Goal: Task Accomplishment & Management: Use online tool/utility

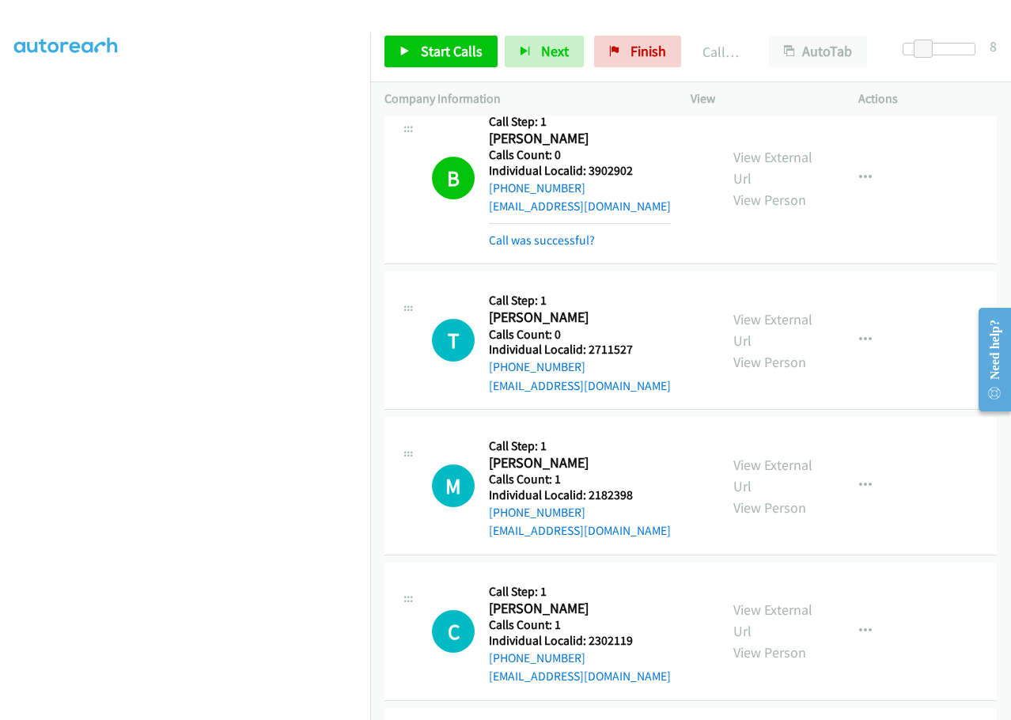
scroll to position [10531, 0]
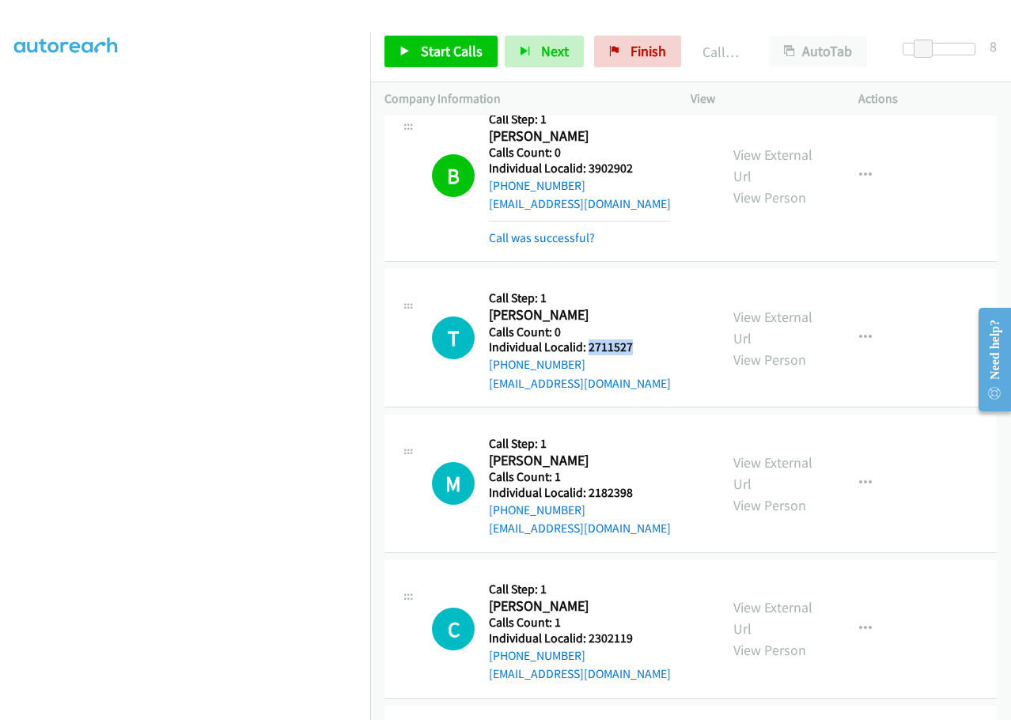
drag, startPoint x: 589, startPoint y: 192, endPoint x: 639, endPoint y: 192, distance: 49.8
click at [639, 283] on div "T Callback Scheduled Call Step: 1 [PERSON_NAME] America/New_York Calls Count: 0…" at bounding box center [568, 337] width 273 height 109
copy h5 "2711527"
drag, startPoint x: 588, startPoint y: 342, endPoint x: 651, endPoint y: 341, distance: 63.3
click at [651, 429] on div "M Callback Scheduled Call Step: 1 [PERSON_NAME] America/Los_Angeles Calls Count…" at bounding box center [568, 483] width 273 height 109
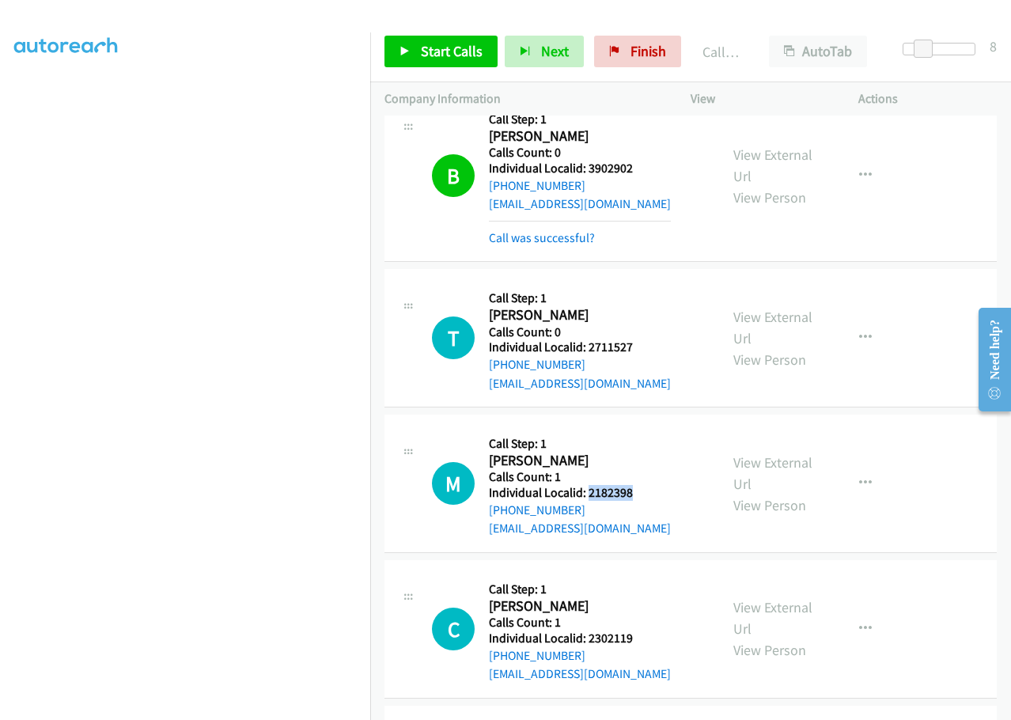
copy h5 "2182398"
drag, startPoint x: 587, startPoint y: 490, endPoint x: 617, endPoint y: 495, distance: 30.6
click at [659, 574] on div "C Callback Scheduled Call Step: 1 [PERSON_NAME] America/Los_Angeles Calls Count…" at bounding box center [568, 628] width 273 height 109
copy h5 "2302119"
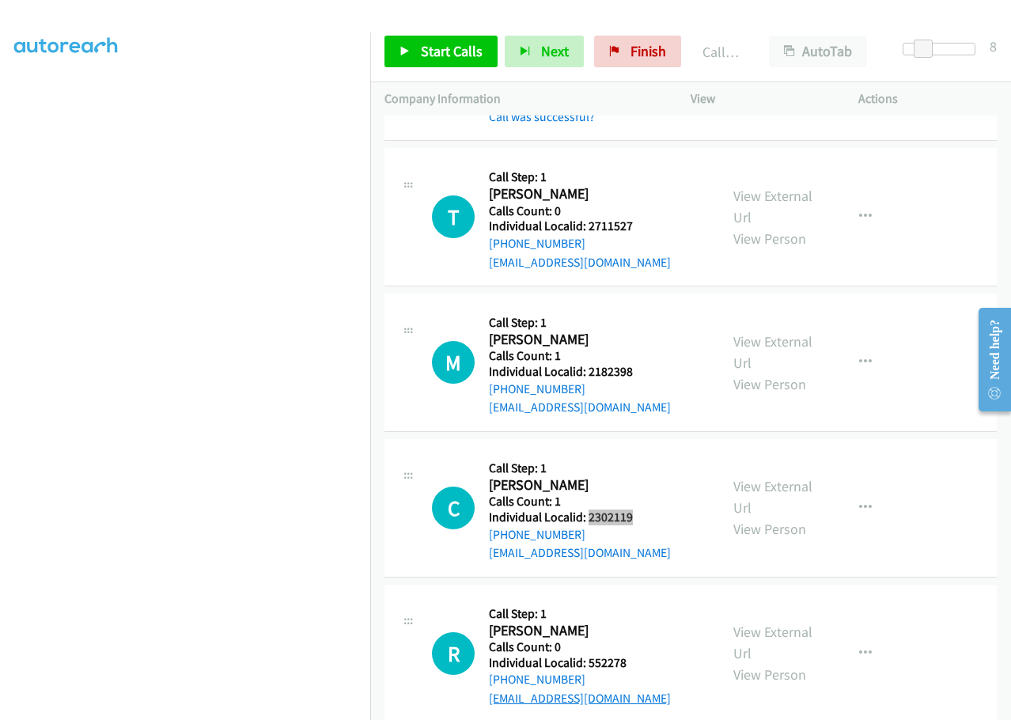
scroll to position [10689, 0]
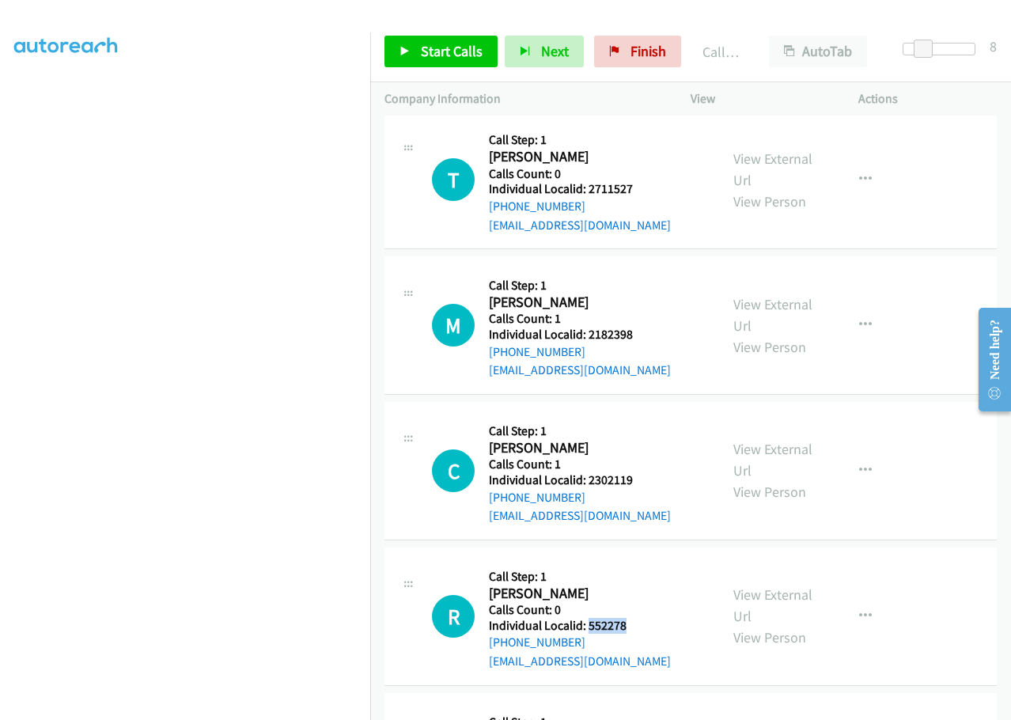
drag, startPoint x: 588, startPoint y: 476, endPoint x: 639, endPoint y: 479, distance: 50.7
click at [639, 562] on div "R Callback Scheduled Call Step: 1 [PERSON_NAME] America/Los_Angeles Calls Count…" at bounding box center [568, 616] width 273 height 109
copy h5 "552278"
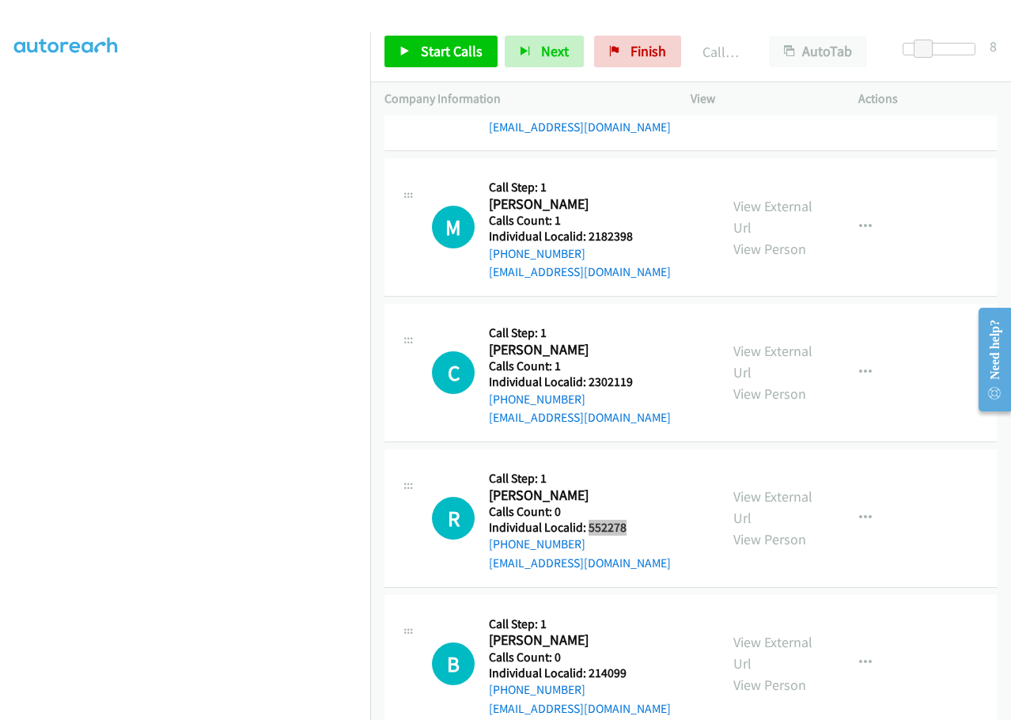
scroll to position [10788, 0]
drag, startPoint x: 589, startPoint y: 524, endPoint x: 639, endPoint y: 519, distance: 50.9
click at [639, 608] on div "B Callback Scheduled Call Step: 1 [PERSON_NAME] America/Los_Angeles Calls Count…" at bounding box center [568, 662] width 273 height 109
copy h5 "214099"
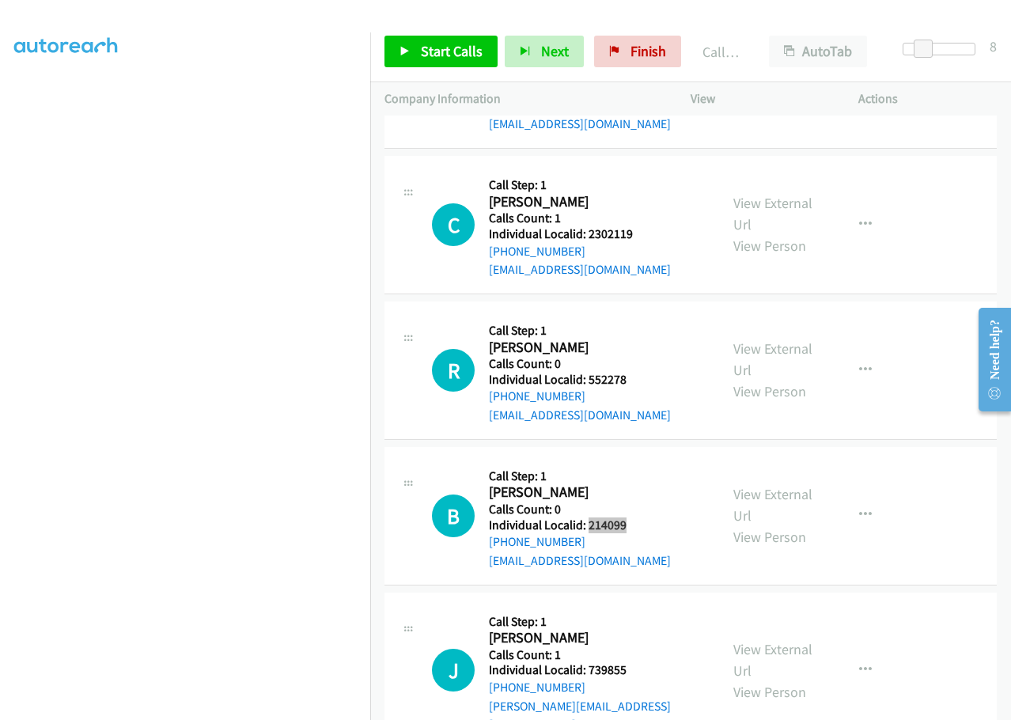
scroll to position [10986, 0]
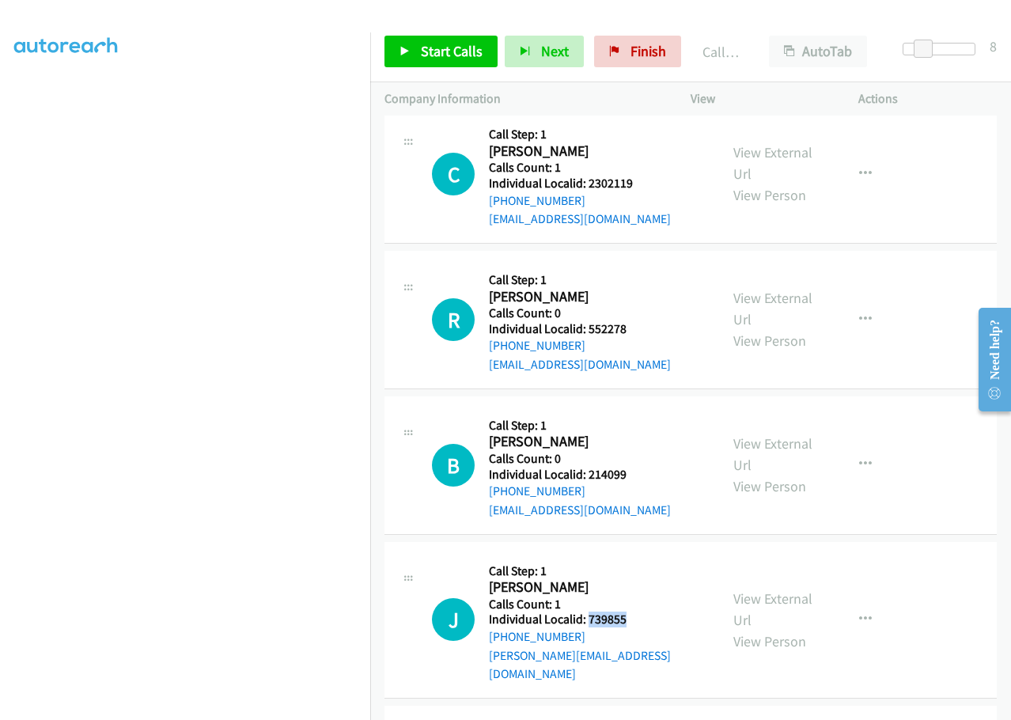
drag, startPoint x: 612, startPoint y: 467, endPoint x: 643, endPoint y: 466, distance: 31.7
click at [643, 556] on div "J Callback Scheduled Call Step: 1 [PERSON_NAME] America/New_York Calls Count: 1…" at bounding box center [568, 619] width 273 height 127
copy h5 "739855"
drag, startPoint x: 588, startPoint y: 616, endPoint x: 635, endPoint y: 616, distance: 46.7
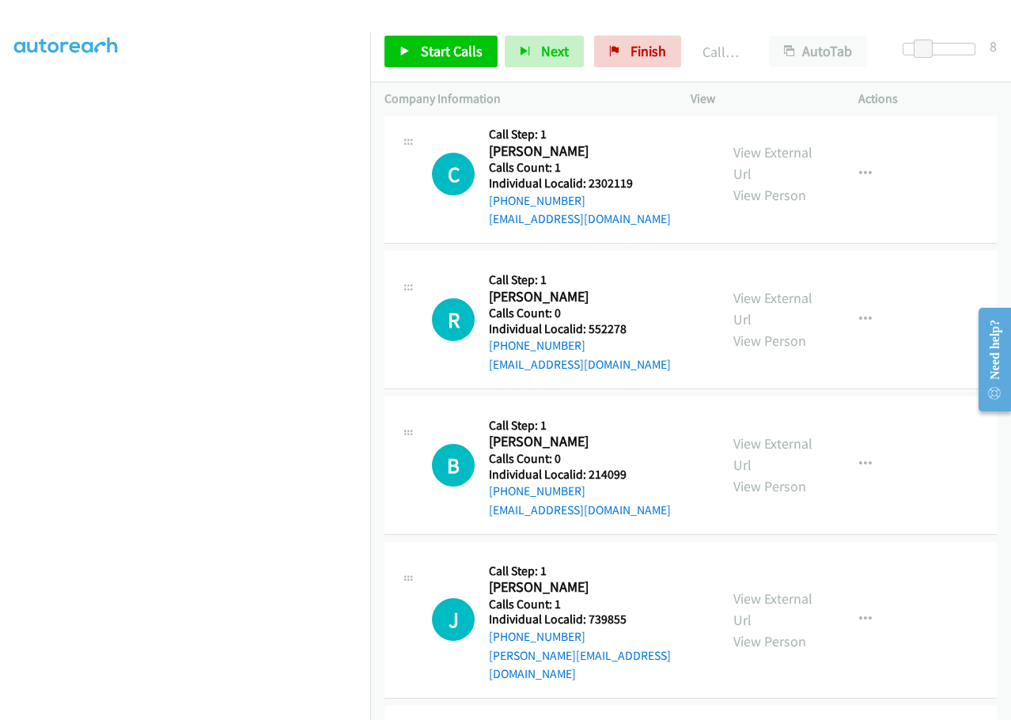
copy h5 "488758"
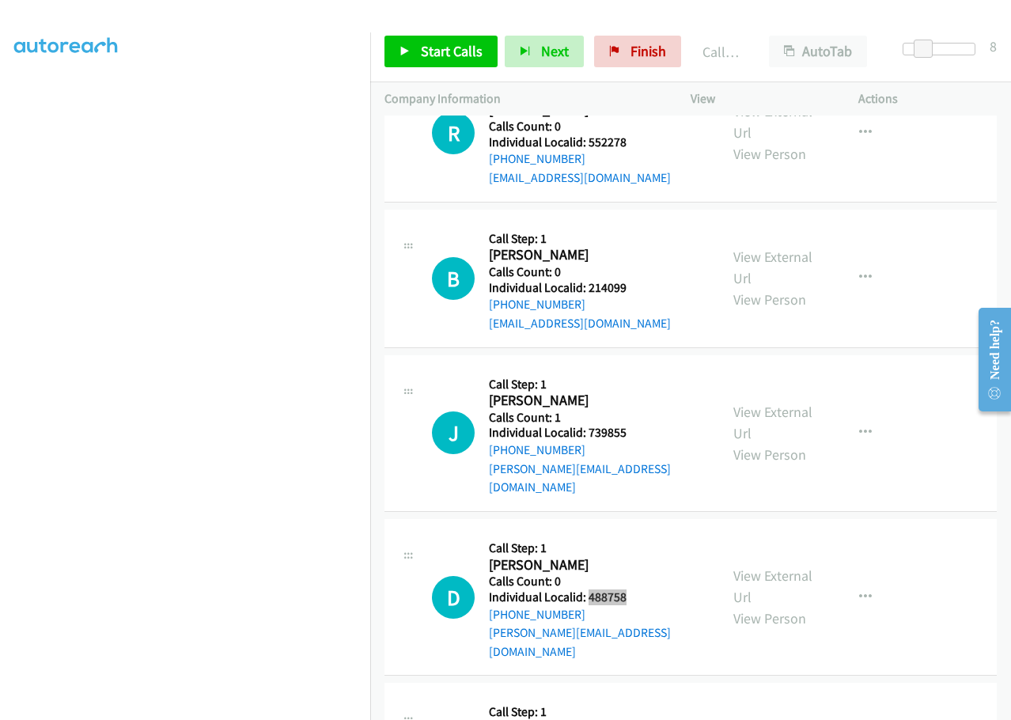
scroll to position [11263, 0]
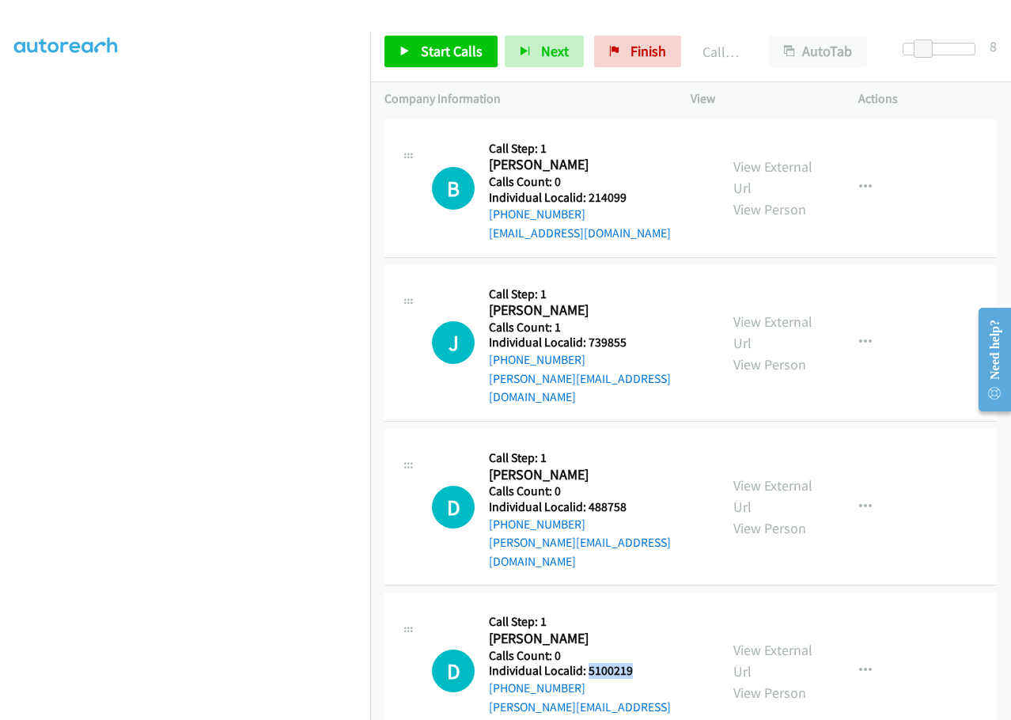
drag, startPoint x: 595, startPoint y: 484, endPoint x: 640, endPoint y: 483, distance: 45.1
click at [640, 663] on h5 "Individual Localid: 5100219" at bounding box center [597, 671] width 216 height 16
copy h5 "5100219"
drag, startPoint x: 587, startPoint y: 628, endPoint x: 639, endPoint y: 627, distance: 51.5
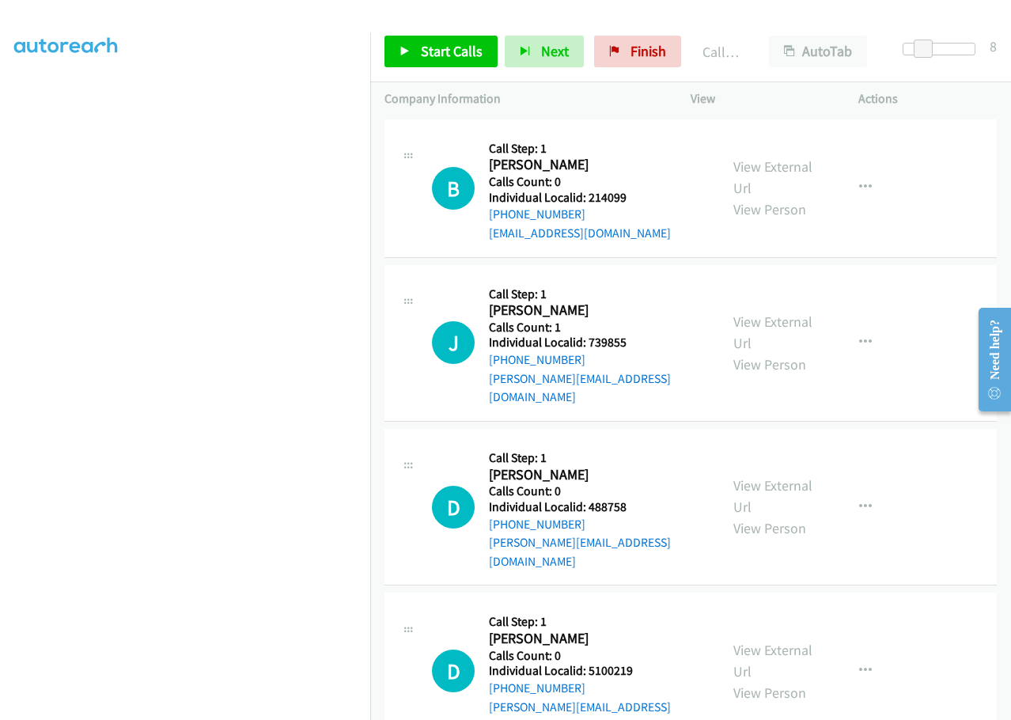
copy h5 "5101772"
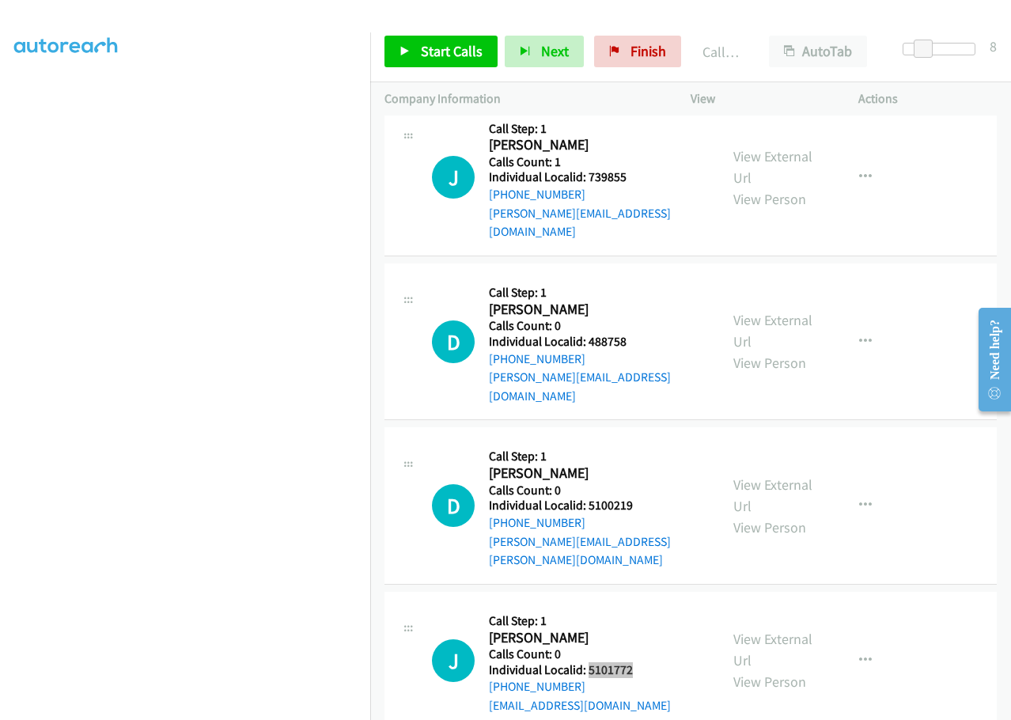
scroll to position [11480, 0]
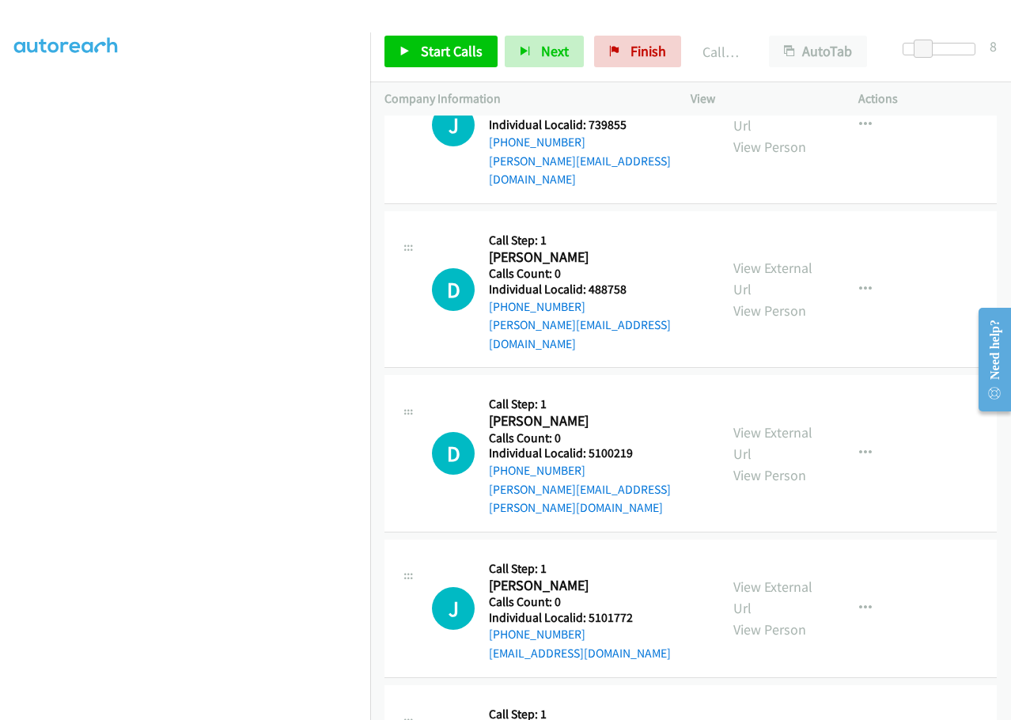
drag, startPoint x: 586, startPoint y: 559, endPoint x: 631, endPoint y: 559, distance: 45.1
copy h5 "499105"
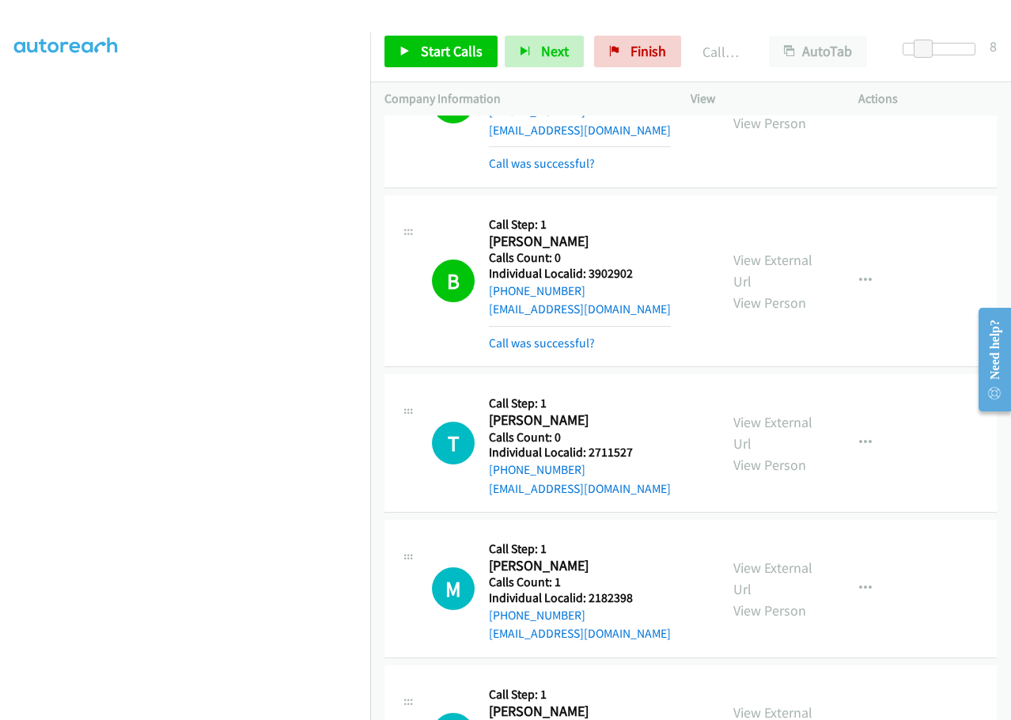
scroll to position [10531, 0]
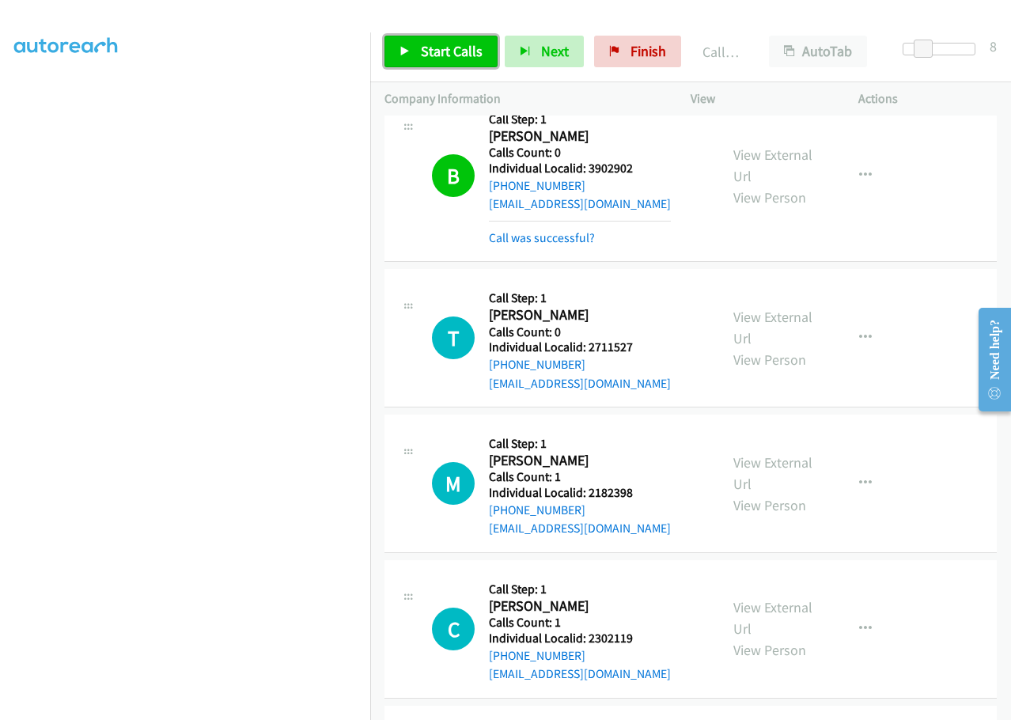
click at [441, 43] on span "Start Calls" at bounding box center [452, 51] width 62 height 18
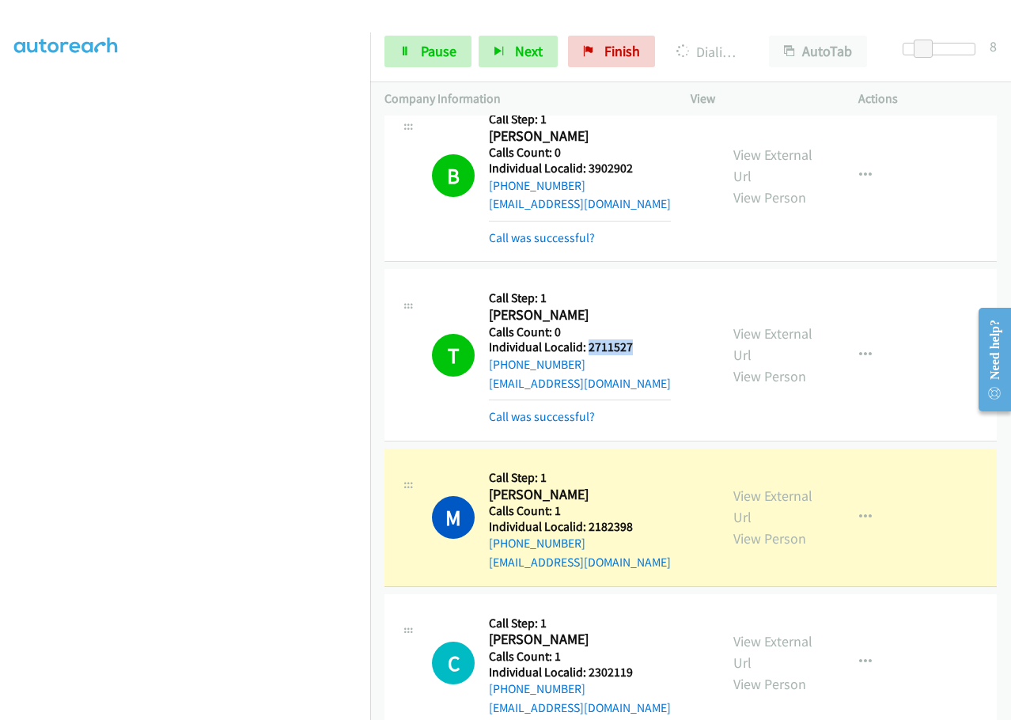
drag, startPoint x: 587, startPoint y: 194, endPoint x: 637, endPoint y: 192, distance: 49.9
click at [637, 283] on div "T Callback Scheduled Call Step: 1 [PERSON_NAME] America/New_York Calls Count: 0…" at bounding box center [568, 354] width 273 height 142
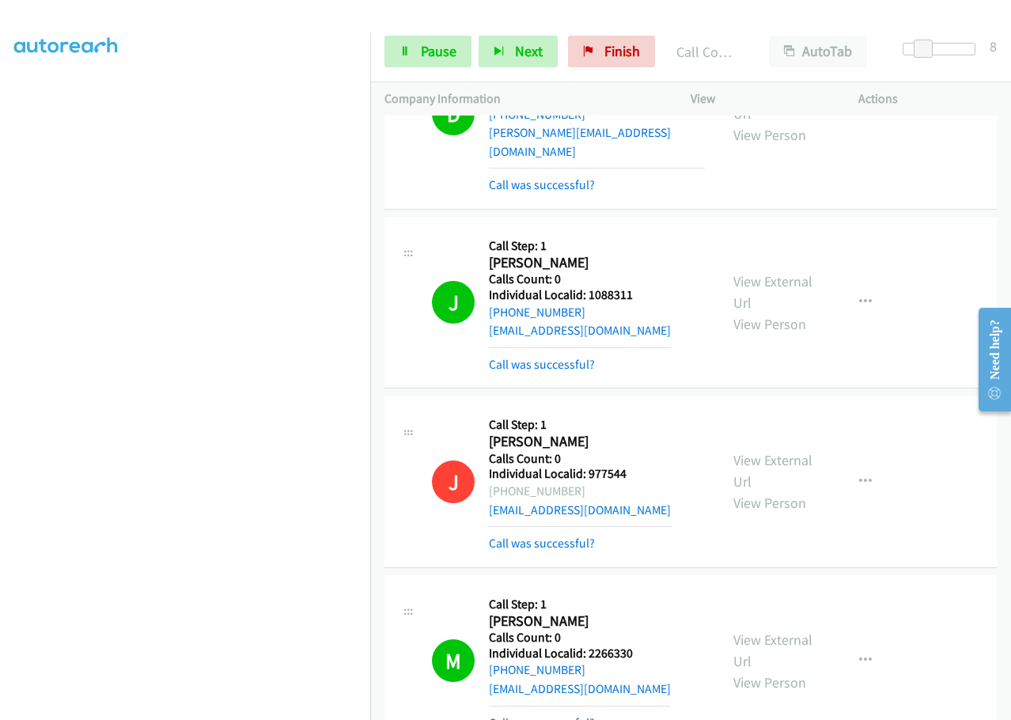
scroll to position [8454, 0]
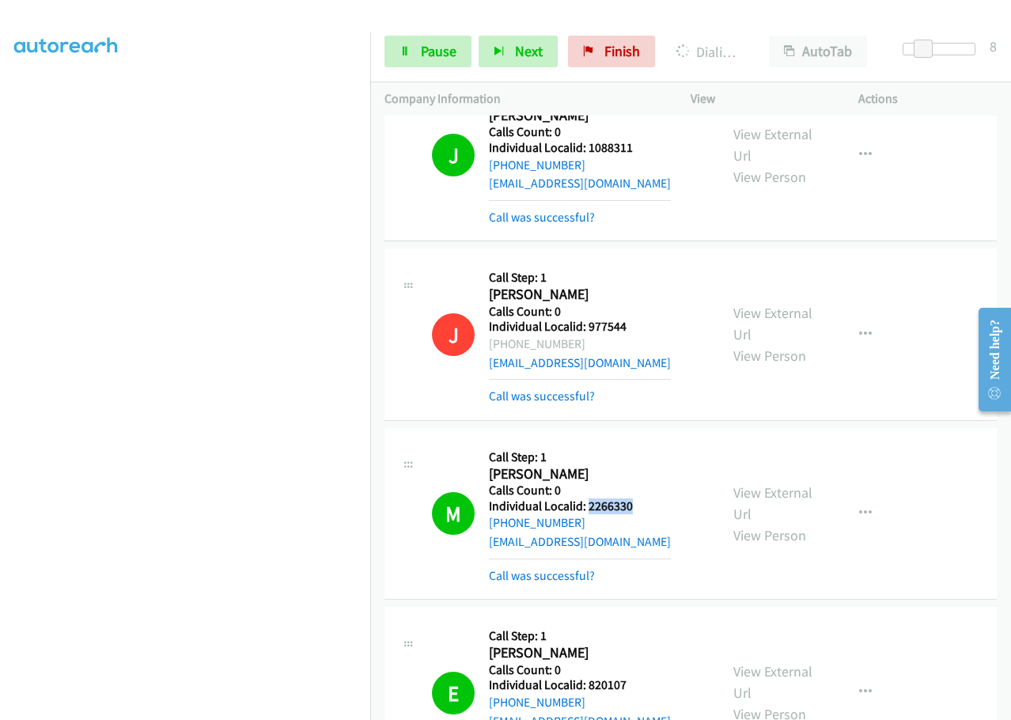
drag, startPoint x: 589, startPoint y: 357, endPoint x: 642, endPoint y: 352, distance: 54.0
click at [643, 442] on div "M Callback Scheduled Call Step: 1 [PERSON_NAME] America/New_York Calls Count: 0…" at bounding box center [568, 513] width 273 height 142
drag, startPoint x: 587, startPoint y: 540, endPoint x: 633, endPoint y: 533, distance: 46.3
click at [633, 621] on div "E Callback Scheduled Call Step: 1 [PERSON_NAME] America/Los_Angeles Calls Count…" at bounding box center [568, 692] width 273 height 142
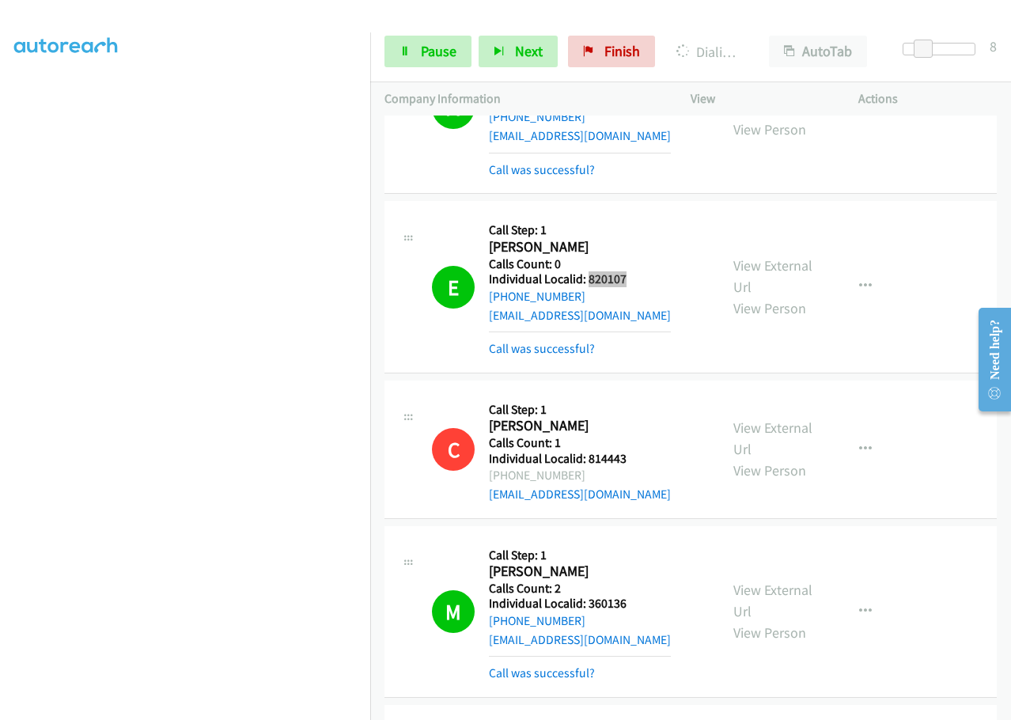
scroll to position [8869, 0]
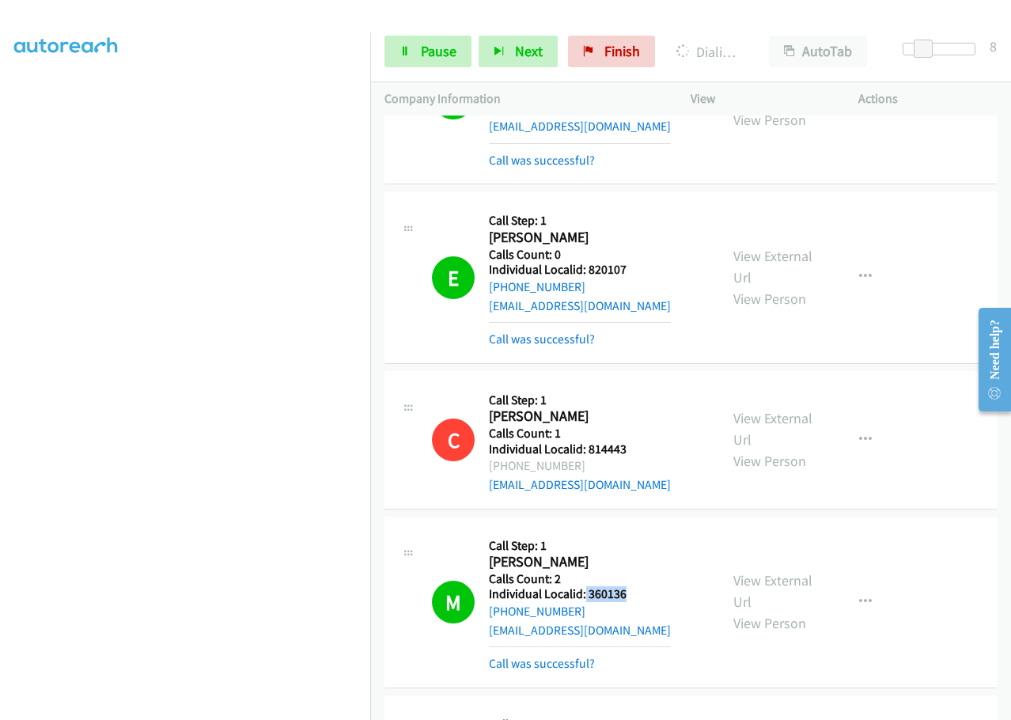
drag, startPoint x: 585, startPoint y: 445, endPoint x: 636, endPoint y: 442, distance: 51.5
click at [636, 531] on div "M Callback Scheduled Call Step: 1 [PERSON_NAME] [GEOGRAPHIC_DATA]/[GEOGRAPHIC_D…" at bounding box center [568, 602] width 273 height 142
drag, startPoint x: 585, startPoint y: 623, endPoint x: 645, endPoint y: 619, distance: 59.5
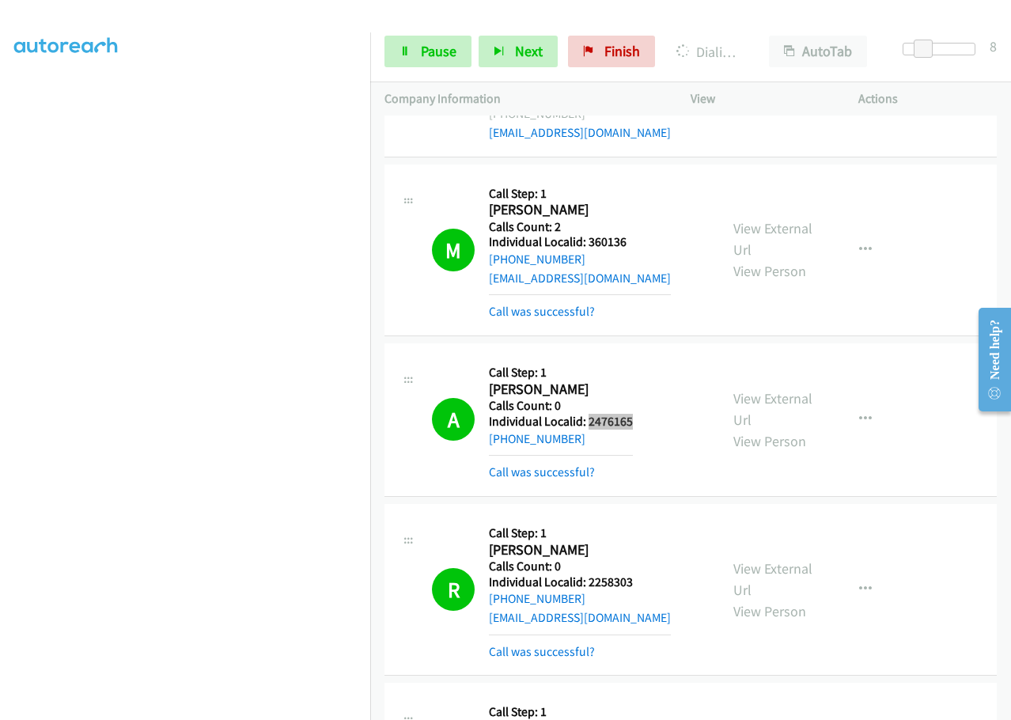
scroll to position [9225, 0]
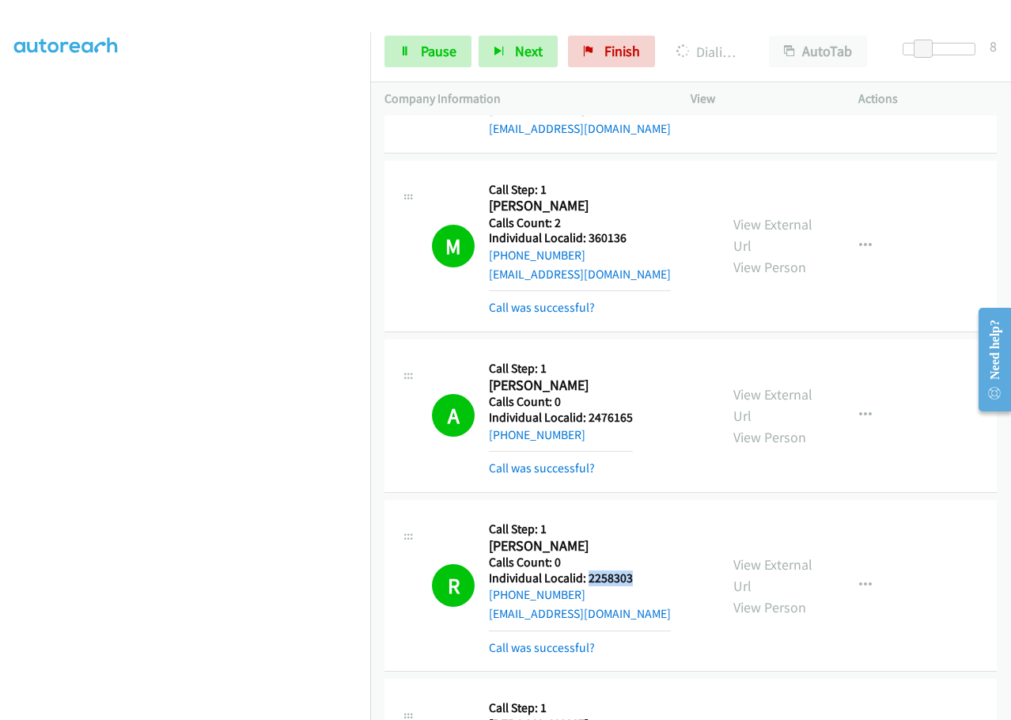
drag, startPoint x: 588, startPoint y: 428, endPoint x: 643, endPoint y: 426, distance: 55.4
click at [643, 570] on h5 "Individual Localid: 2258303" at bounding box center [580, 578] width 182 height 16
drag, startPoint x: 589, startPoint y: 607, endPoint x: 639, endPoint y: 603, distance: 50.8
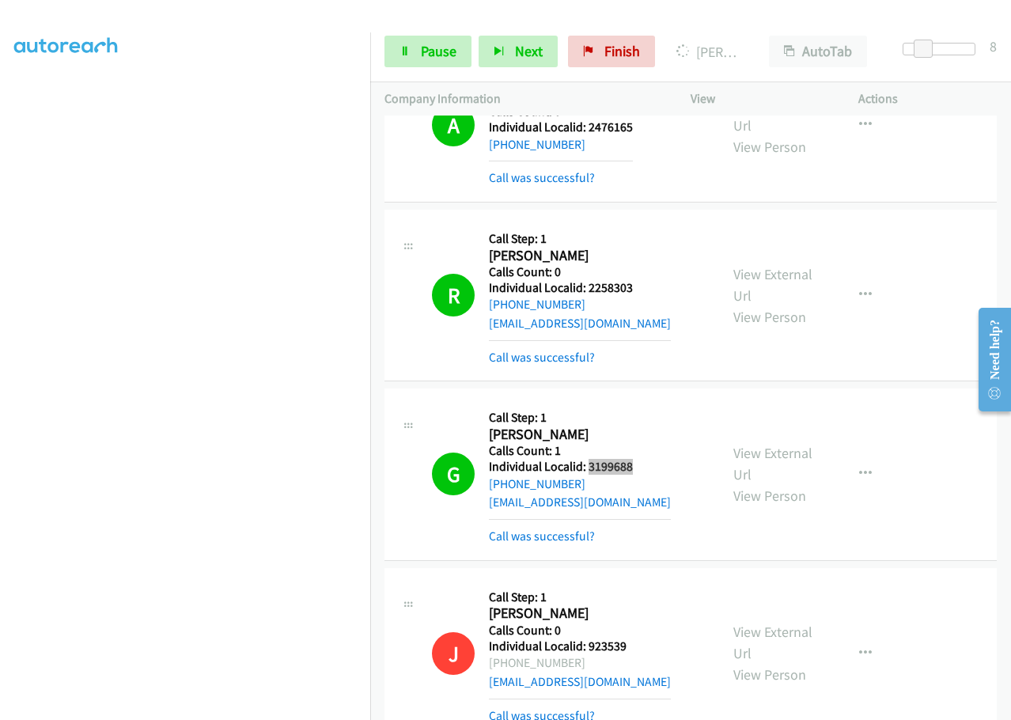
scroll to position [9522, 0]
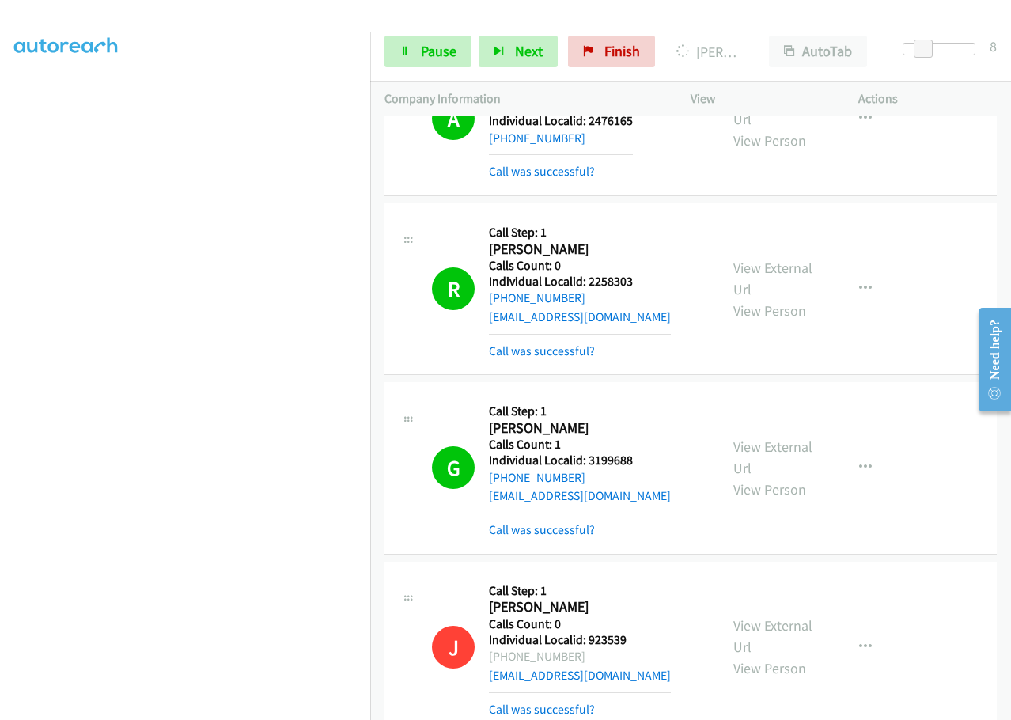
drag, startPoint x: 586, startPoint y: 670, endPoint x: 641, endPoint y: 666, distance: 54.7
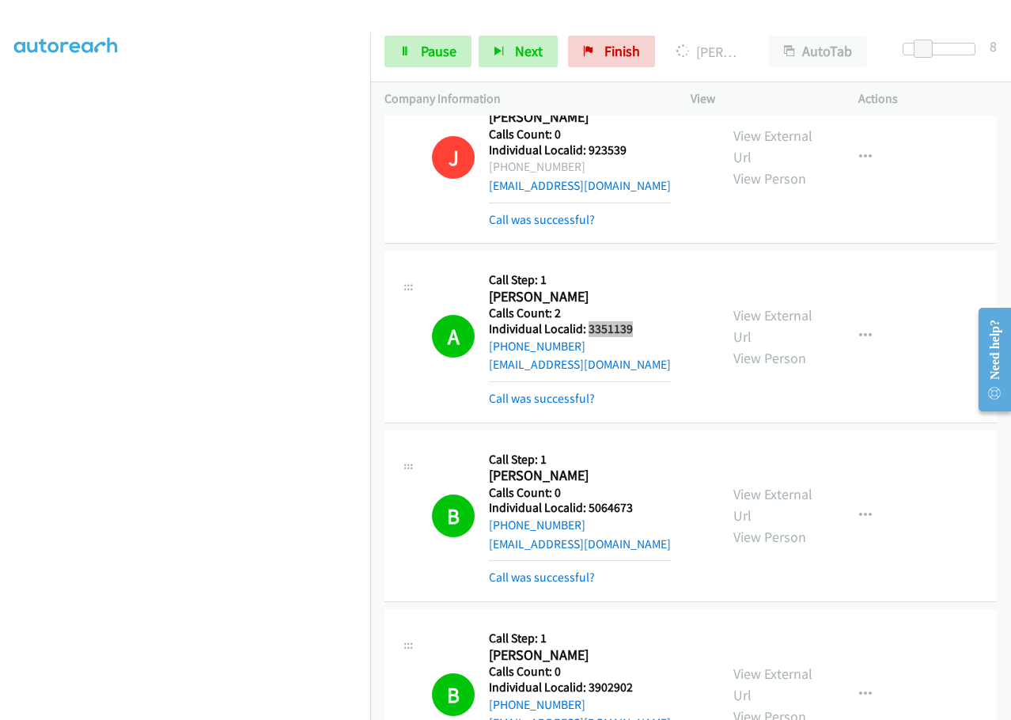
scroll to position [10017, 0]
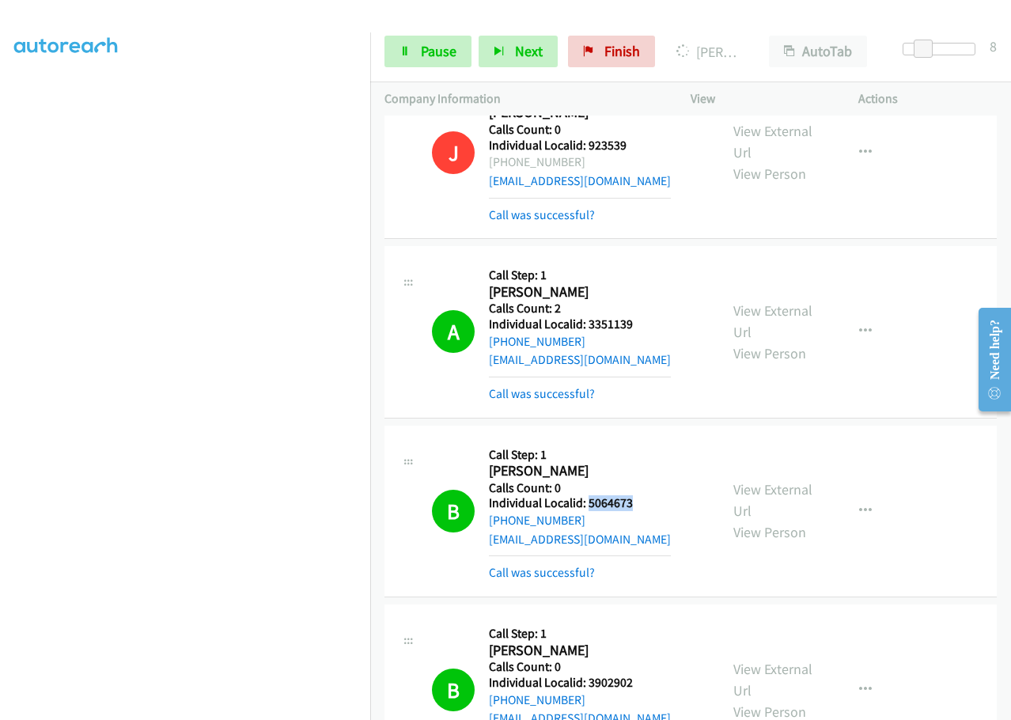
drag, startPoint x: 587, startPoint y: 354, endPoint x: 635, endPoint y: 348, distance: 47.8
click at [635, 440] on div "B Callback Scheduled Call Step: 1 [PERSON_NAME] America/New_York Calls Count: 0…" at bounding box center [568, 511] width 273 height 142
drag, startPoint x: 588, startPoint y: 532, endPoint x: 638, endPoint y: 532, distance: 49.9
click at [641, 619] on div "B Callback Scheduled Call Step: 1 [PERSON_NAME] America/New_York Calls Count: 0…" at bounding box center [568, 690] width 273 height 142
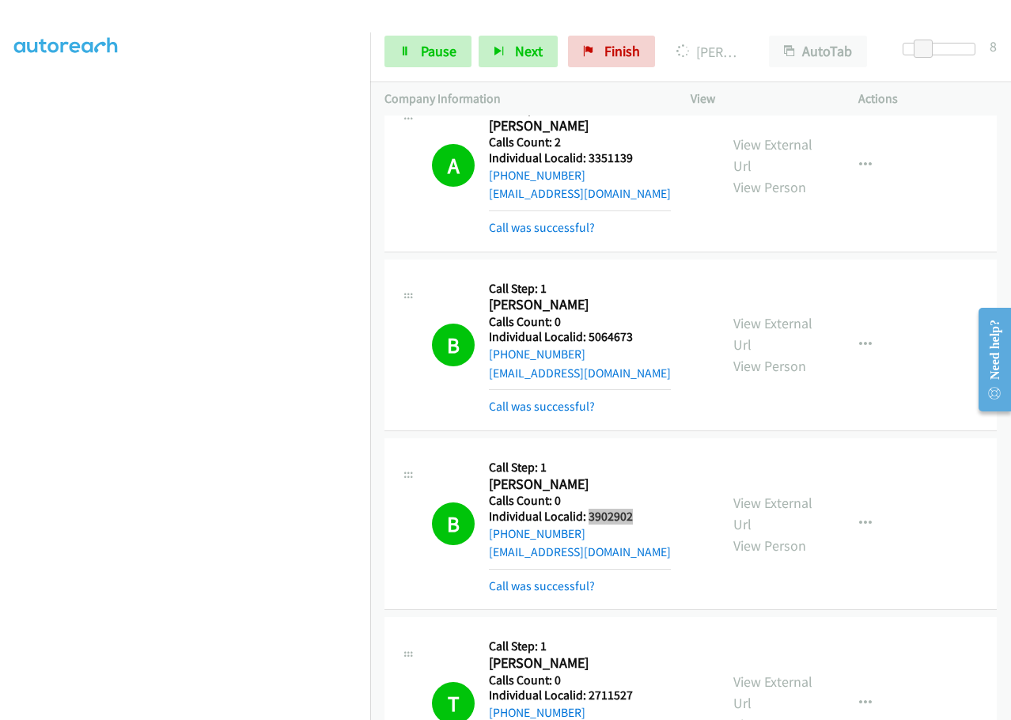
scroll to position [10195, 0]
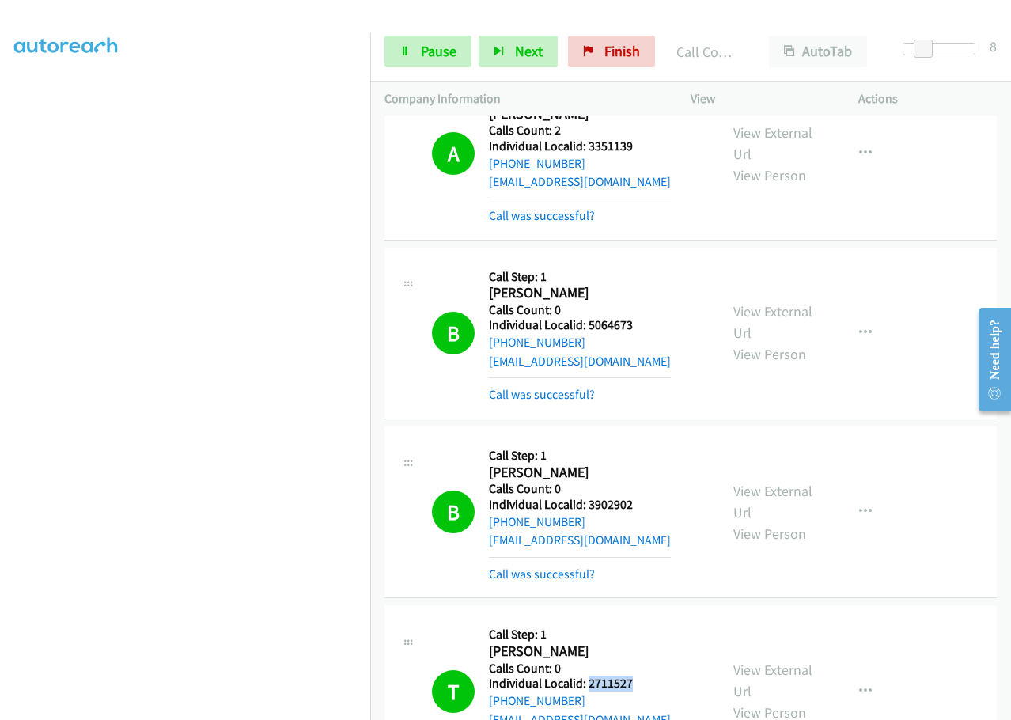
drag, startPoint x: 591, startPoint y: 530, endPoint x: 647, endPoint y: 530, distance: 56.2
click at [647, 620] on div "T Callback Scheduled Call Step: 1 [PERSON_NAME] America/New_York Calls Count: 0…" at bounding box center [568, 691] width 273 height 142
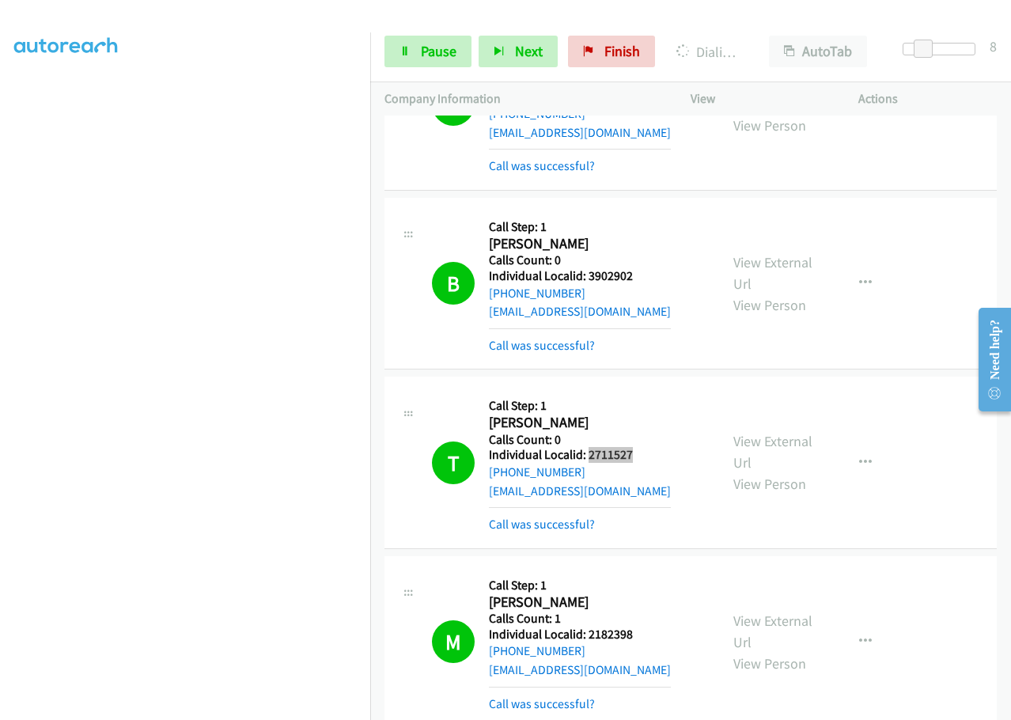
scroll to position [10432, 0]
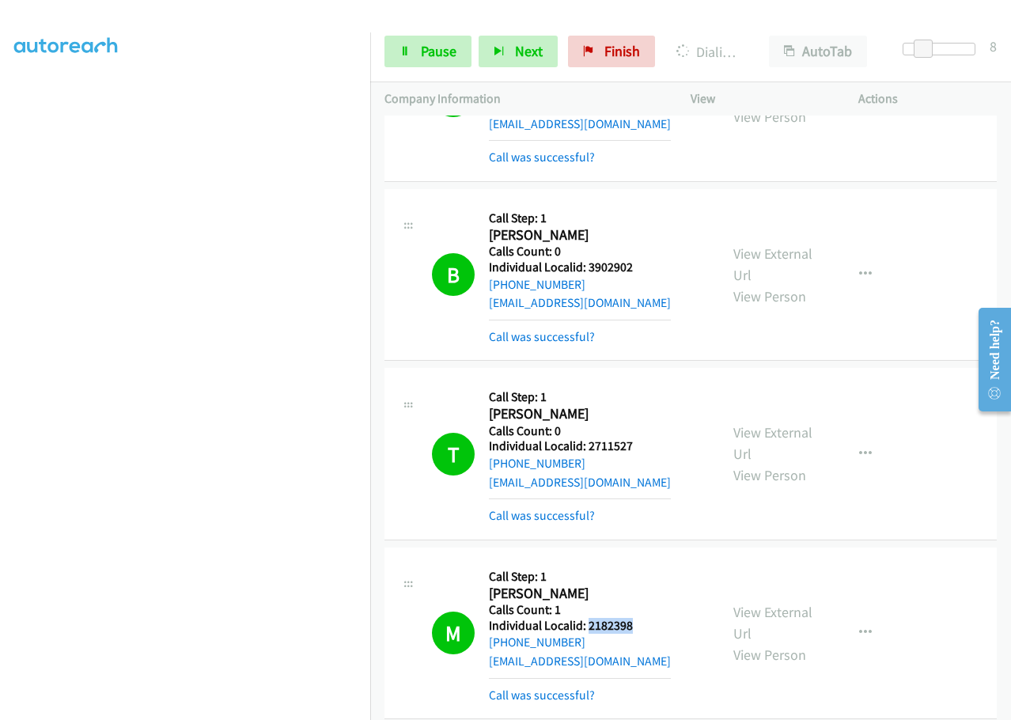
drag, startPoint x: 601, startPoint y: 476, endPoint x: 647, endPoint y: 474, distance: 45.9
click at [647, 562] on div "M Callback Scheduled Call Step: 1 [PERSON_NAME] America/Los_Angeles Calls Count…" at bounding box center [568, 633] width 273 height 142
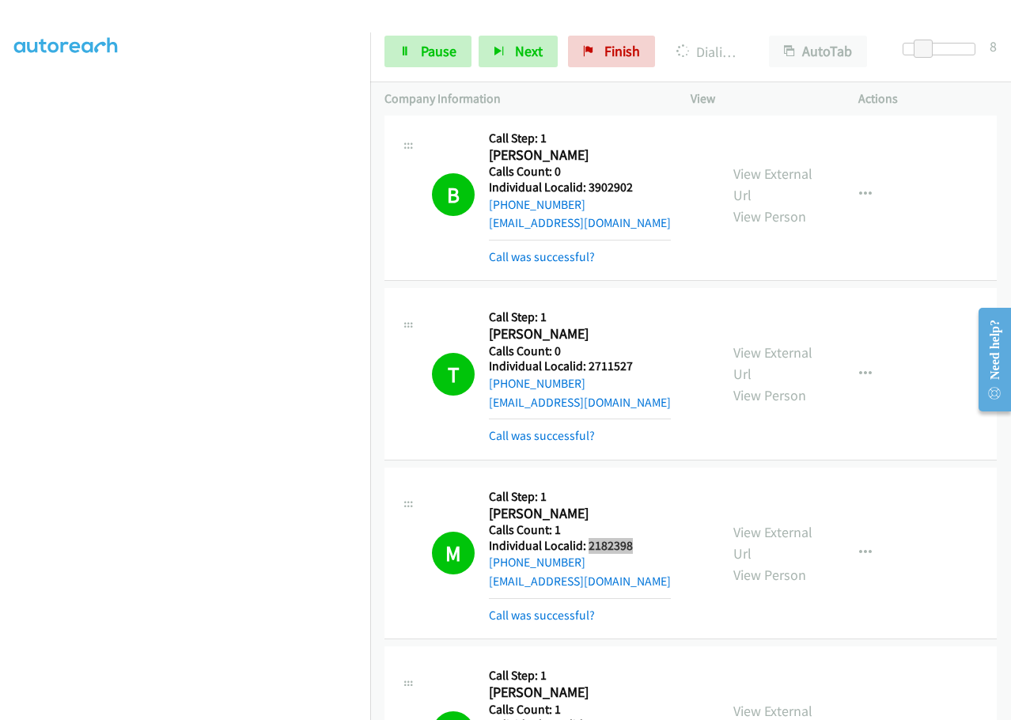
scroll to position [10551, 0]
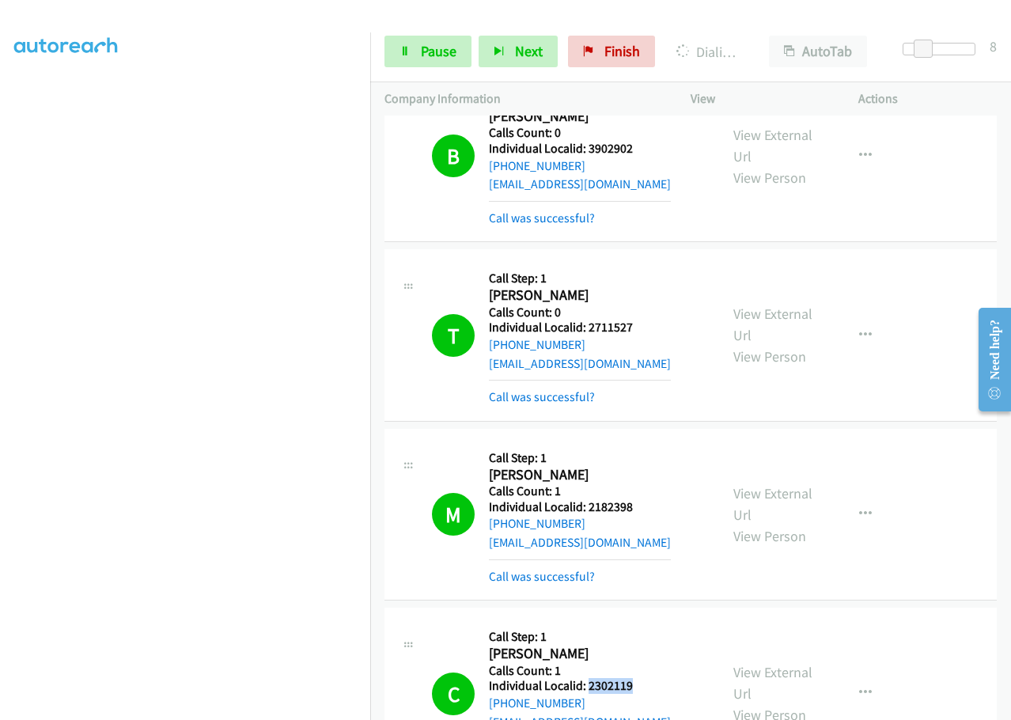
drag, startPoint x: 587, startPoint y: 536, endPoint x: 642, endPoint y: 532, distance: 55.5
click at [642, 622] on div "C Callback Scheduled Call Step: 1 [PERSON_NAME] America/Los_Angeles Calls Count…" at bounding box center [568, 693] width 273 height 142
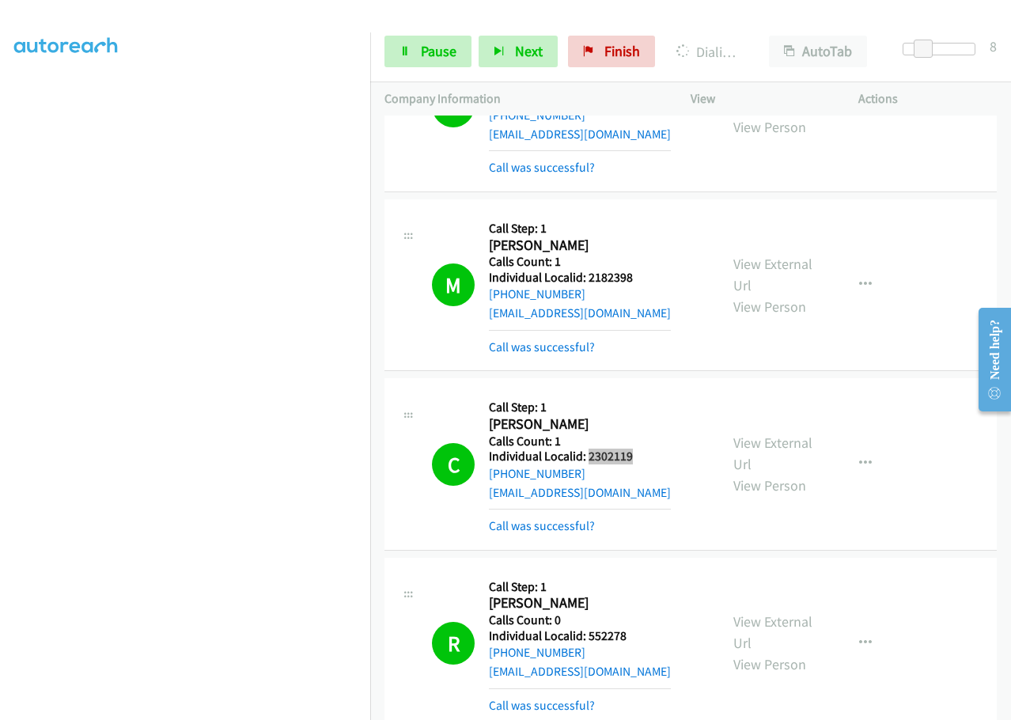
scroll to position [10788, 0]
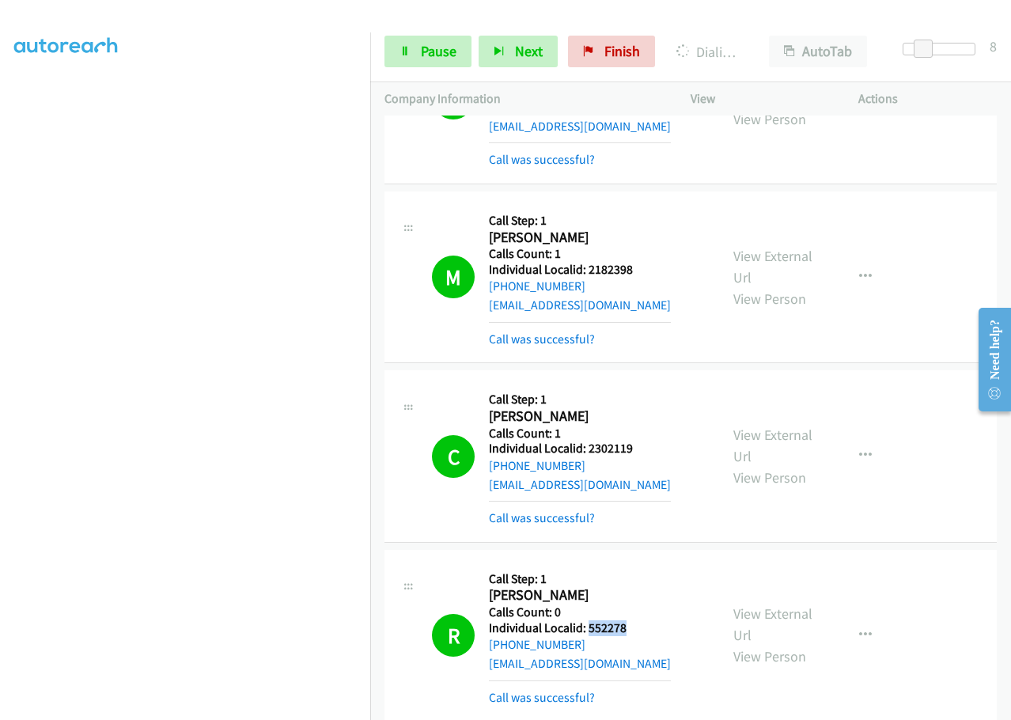
drag, startPoint x: 589, startPoint y: 478, endPoint x: 635, endPoint y: 476, distance: 45.9
click at [643, 564] on div "R Callback Scheduled Call Step: 1 [PERSON_NAME] America/Los_Angeles Calls Count…" at bounding box center [568, 635] width 273 height 142
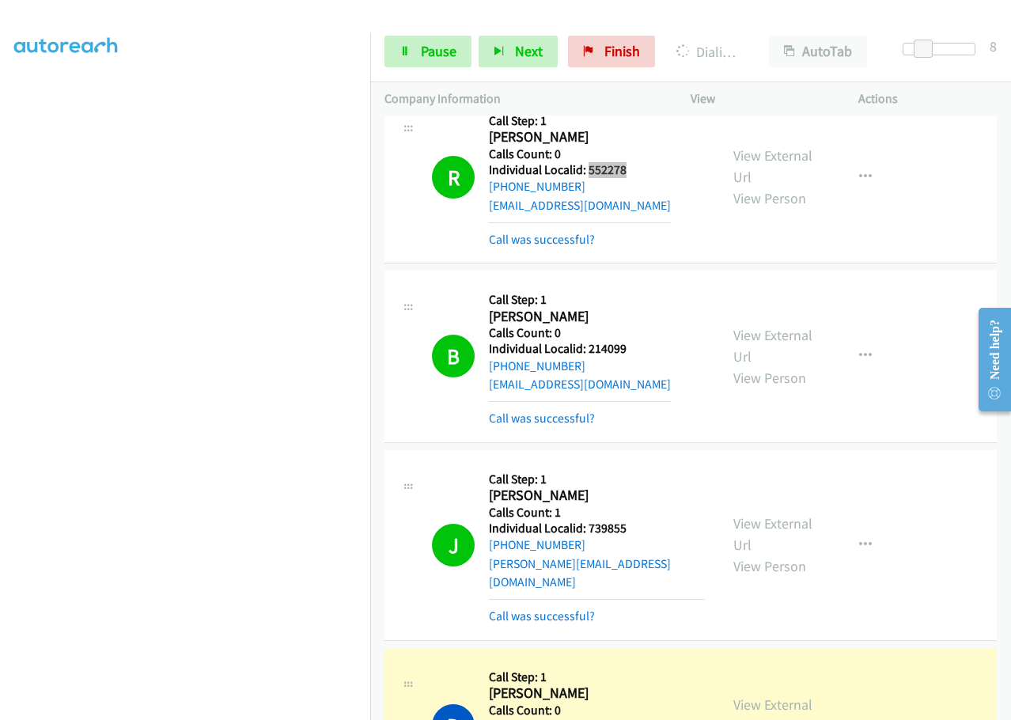
scroll to position [11243, 0]
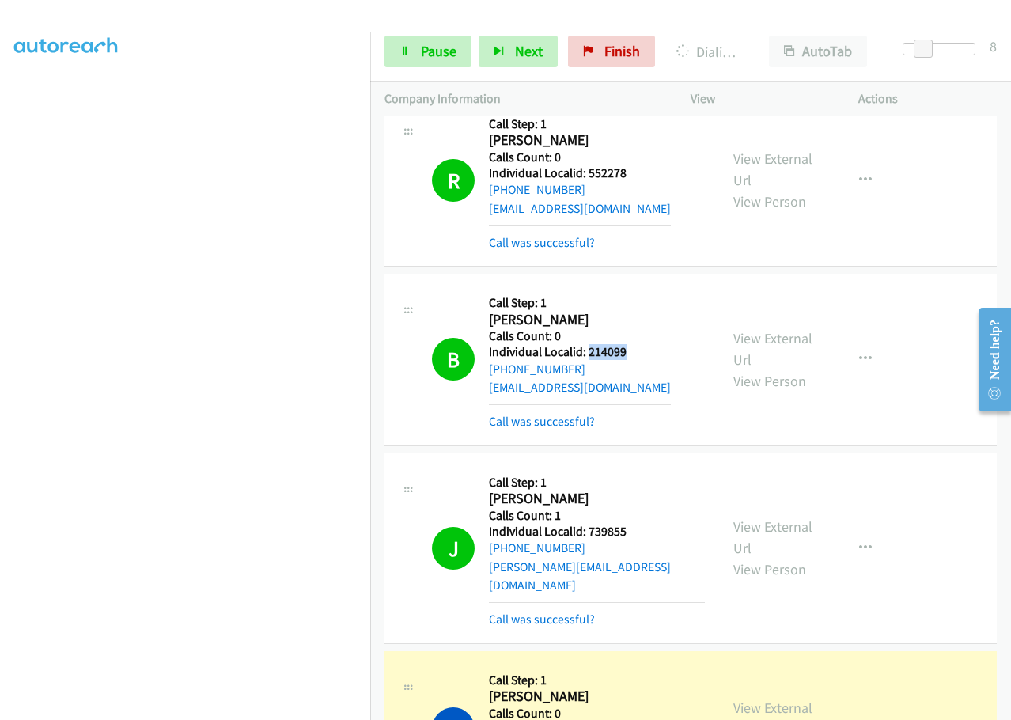
drag, startPoint x: 585, startPoint y: 206, endPoint x: 631, endPoint y: 201, distance: 46.1
click at [631, 288] on div "B Callback Scheduled Call Step: 1 [PERSON_NAME] America/Los_Angeles Calls Count…" at bounding box center [568, 359] width 273 height 142
drag, startPoint x: 585, startPoint y: 381, endPoint x: 632, endPoint y: 379, distance: 47.5
click at [632, 468] on div "J Callback Scheduled Call Step: 1 [PERSON_NAME] America/New_York Calls Count: 1…" at bounding box center [568, 548] width 273 height 161
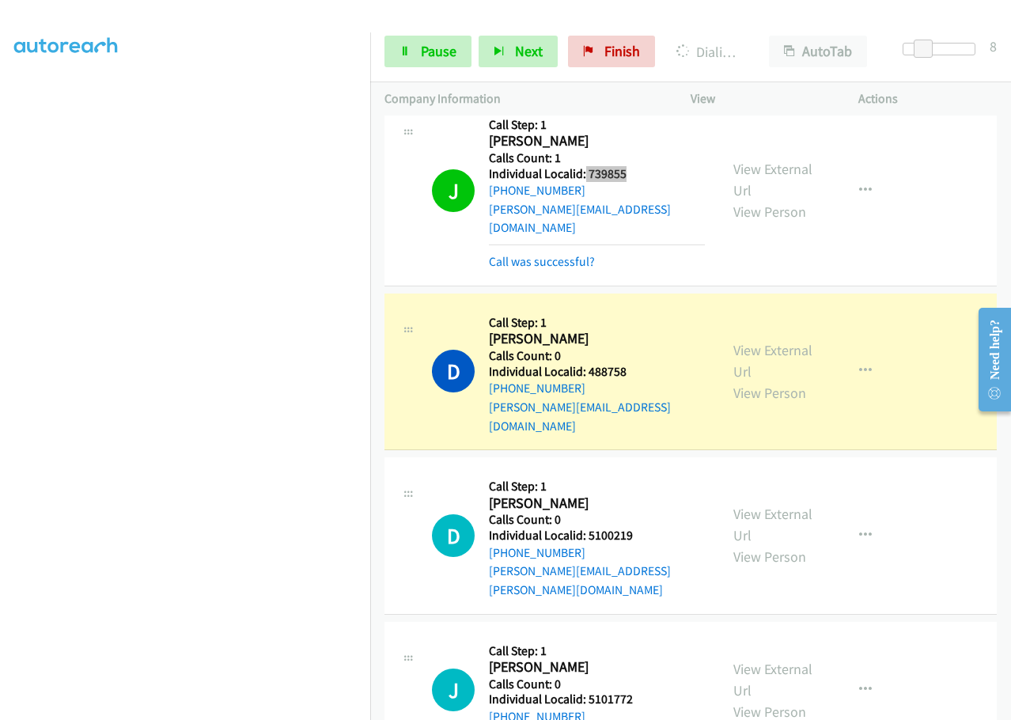
scroll to position [11619, 0]
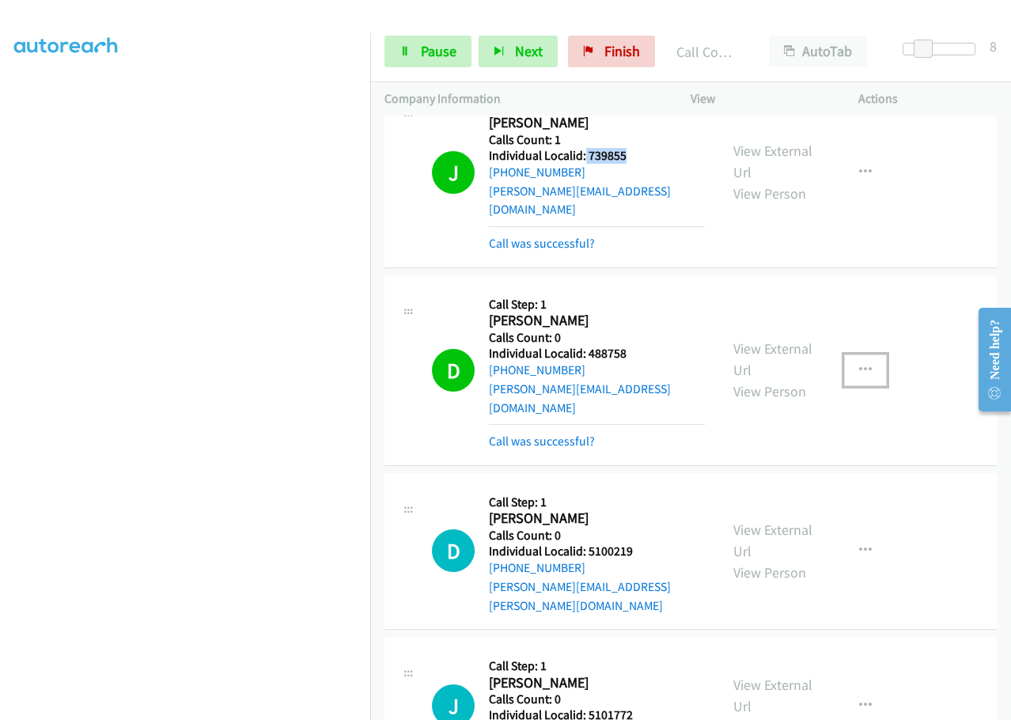
click at [859, 364] on icon "button" at bounding box center [865, 370] width 13 height 13
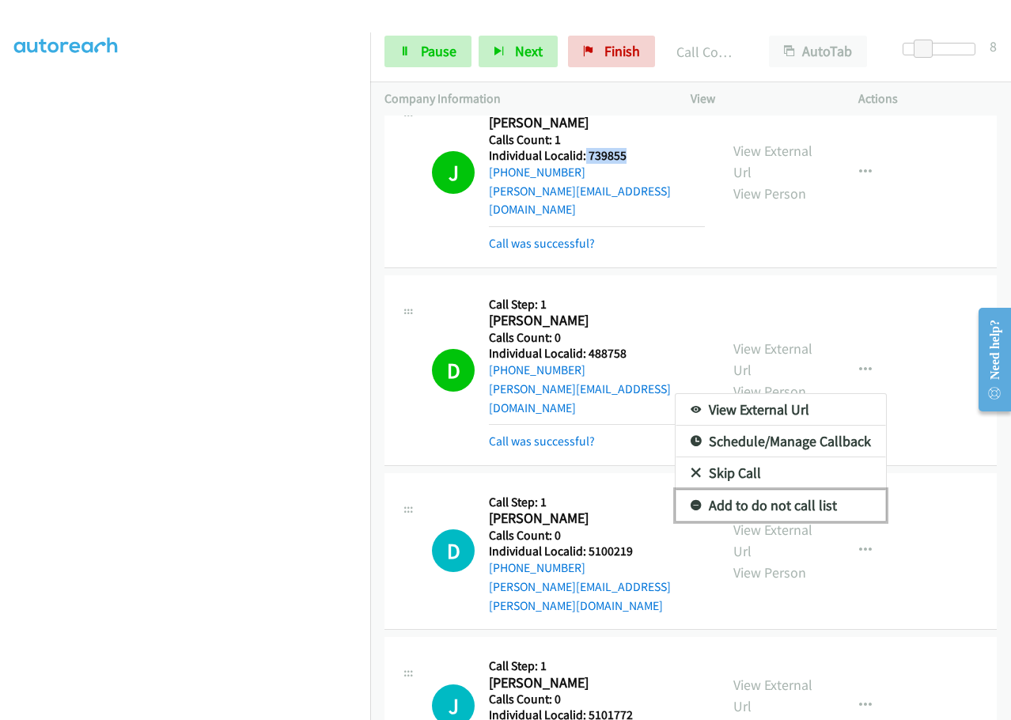
click at [691, 501] on icon at bounding box center [696, 506] width 11 height 11
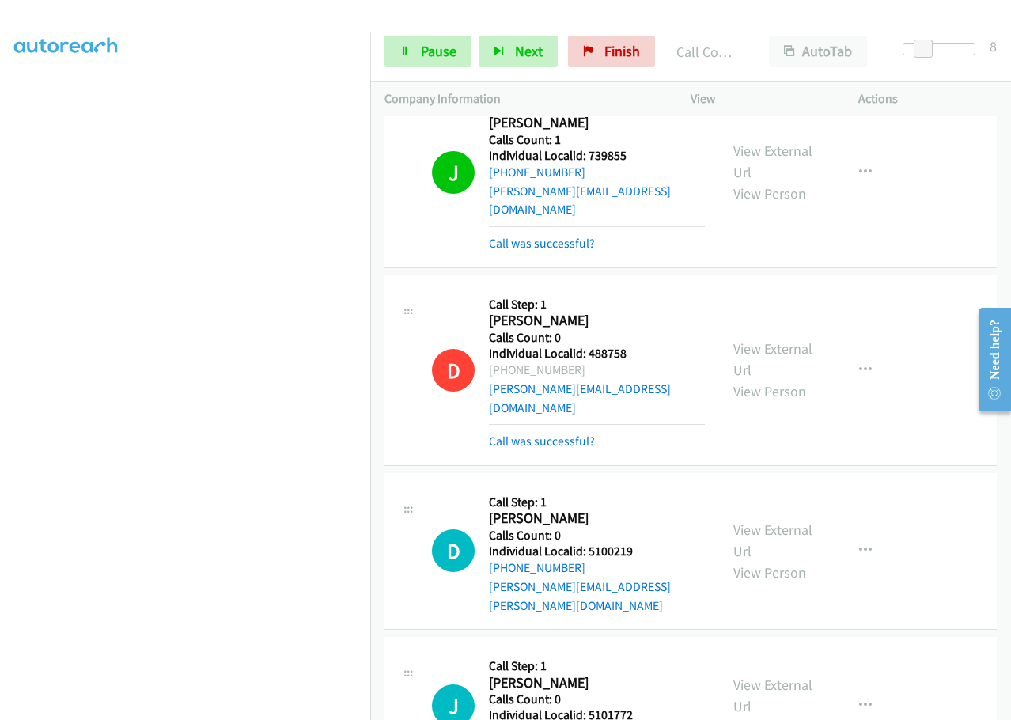
drag, startPoint x: 590, startPoint y: 653, endPoint x: 645, endPoint y: 651, distance: 54.6
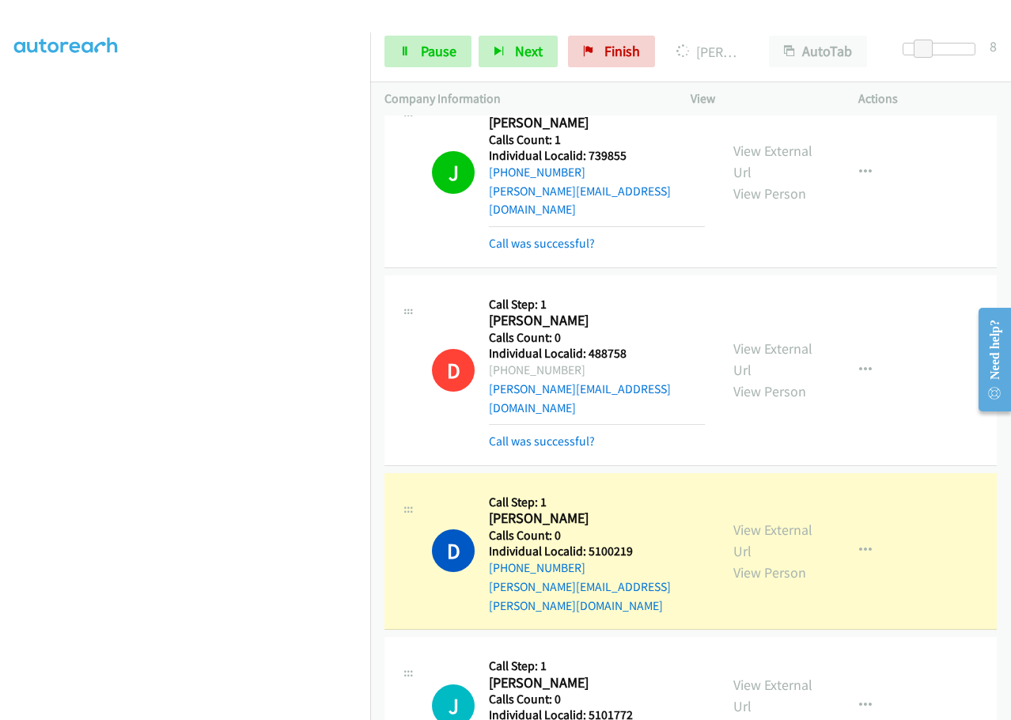
drag, startPoint x: 589, startPoint y: 656, endPoint x: 642, endPoint y: 650, distance: 54.2
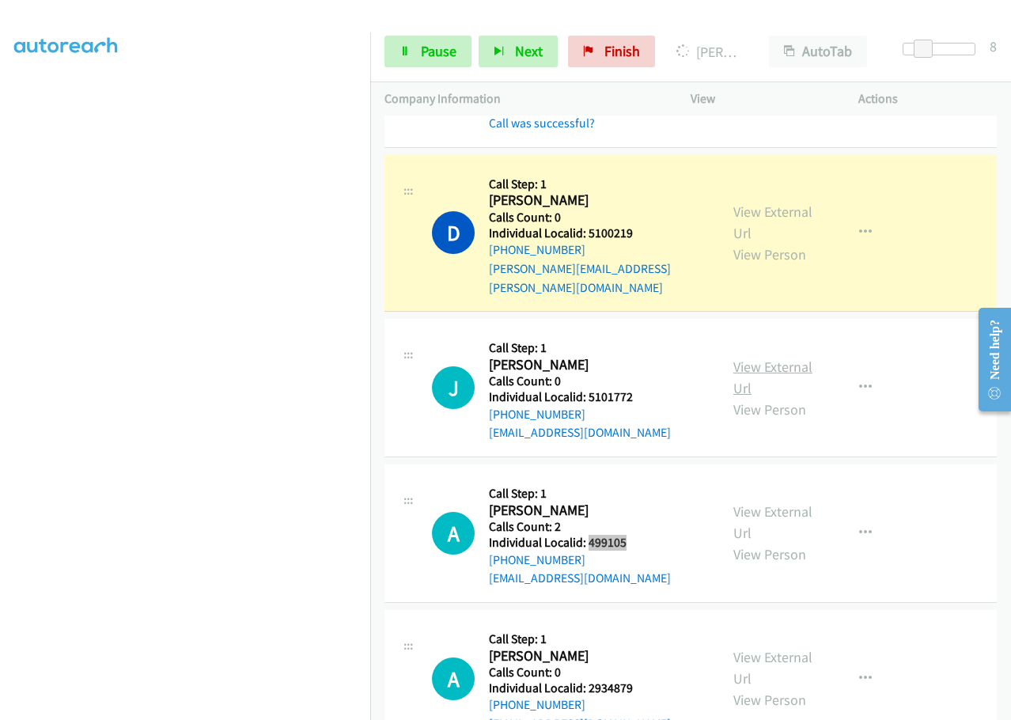
scroll to position [11995, 0]
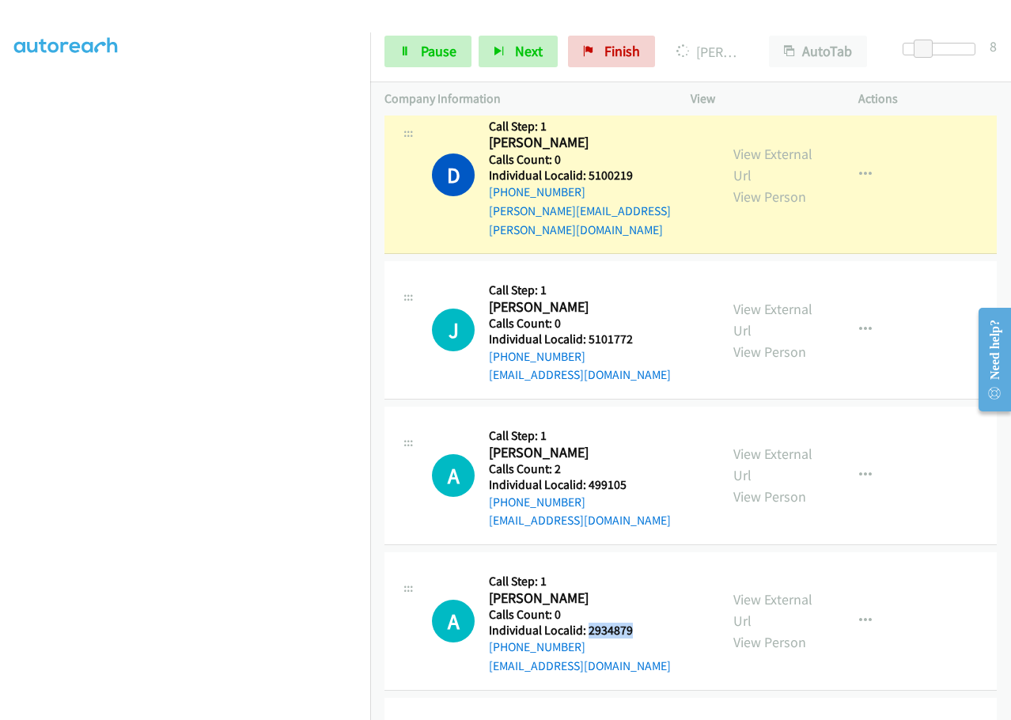
drag, startPoint x: 589, startPoint y: 426, endPoint x: 654, endPoint y: 425, distance: 64.1
click at [657, 567] on div "A Callback Scheduled Call Step: 1 [PERSON_NAME] America/[GEOGRAPHIC_DATA] Calls…" at bounding box center [568, 621] width 273 height 109
drag, startPoint x: 586, startPoint y: 569, endPoint x: 635, endPoint y: 563, distance: 48.6
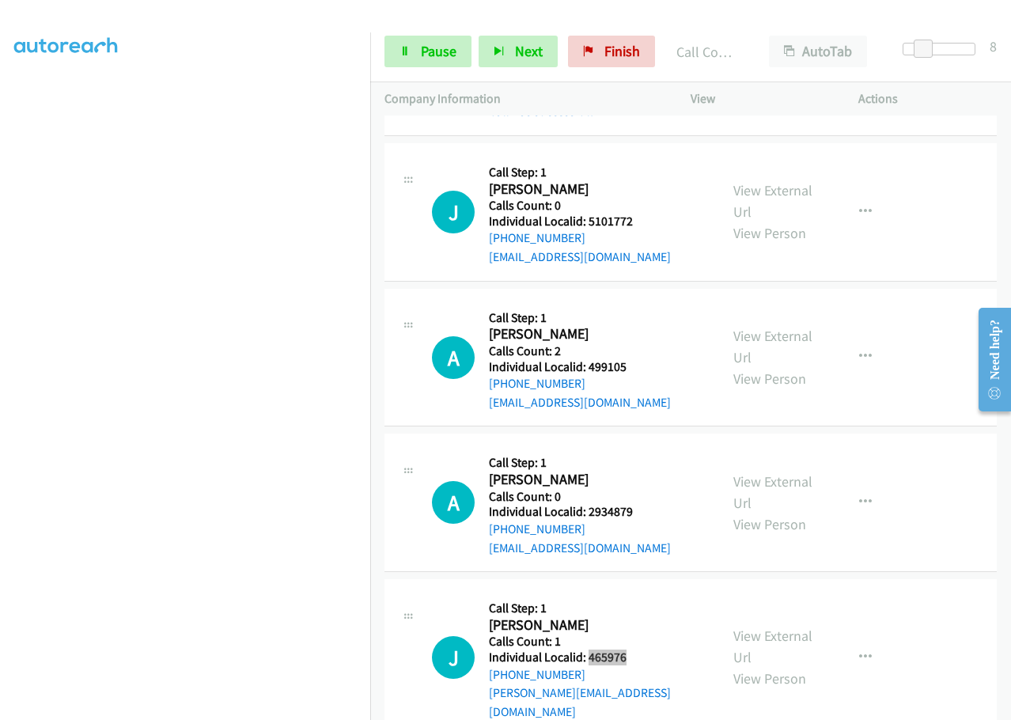
scroll to position [12147, 0]
drag, startPoint x: 586, startPoint y: 596, endPoint x: 634, endPoint y: 593, distance: 47.6
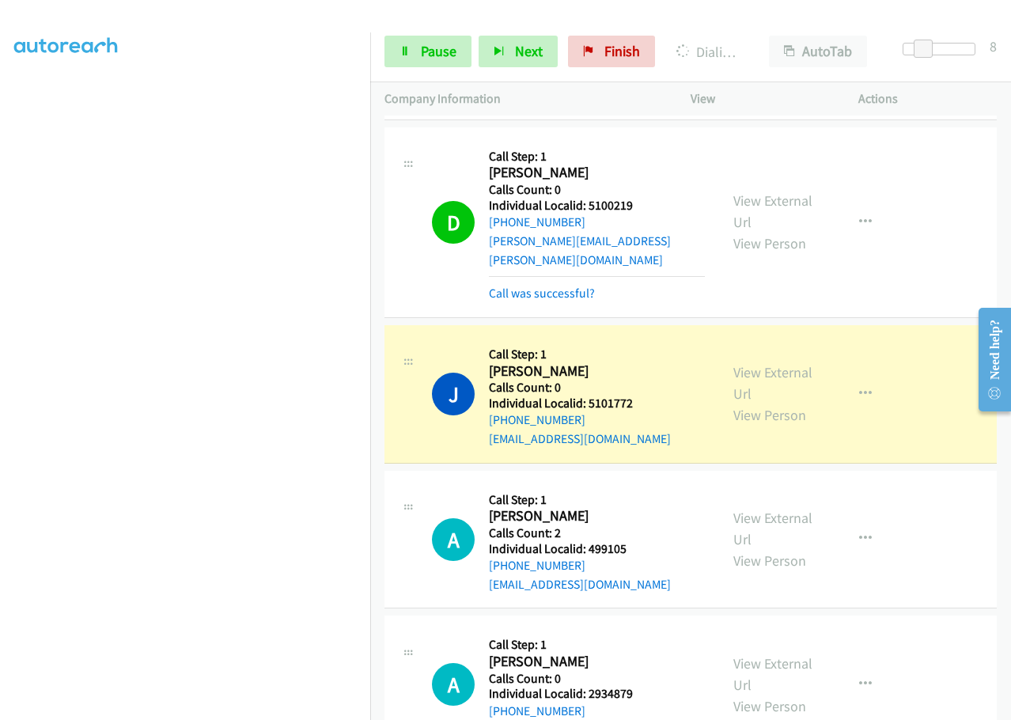
scroll to position [11989, 0]
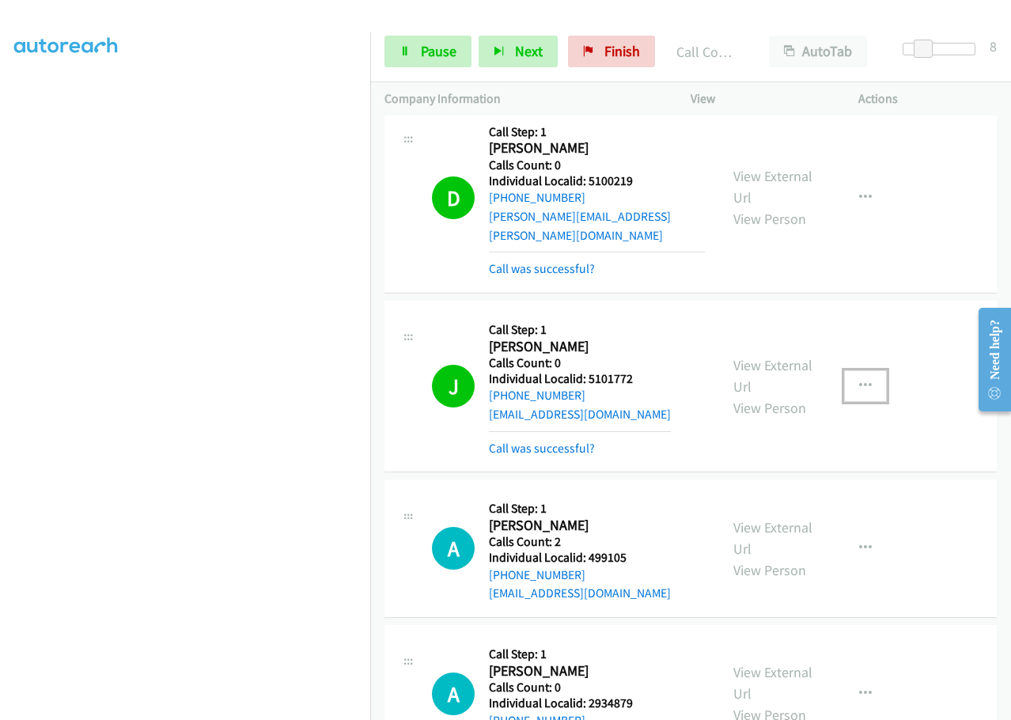
click at [859, 380] on icon "button" at bounding box center [865, 386] width 13 height 13
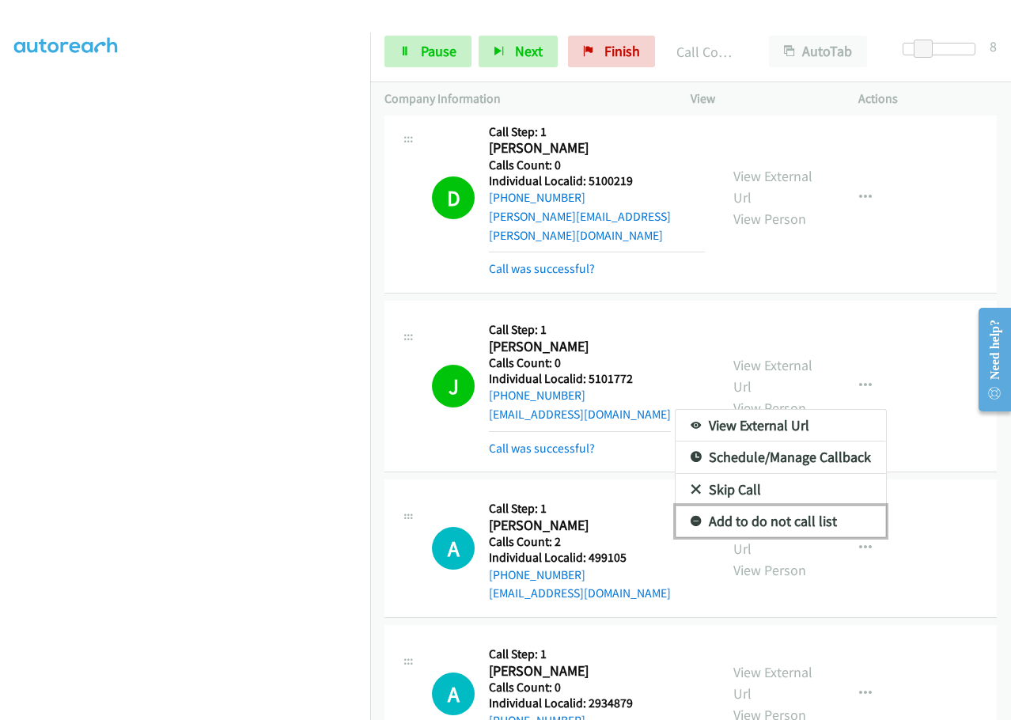
click at [691, 517] on icon at bounding box center [696, 522] width 11 height 11
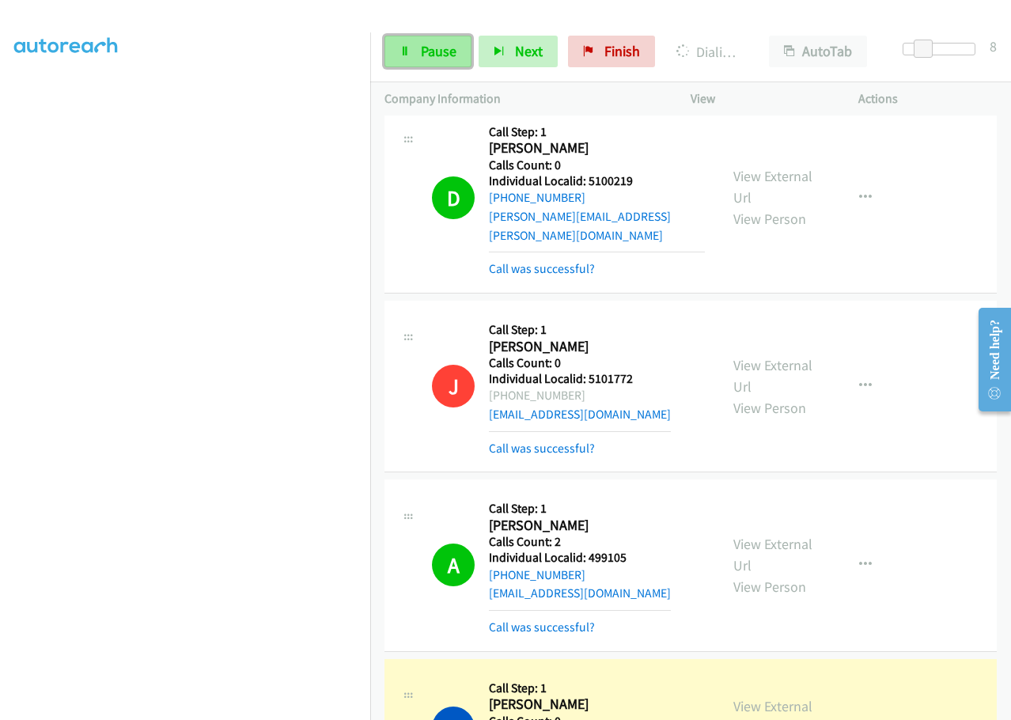
click at [439, 55] on span "Pause" at bounding box center [439, 51] width 36 height 18
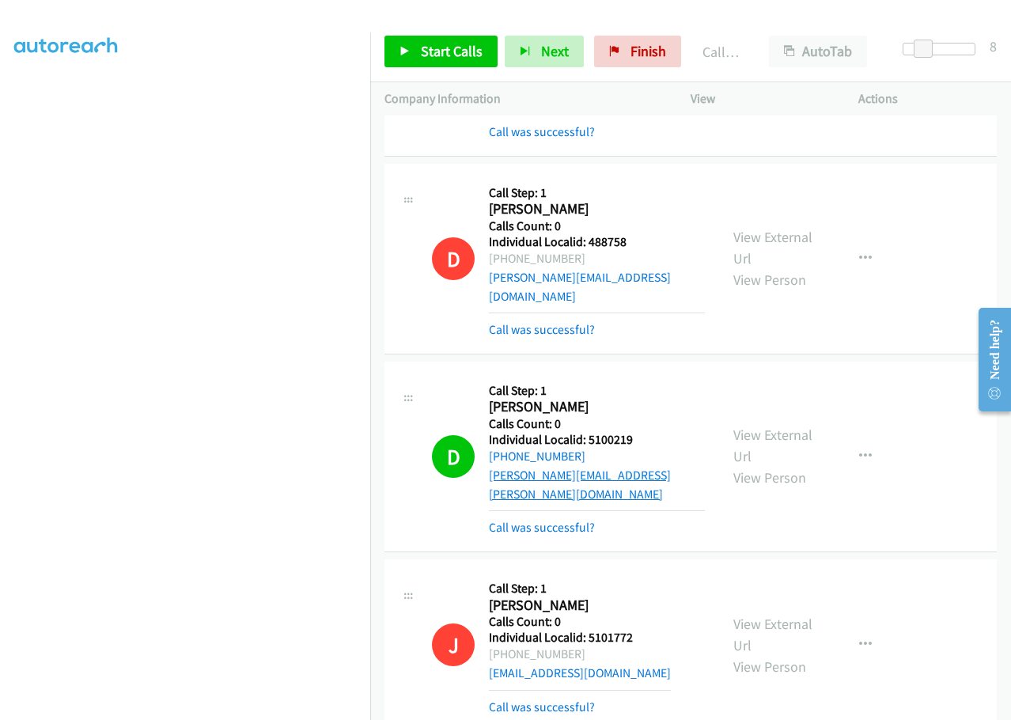
scroll to position [11732, 0]
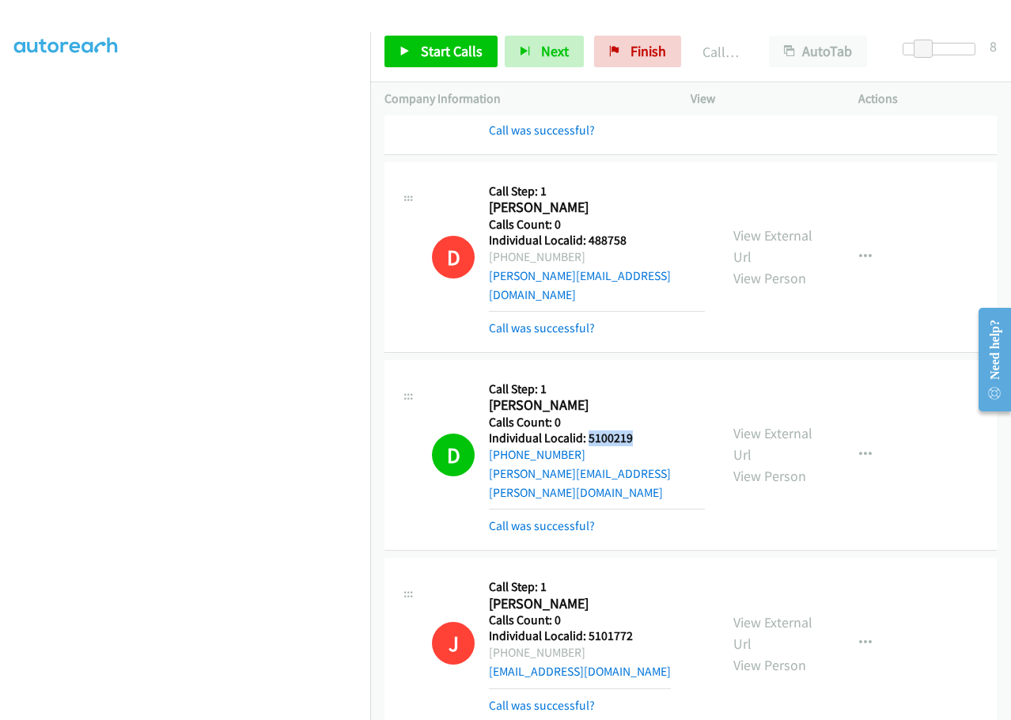
drag, startPoint x: 589, startPoint y: 248, endPoint x: 642, endPoint y: 248, distance: 53.0
click at [642, 430] on h5 "Individual Localid: 5100219" at bounding box center [597, 438] width 216 height 16
drag, startPoint x: 588, startPoint y: 607, endPoint x: 642, endPoint y: 608, distance: 54.6
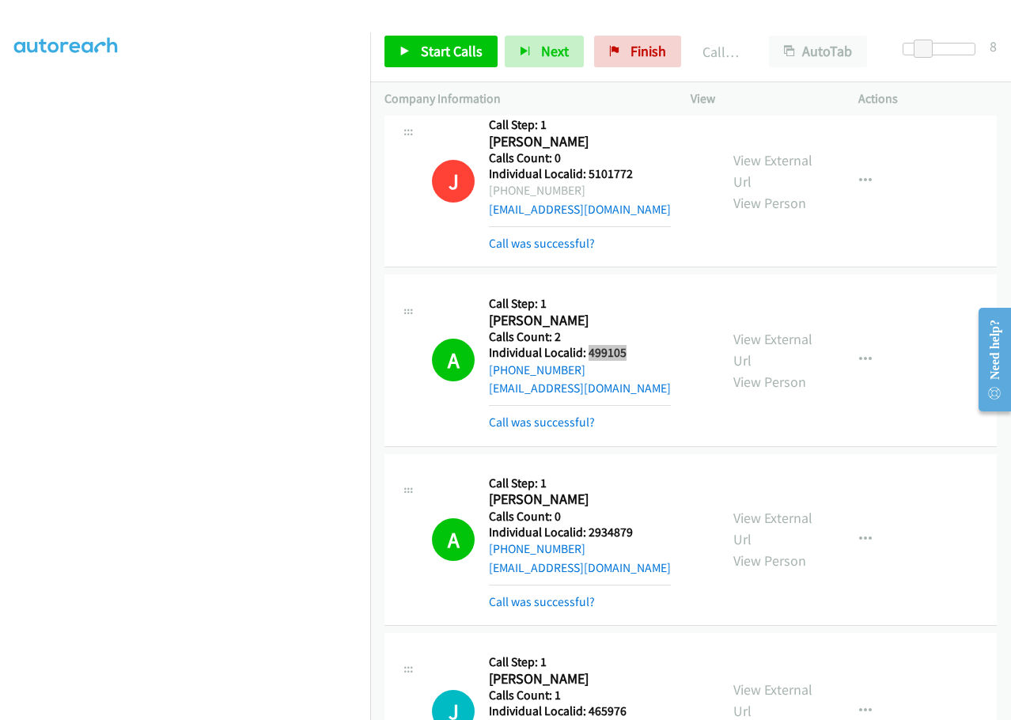
scroll to position [12207, 0]
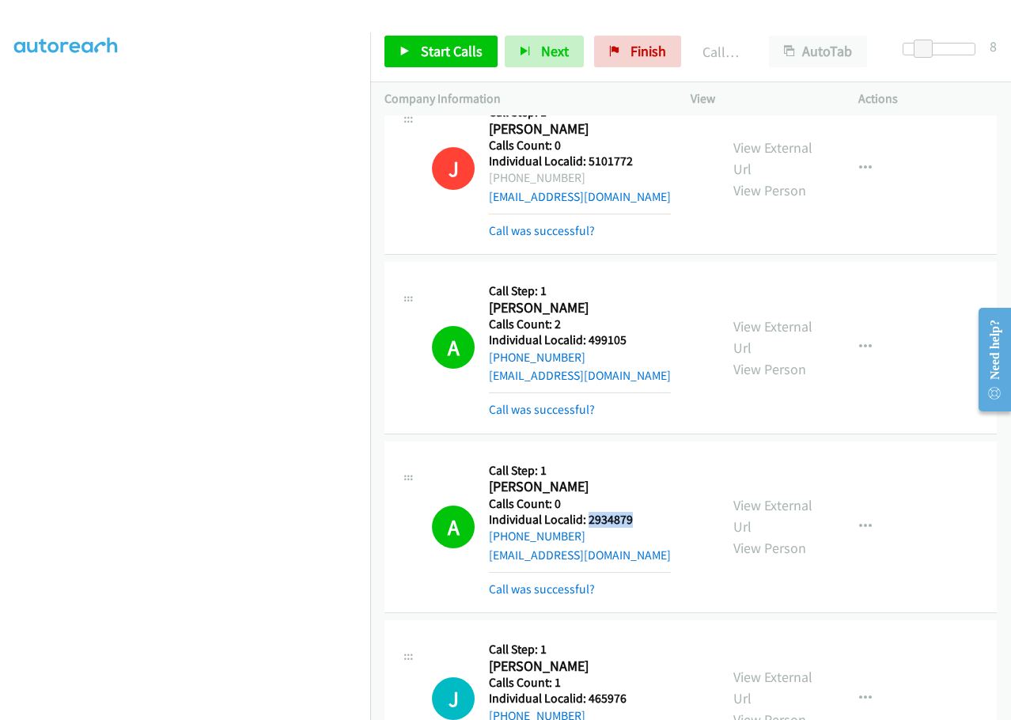
drag, startPoint x: 588, startPoint y: 316, endPoint x: 640, endPoint y: 315, distance: 52.2
click at [640, 512] on h5 "Individual Localid: 2934879" at bounding box center [580, 520] width 182 height 16
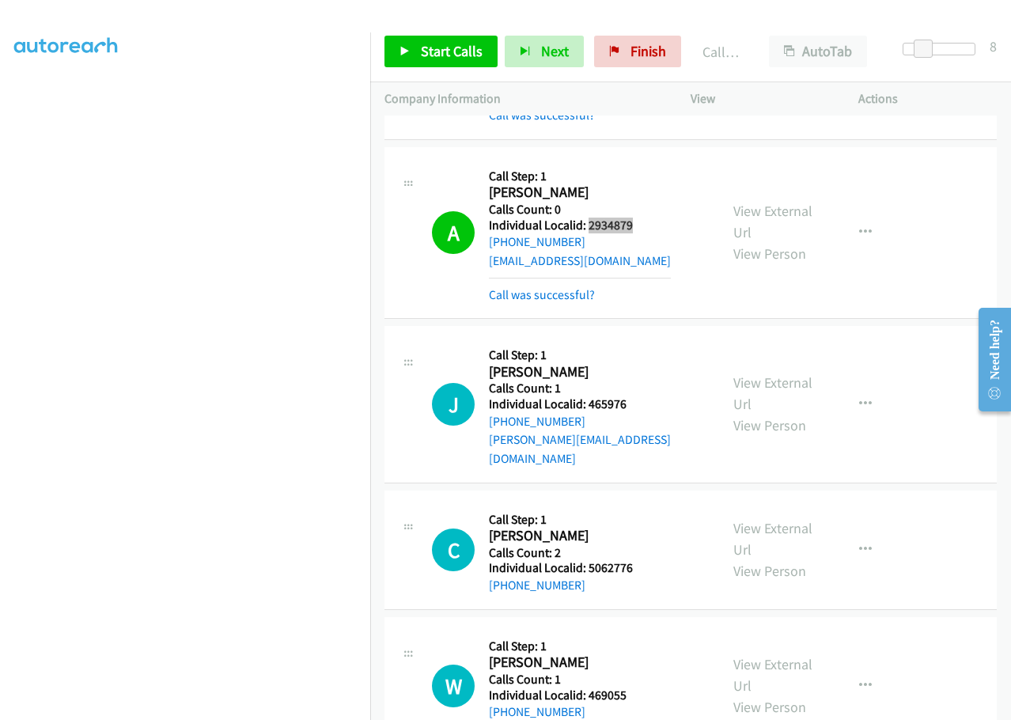
scroll to position [12503, 0]
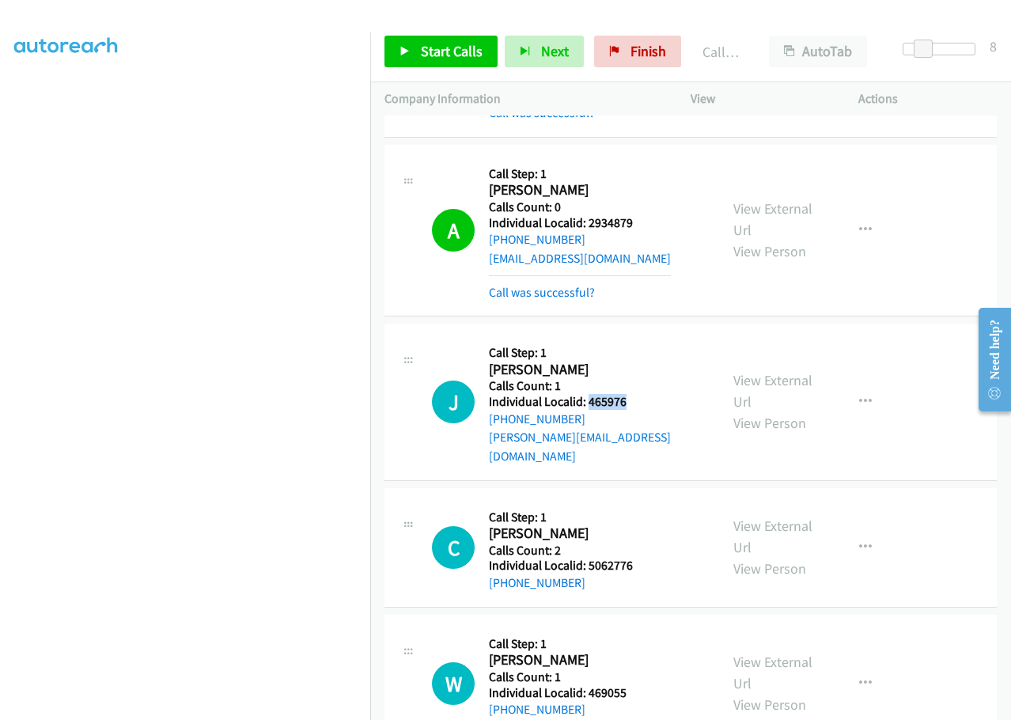
drag, startPoint x: 588, startPoint y: 197, endPoint x: 642, endPoint y: 190, distance: 54.3
click at [642, 338] on div "J Callback Scheduled Call Step: 1 [PERSON_NAME] America/New_York Calls Count: 1…" at bounding box center [568, 401] width 273 height 127
drag, startPoint x: 587, startPoint y: 339, endPoint x: 639, endPoint y: 336, distance: 52.3
click at [639, 502] on div "C Callback Scheduled Call Step: 1 [PERSON_NAME] America/New_York Calls Count: 2…" at bounding box center [568, 547] width 273 height 90
drag, startPoint x: 588, startPoint y: 470, endPoint x: 630, endPoint y: 465, distance: 42.2
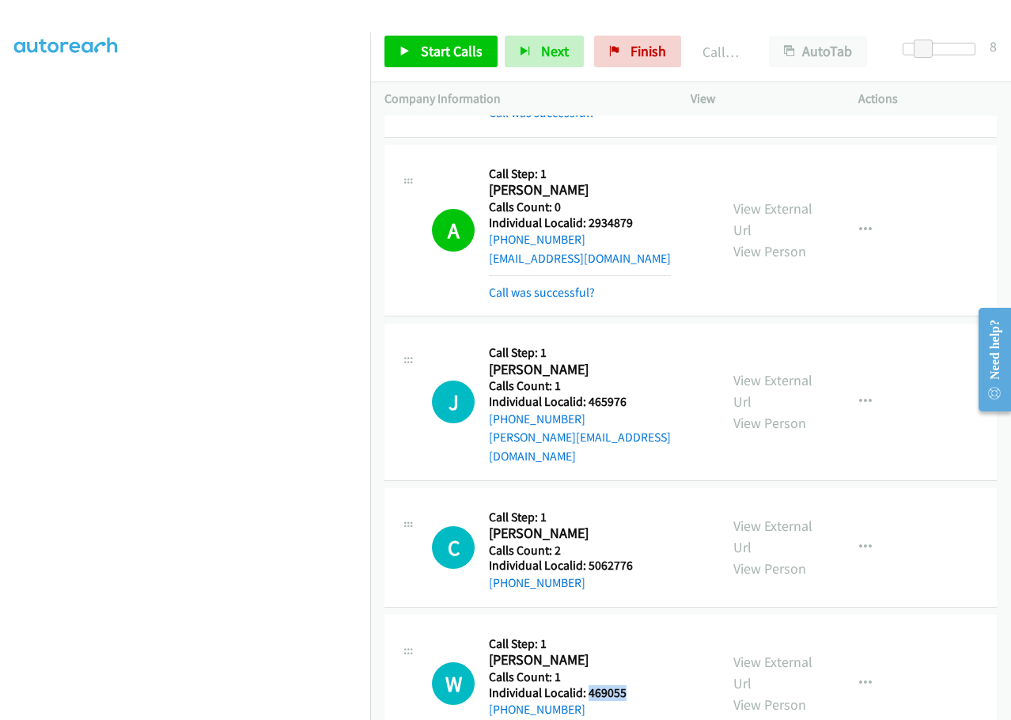
click at [630, 629] on div "W Callback Scheduled Call Step: 1 [PERSON_NAME] America/New_York Calls Count: 1…" at bounding box center [568, 683] width 273 height 109
drag, startPoint x: 587, startPoint y: 615, endPoint x: 635, endPoint y: 608, distance: 48.7
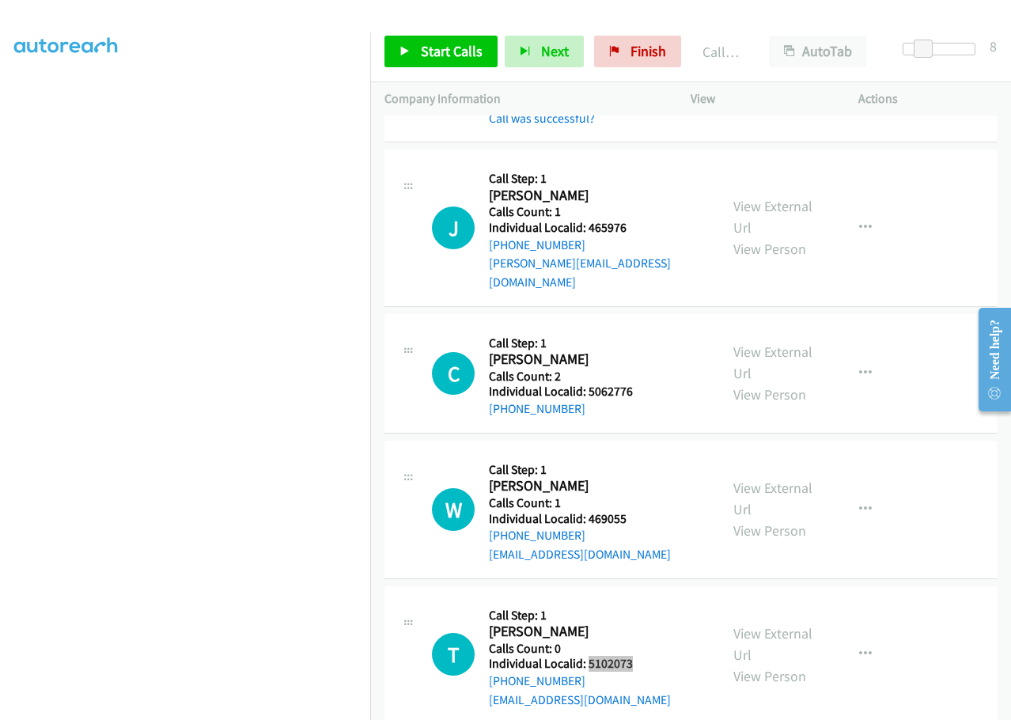
scroll to position [12741, 0]
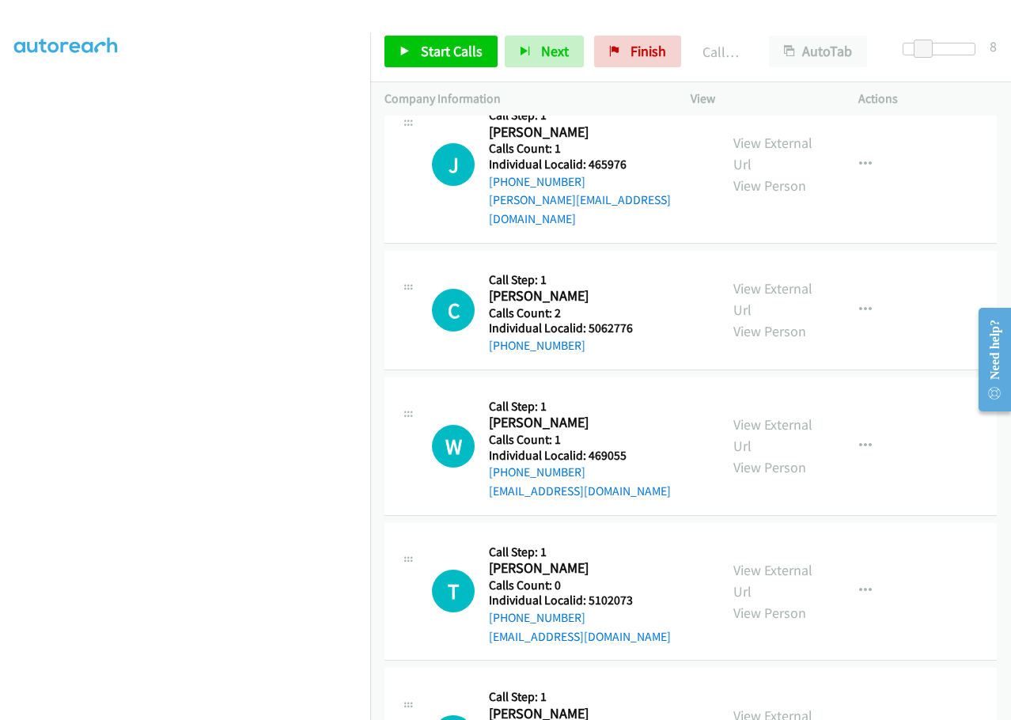
drag, startPoint x: 588, startPoint y: 520, endPoint x: 639, endPoint y: 521, distance: 51.4
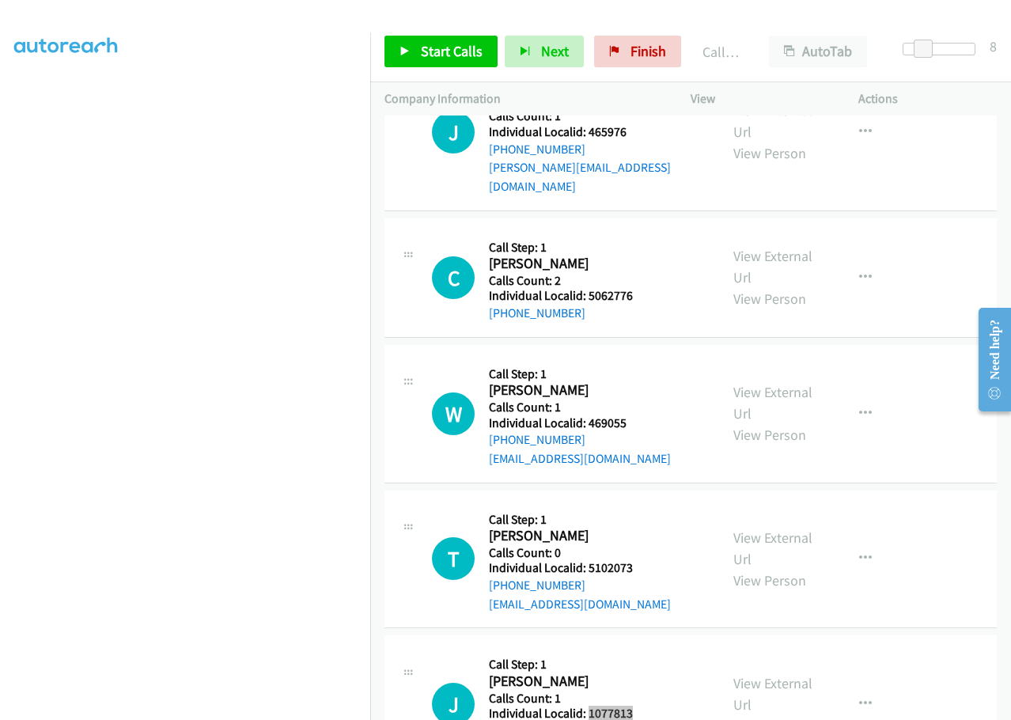
scroll to position [12840, 0]
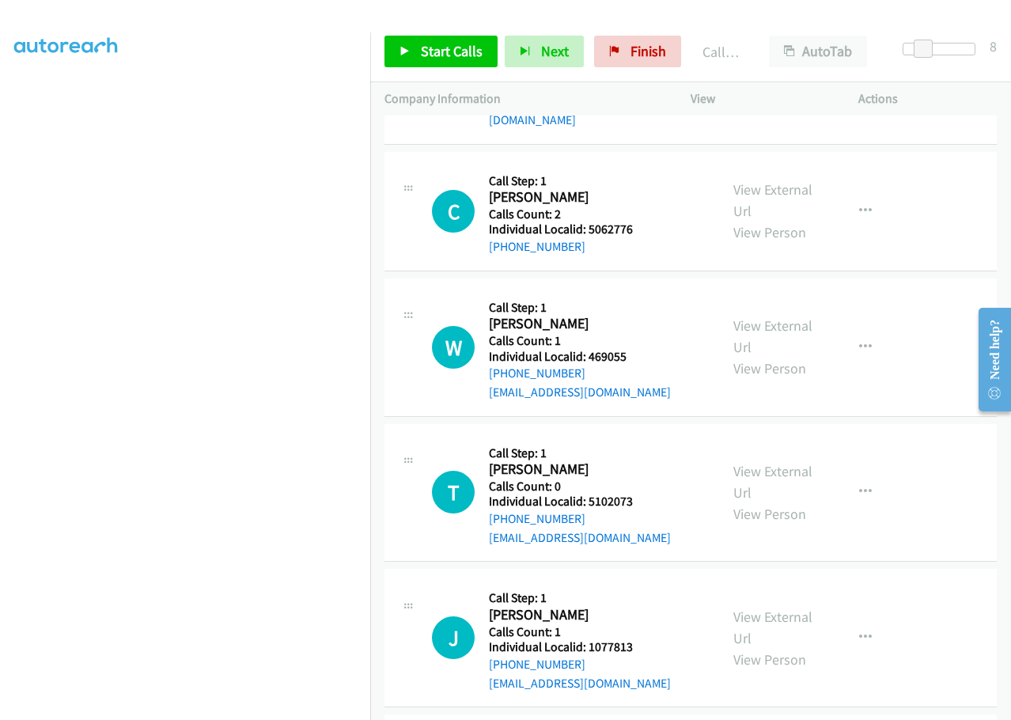
drag, startPoint x: 620, startPoint y: 567, endPoint x: 635, endPoint y: 565, distance: 15.2
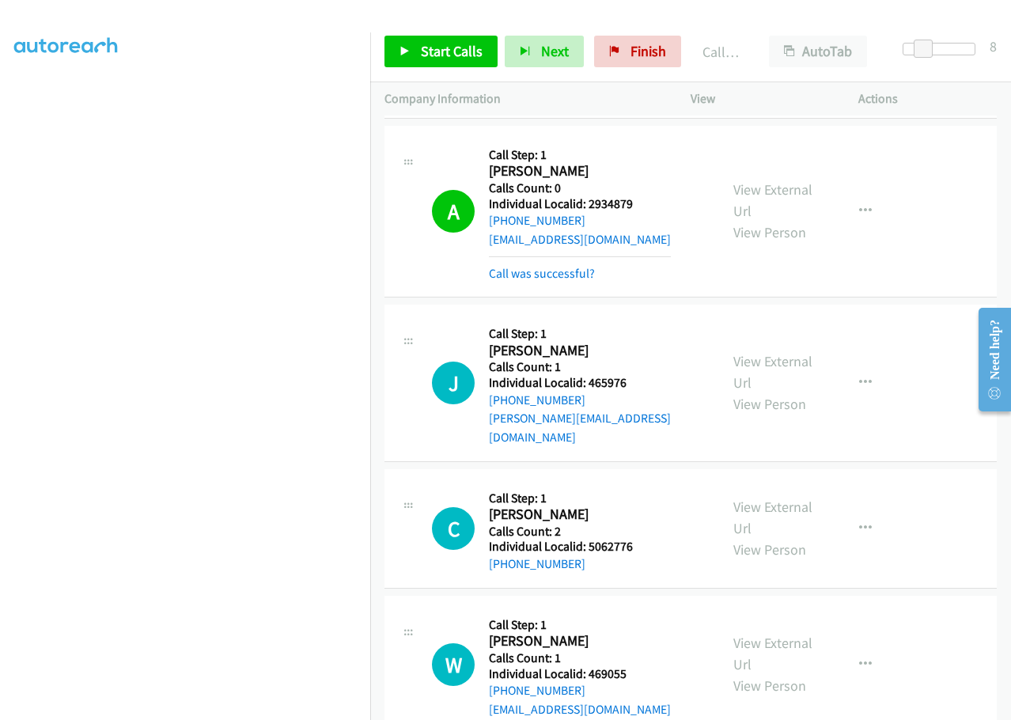
scroll to position [12523, 0]
click at [437, 47] on span "Start Calls" at bounding box center [452, 51] width 62 height 18
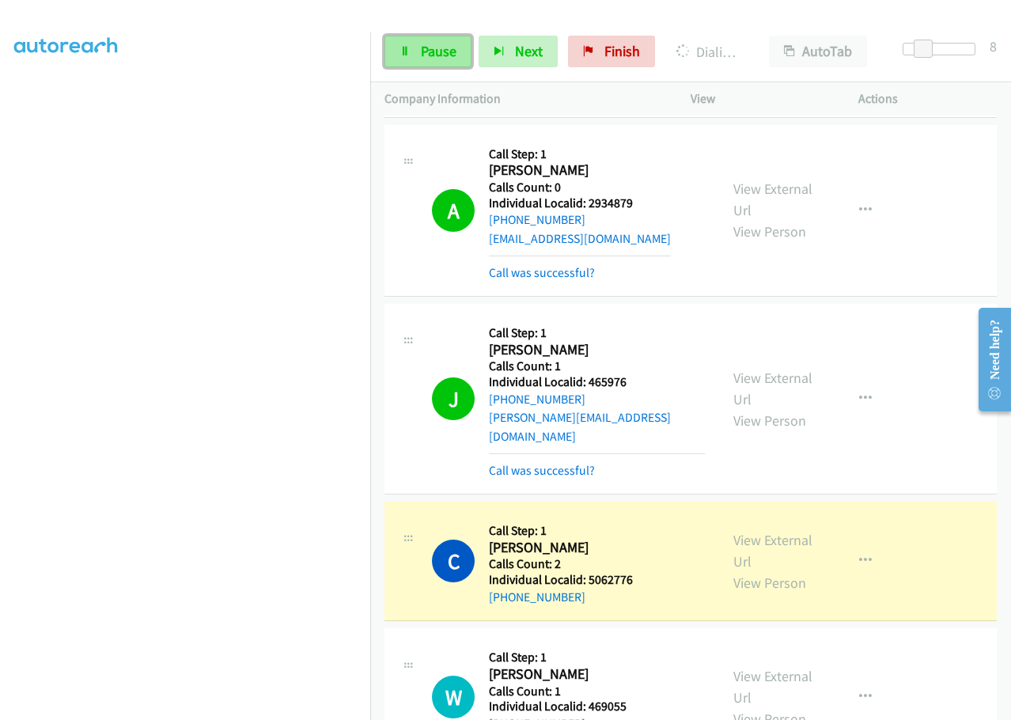
click at [401, 54] on icon at bounding box center [405, 52] width 11 height 11
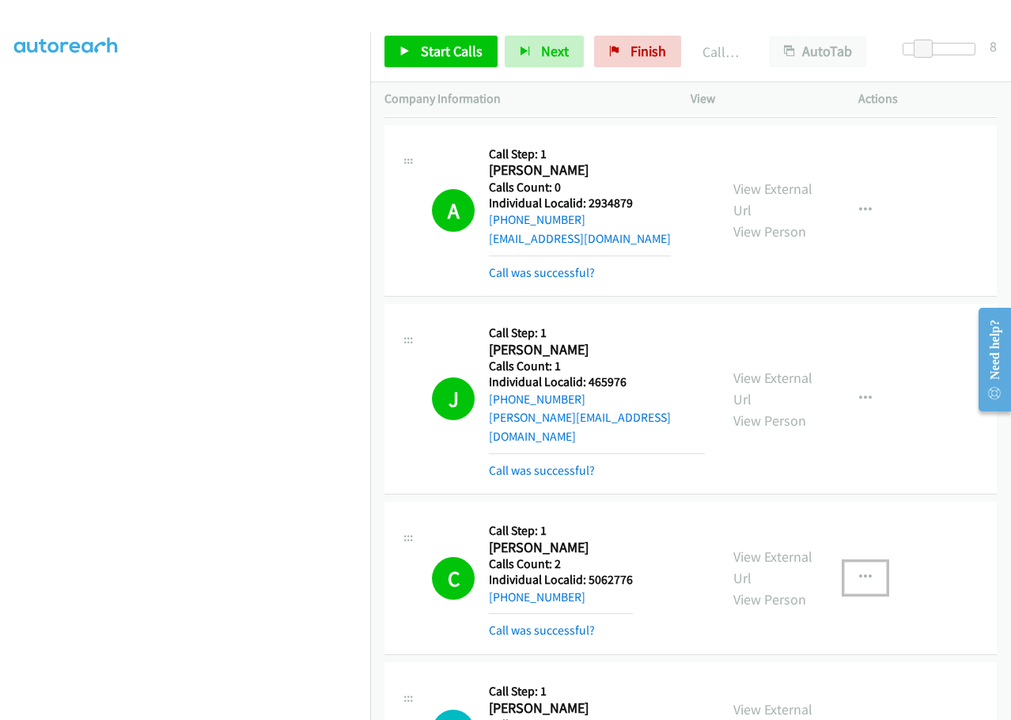
click at [860, 562] on button "button" at bounding box center [865, 578] width 43 height 32
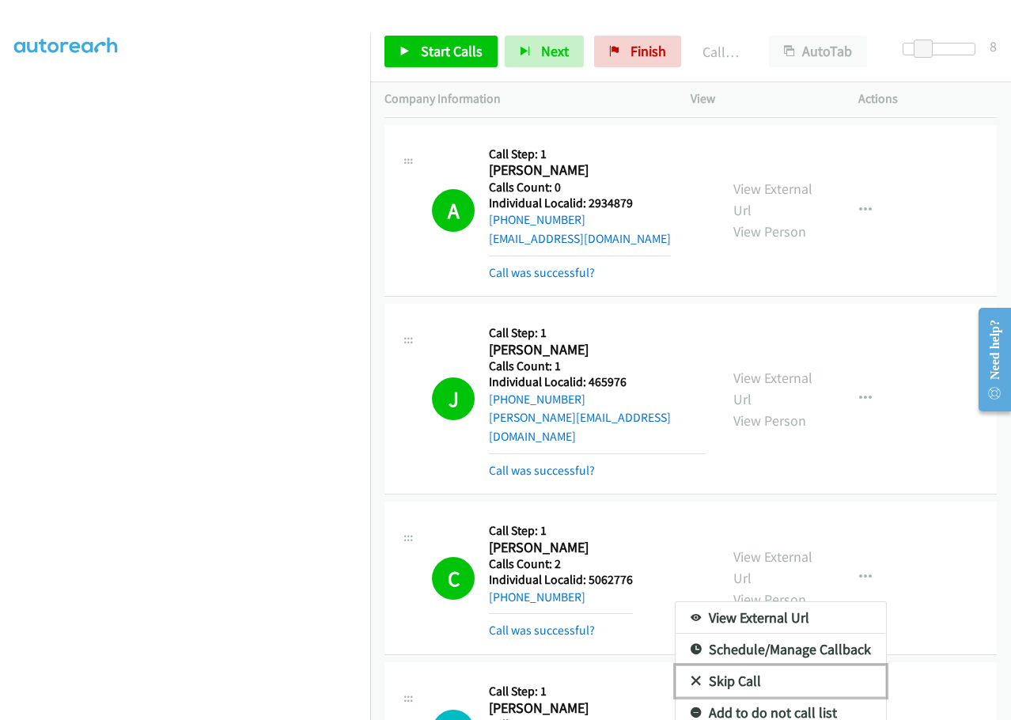
click at [691, 676] on icon at bounding box center [696, 681] width 11 height 11
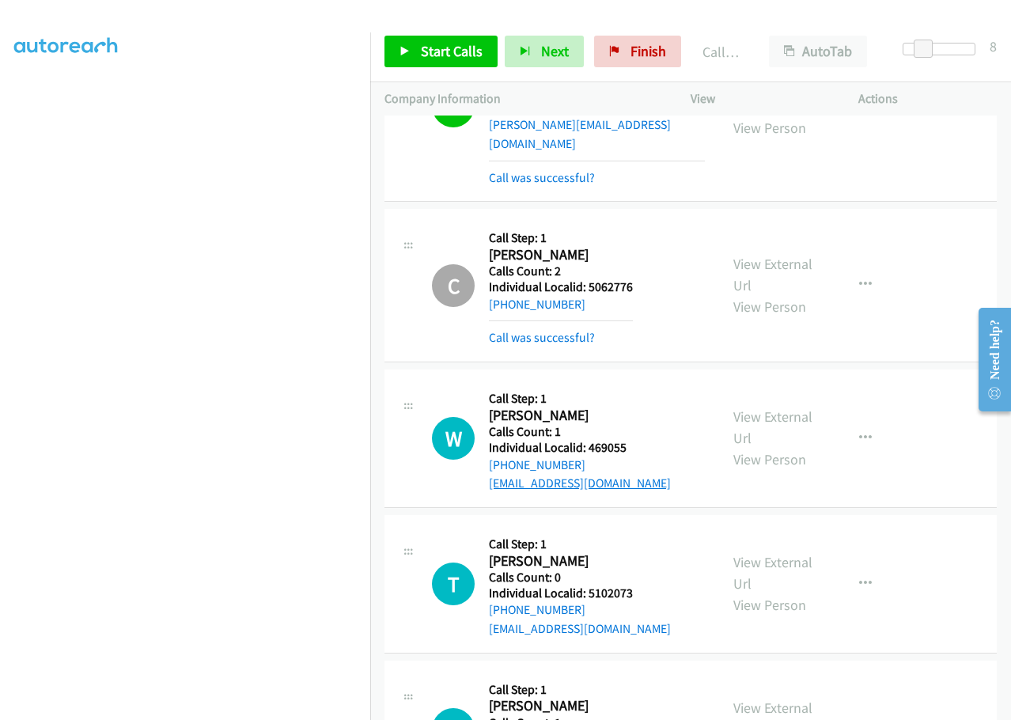
scroll to position [12820, 0]
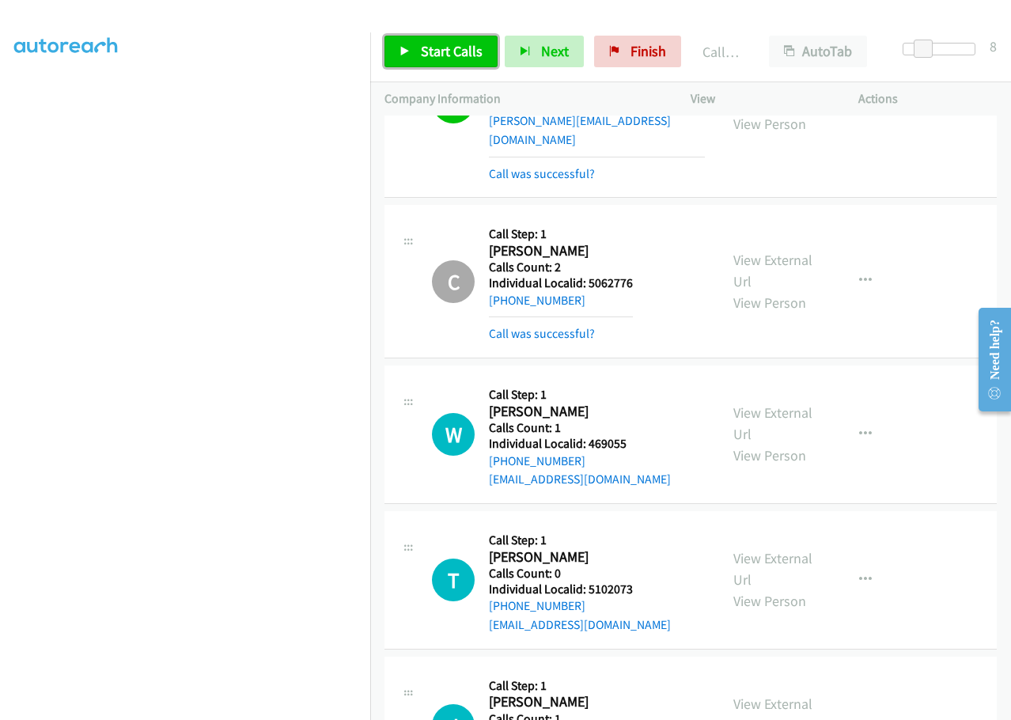
click at [419, 44] on link "Start Calls" at bounding box center [441, 52] width 113 height 32
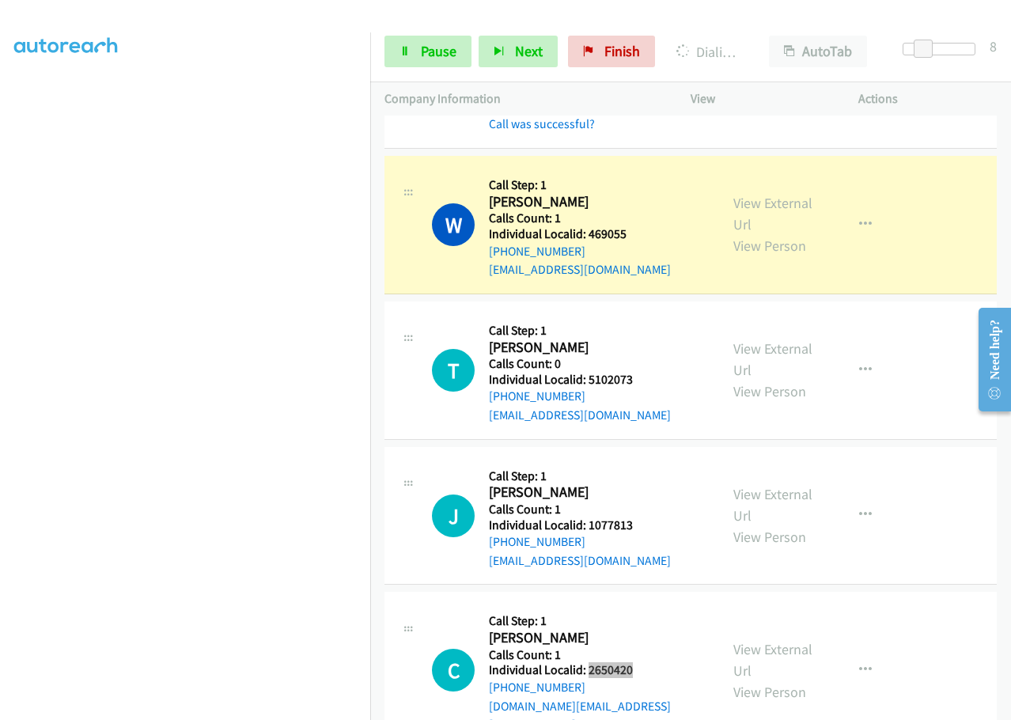
scroll to position [13057, 0]
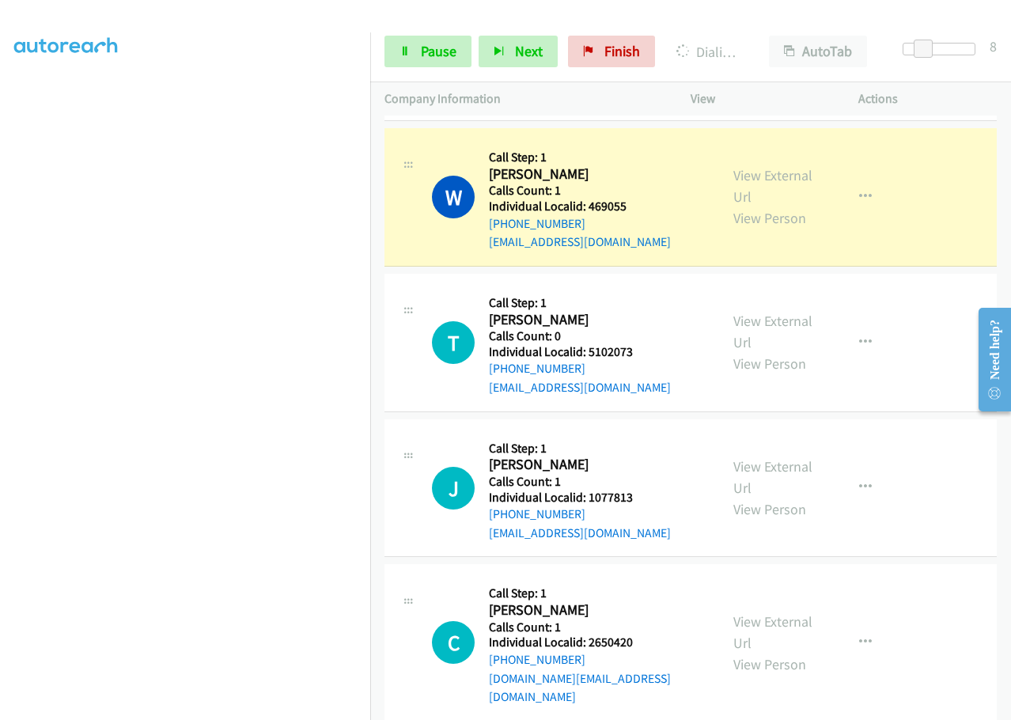
drag, startPoint x: 583, startPoint y: 563, endPoint x: 648, endPoint y: 561, distance: 64.9
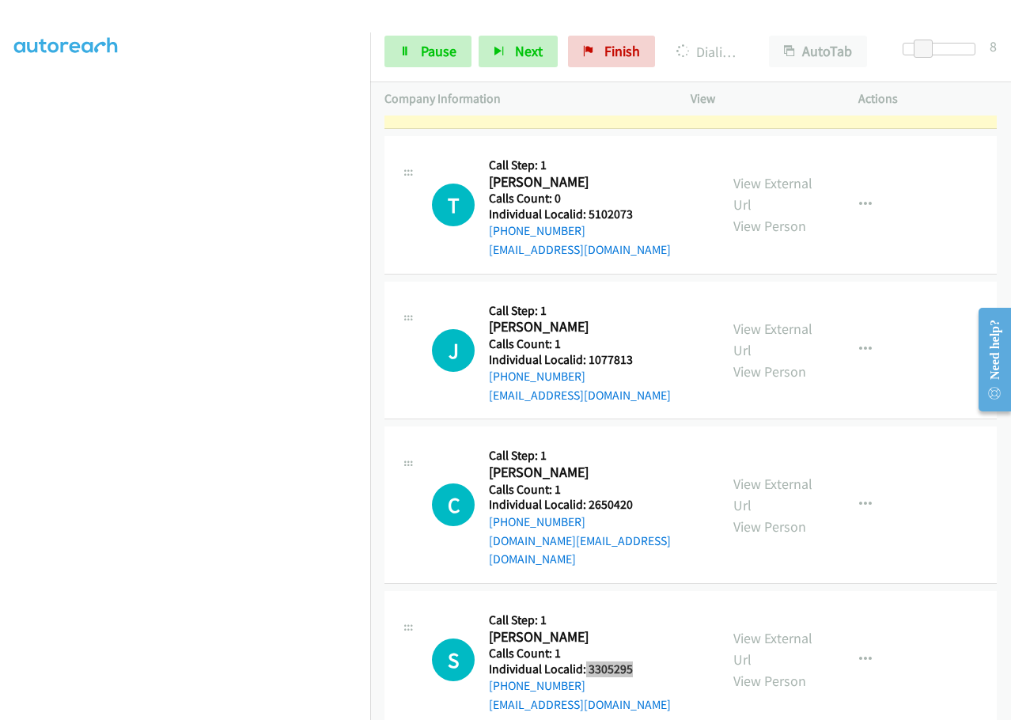
scroll to position [13196, 0]
drag, startPoint x: 584, startPoint y: 569, endPoint x: 602, endPoint y: 575, distance: 19.3
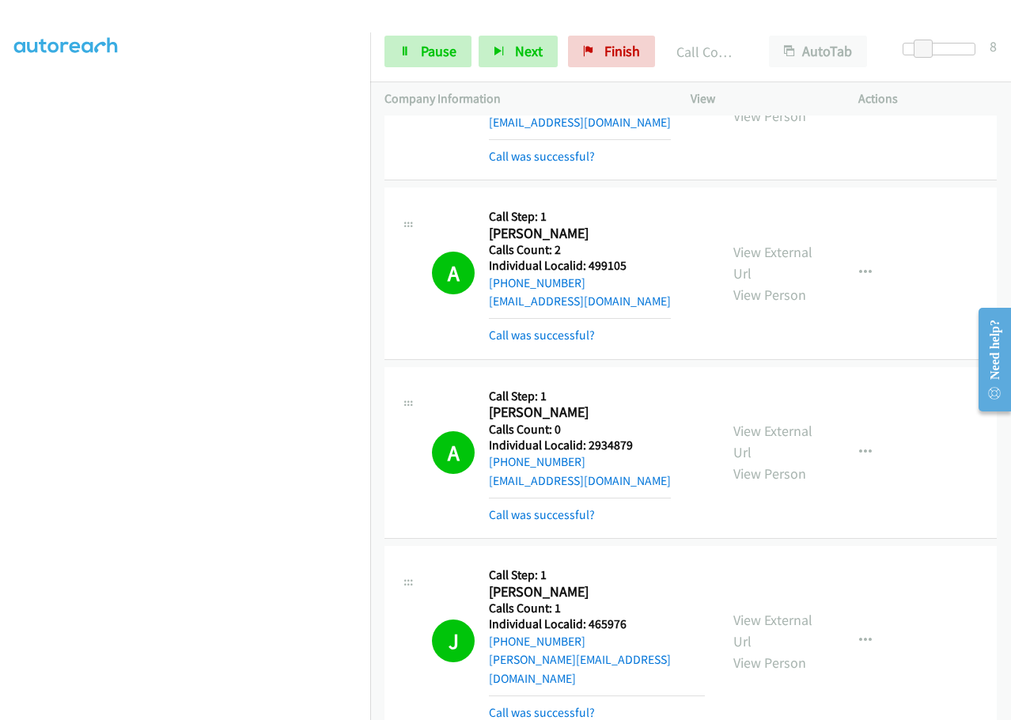
scroll to position [12280, 0]
drag, startPoint x: 586, startPoint y: 416, endPoint x: 648, endPoint y: 422, distance: 62.0
click at [648, 561] on div "J Callback Scheduled Call Step: 1 [PERSON_NAME] America/New_York Calls Count: 1…" at bounding box center [568, 641] width 273 height 161
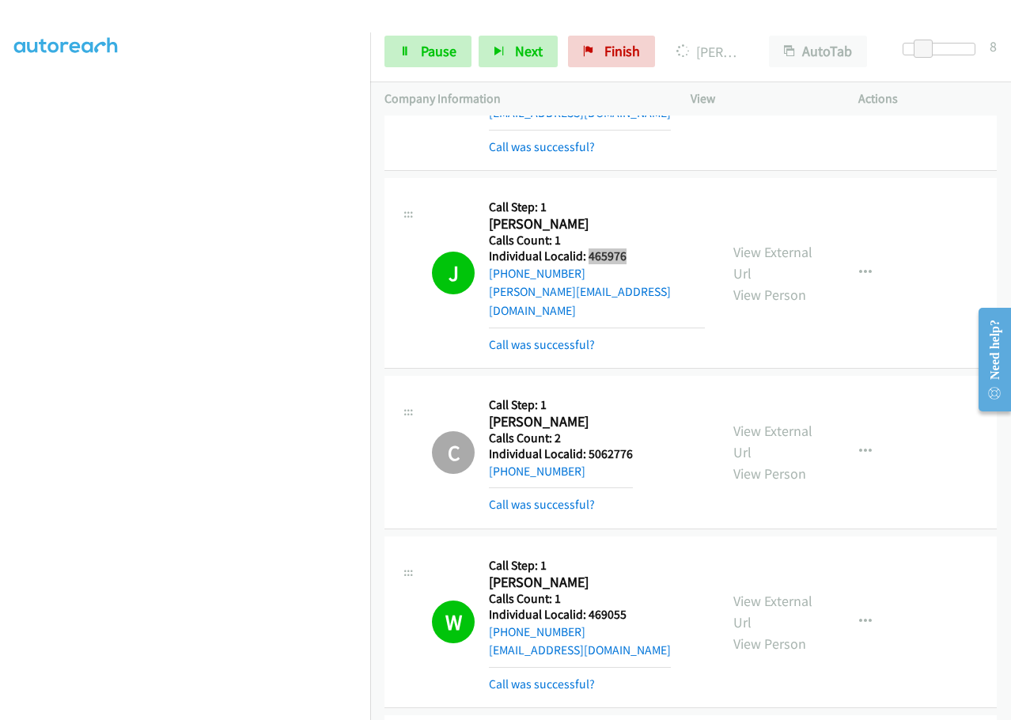
scroll to position [12676, 0]
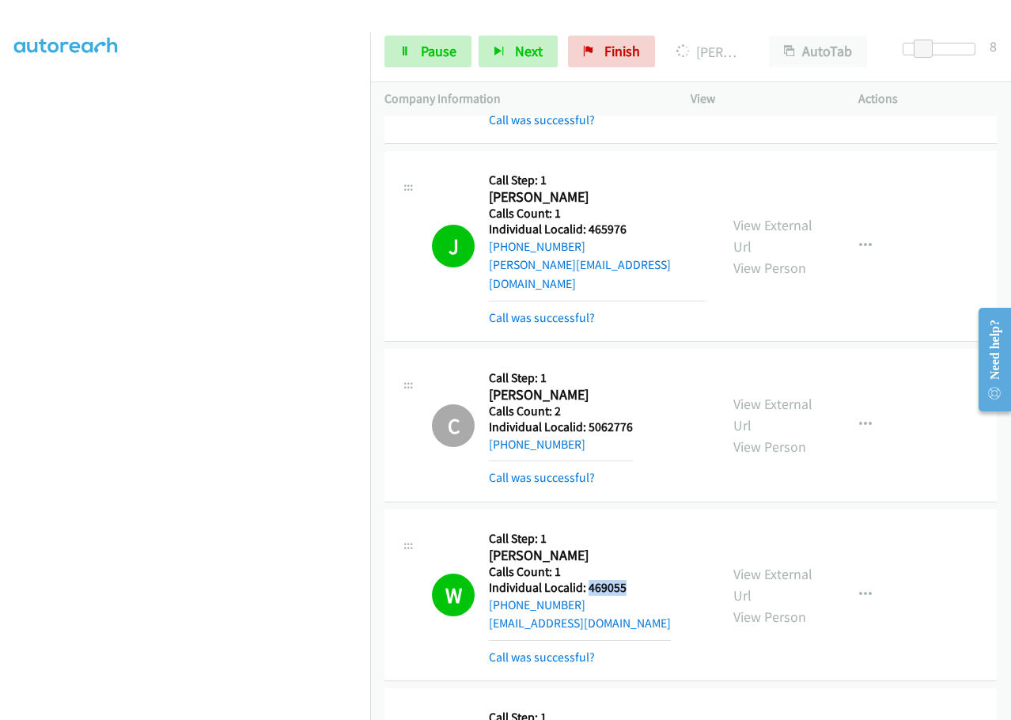
drag, startPoint x: 589, startPoint y: 366, endPoint x: 638, endPoint y: 361, distance: 48.5
click at [638, 524] on div "W Callback Scheduled Call Step: 1 [PERSON_NAME] America/New_York Calls Count: 1…" at bounding box center [568, 595] width 273 height 142
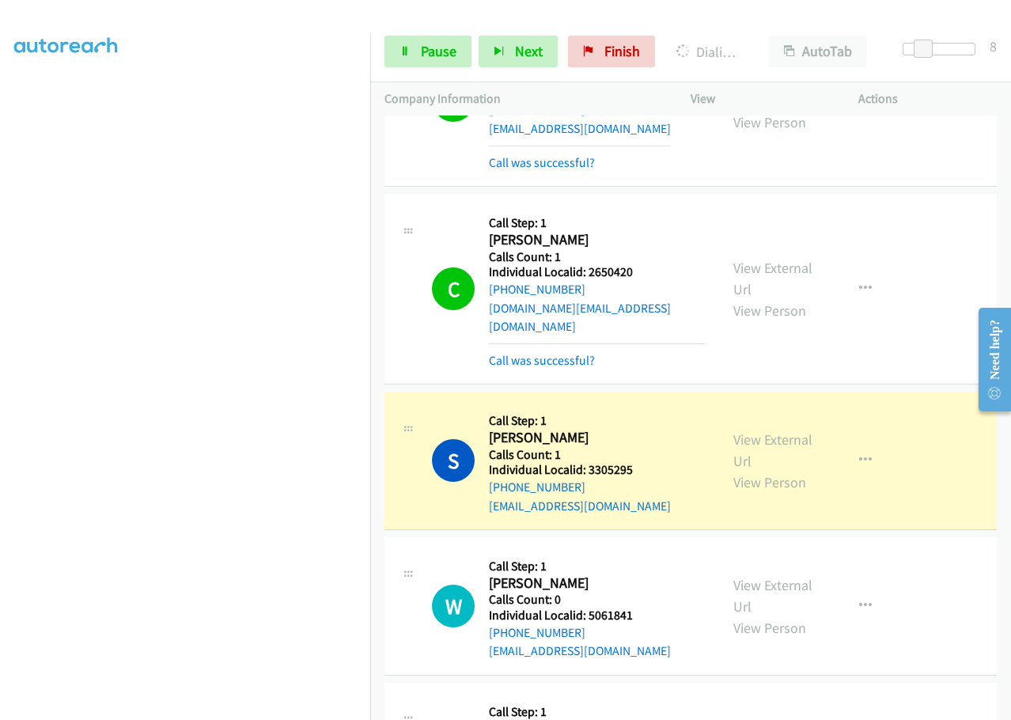
scroll to position [13566, 0]
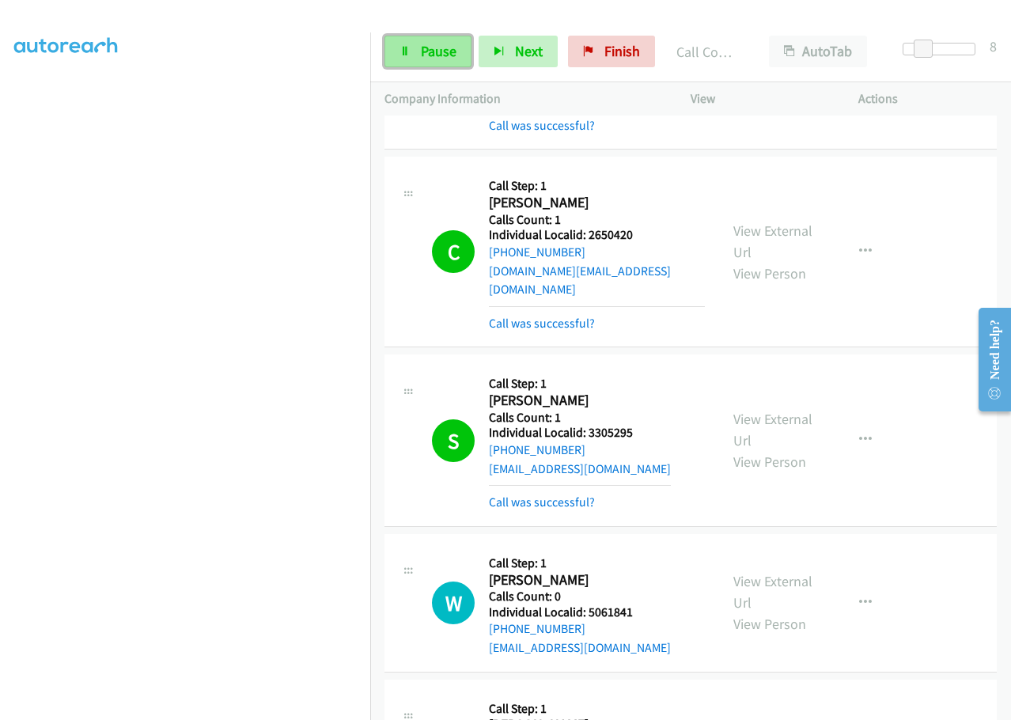
click at [427, 50] on span "Pause" at bounding box center [439, 51] width 36 height 18
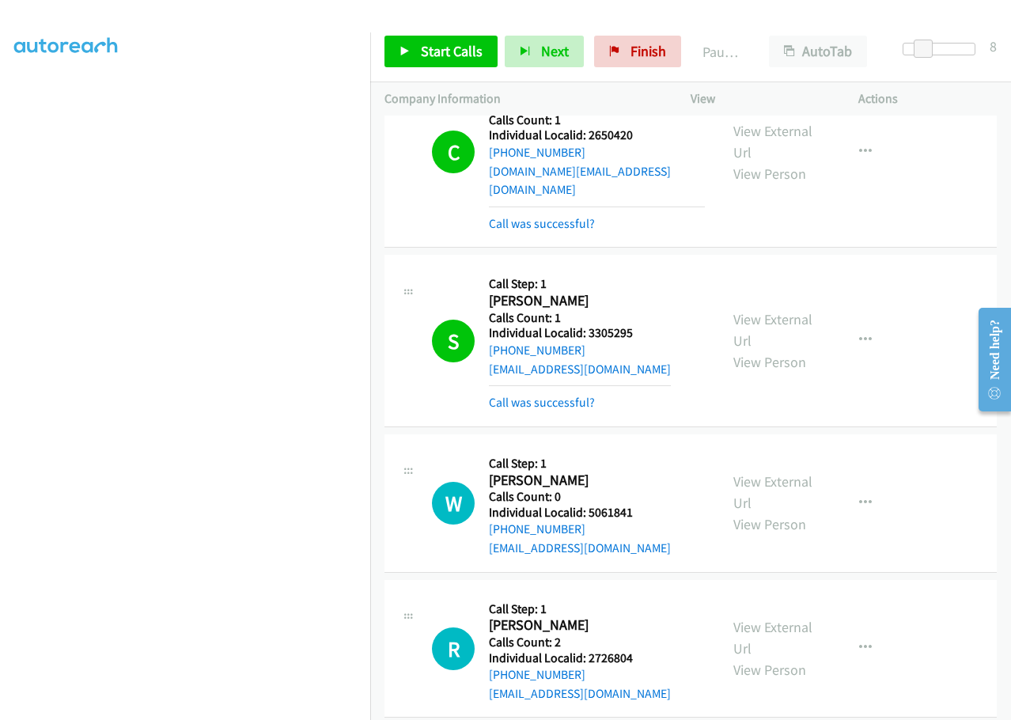
scroll to position [13507, 0]
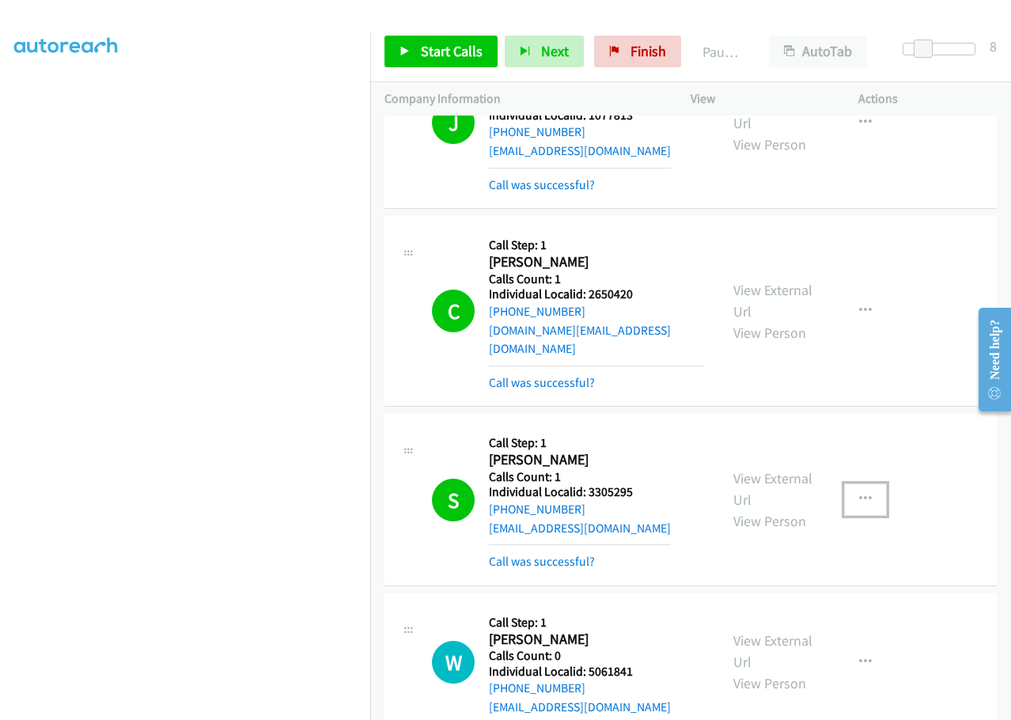
click at [859, 493] on icon "button" at bounding box center [865, 499] width 13 height 13
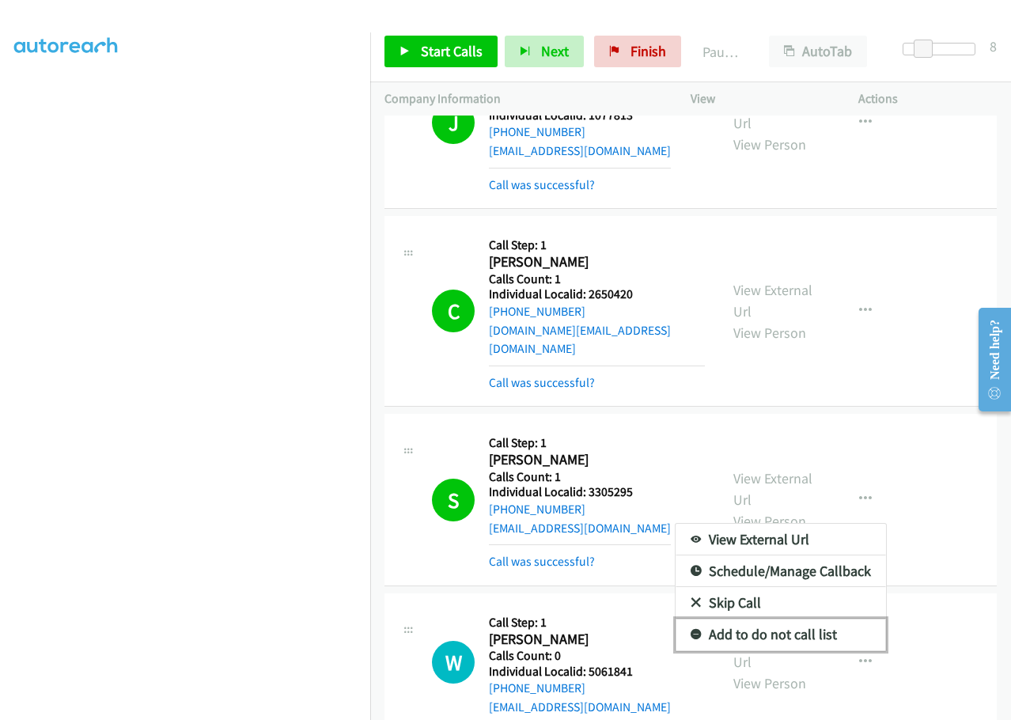
click at [688, 619] on link "Add to do not call list" at bounding box center [781, 635] width 210 height 32
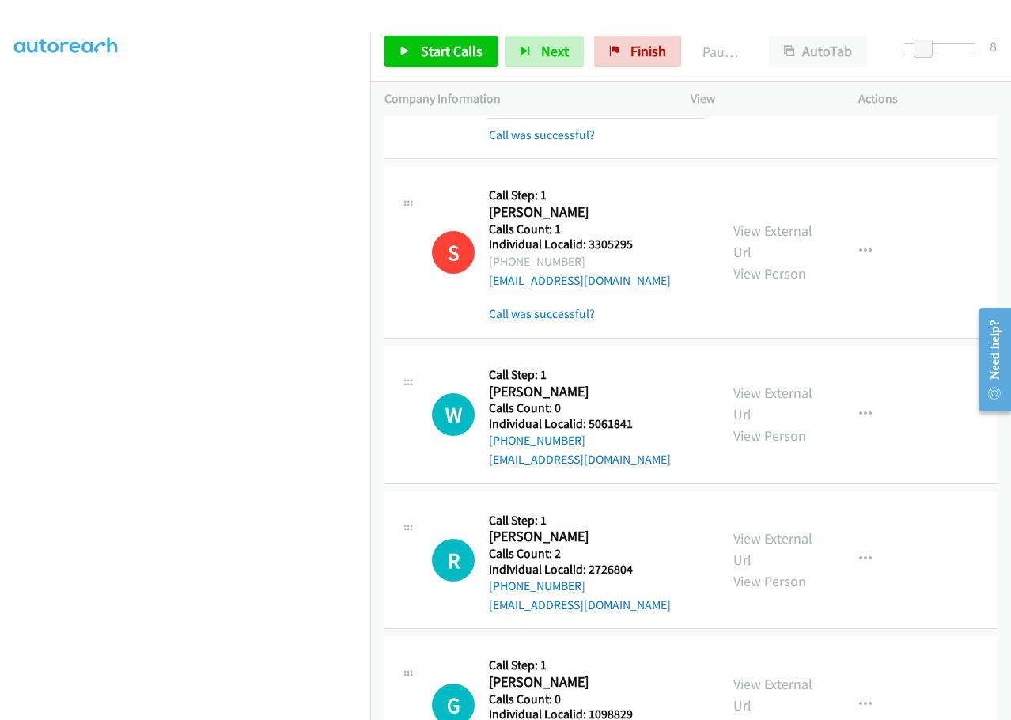
scroll to position [13764, 0]
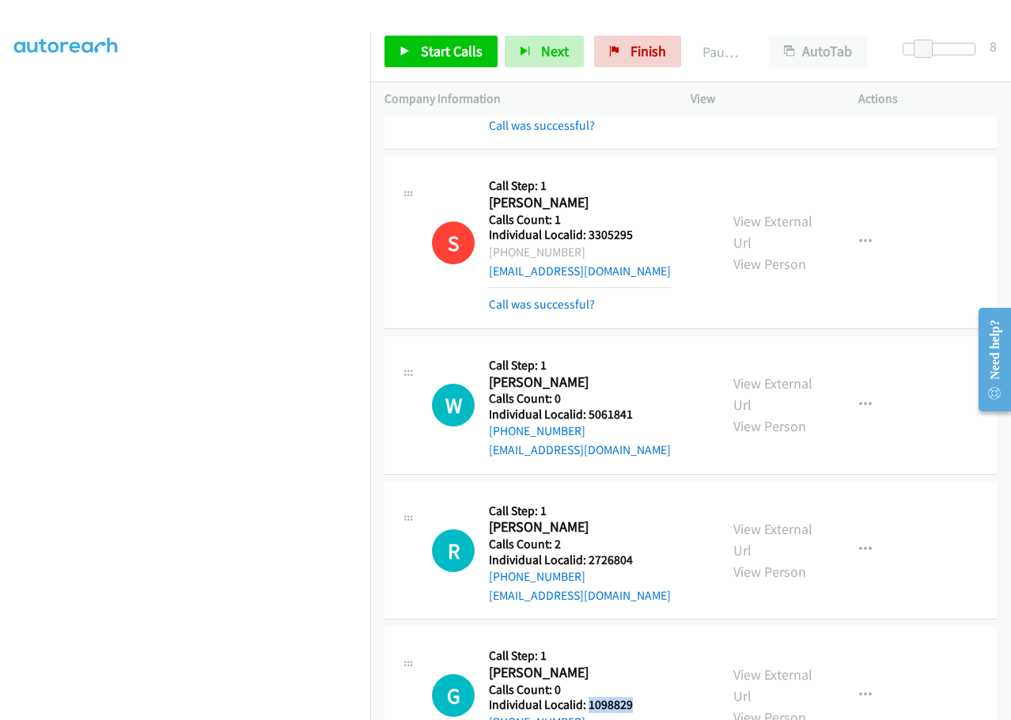
drag, startPoint x: 588, startPoint y: 460, endPoint x: 642, endPoint y: 460, distance: 53.8
click at [642, 641] on div "G Callback Scheduled Call Step: 1 [PERSON_NAME] America/[GEOGRAPHIC_DATA] Calls…" at bounding box center [568, 695] width 273 height 109
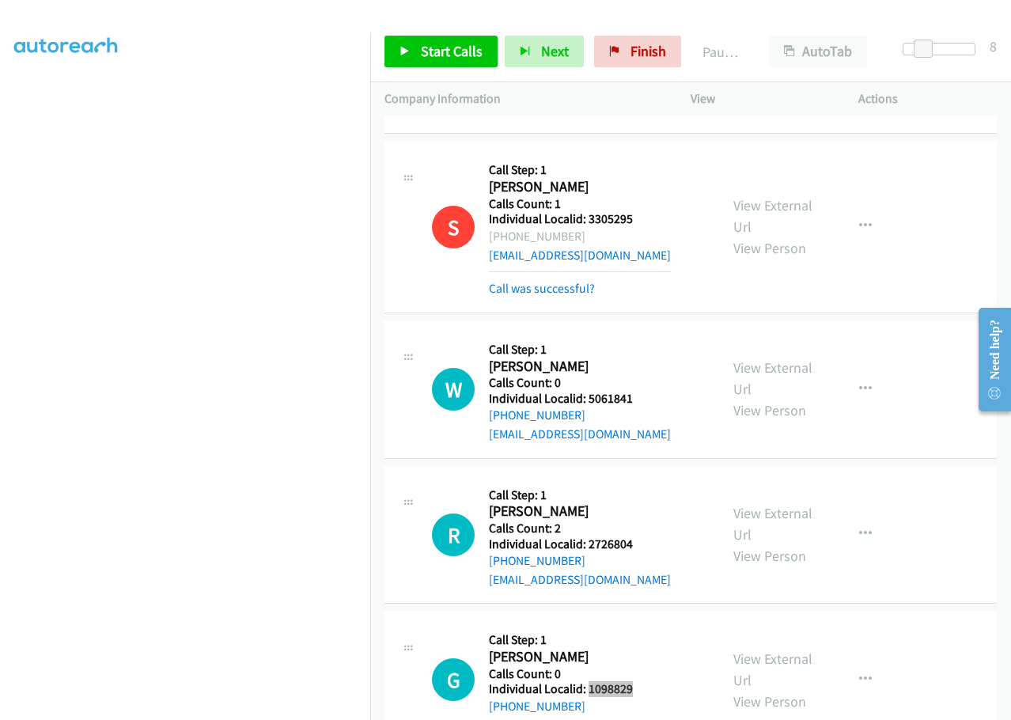
scroll to position [13784, 0]
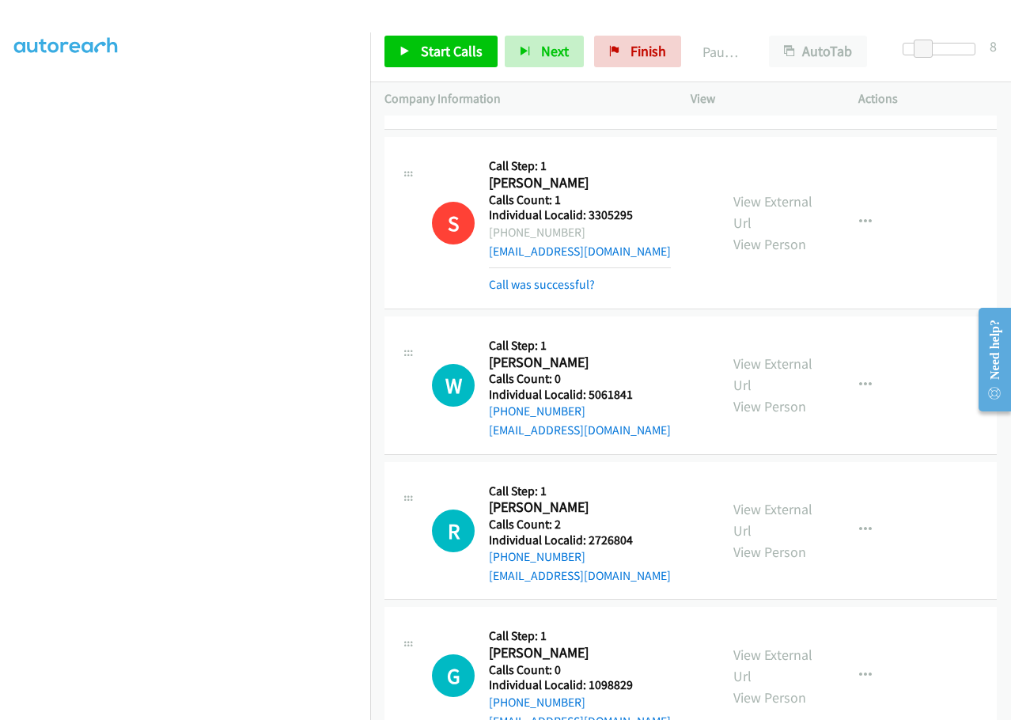
drag, startPoint x: 585, startPoint y: 591, endPoint x: 643, endPoint y: 586, distance: 58.0
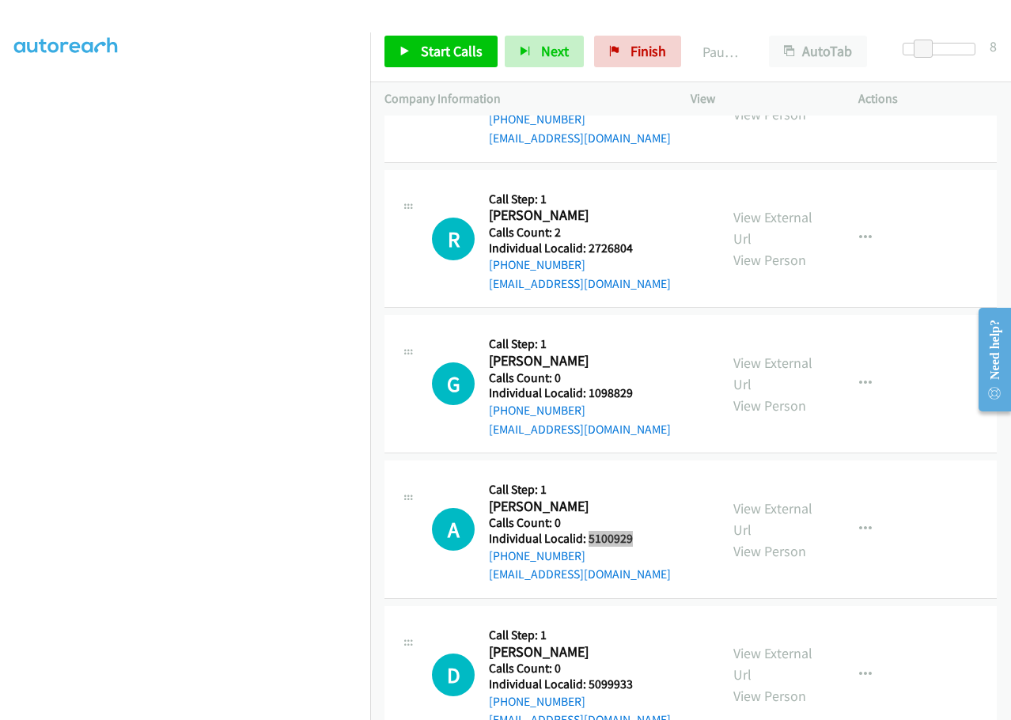
scroll to position [14080, 0]
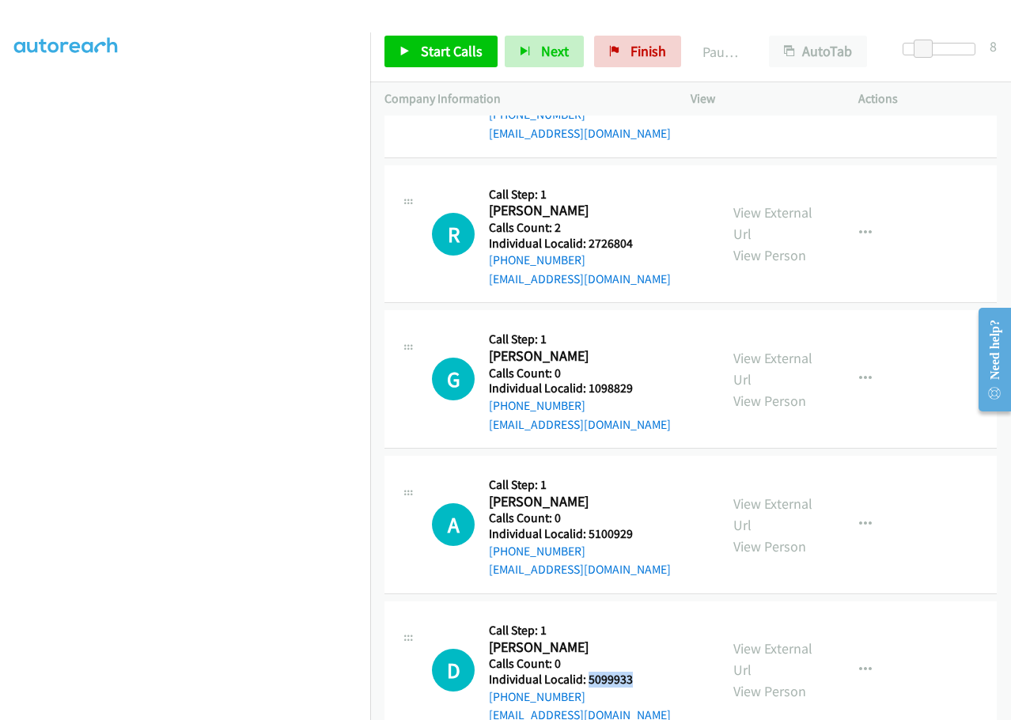
drag, startPoint x: 588, startPoint y: 440, endPoint x: 642, endPoint y: 434, distance: 54.9
click at [642, 616] on div "D Callback Scheduled Call Step: 1 [PERSON_NAME] America/[GEOGRAPHIC_DATA] Calls…" at bounding box center [568, 670] width 273 height 109
drag, startPoint x: 586, startPoint y: 581, endPoint x: 631, endPoint y: 579, distance: 45.1
drag, startPoint x: 606, startPoint y: 567, endPoint x: 637, endPoint y: 595, distance: 42.0
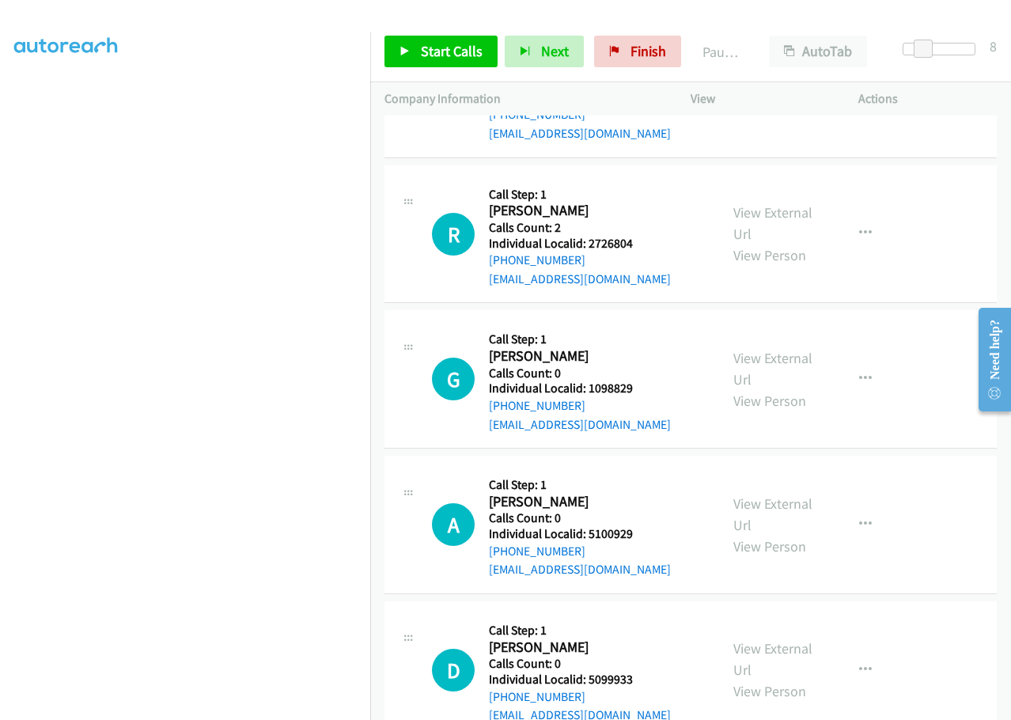
drag, startPoint x: 591, startPoint y: 582, endPoint x: 636, endPoint y: 579, distance: 45.2
drag, startPoint x: 585, startPoint y: 583, endPoint x: 642, endPoint y: 577, distance: 56.5
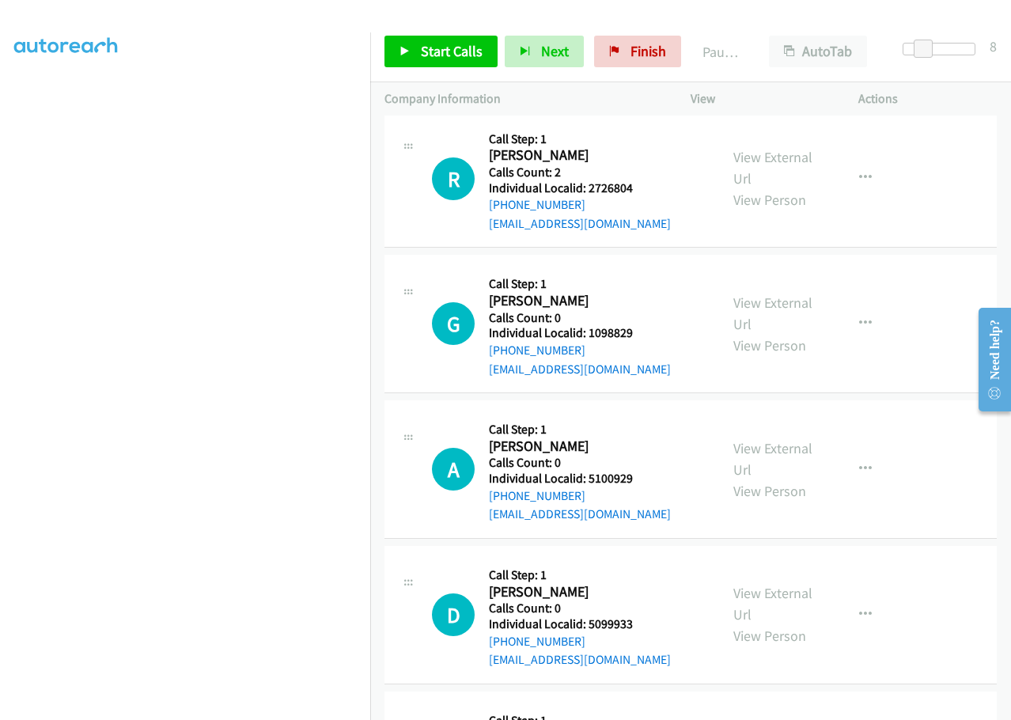
scroll to position [14140, 0]
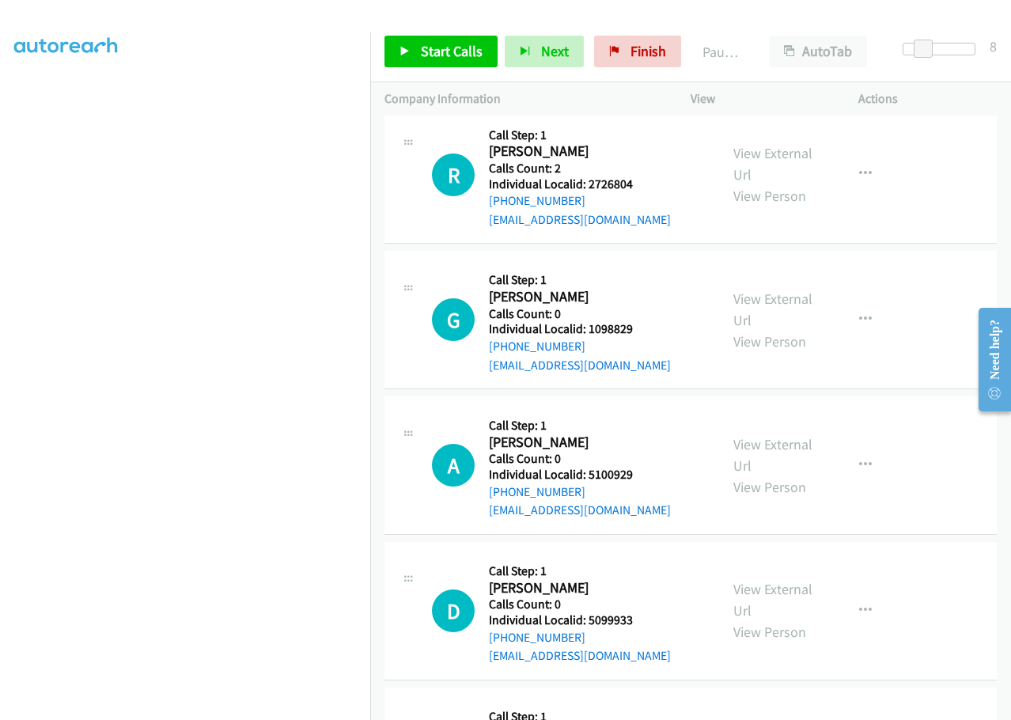
drag, startPoint x: 589, startPoint y: 666, endPoint x: 646, endPoint y: 668, distance: 57.0
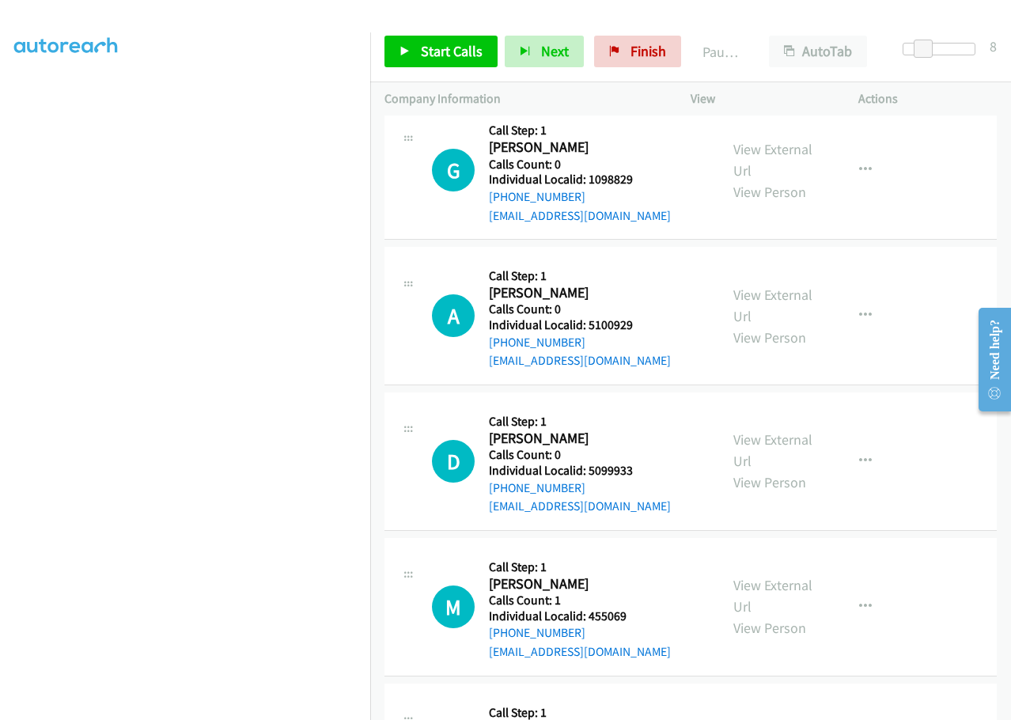
scroll to position [14298, 0]
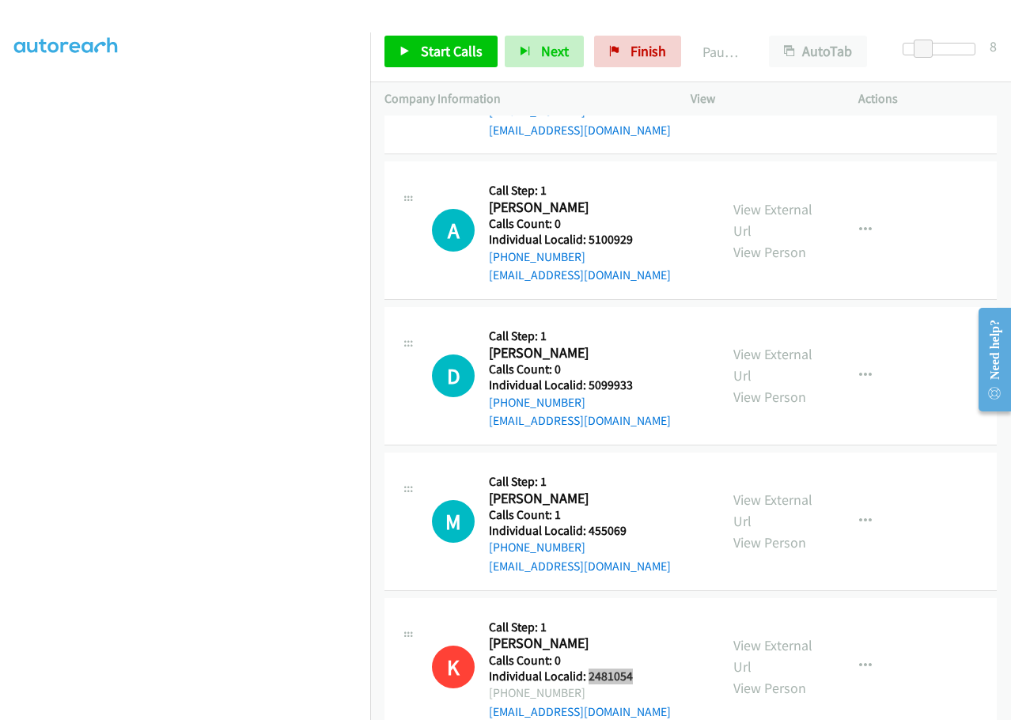
scroll to position [14377, 0]
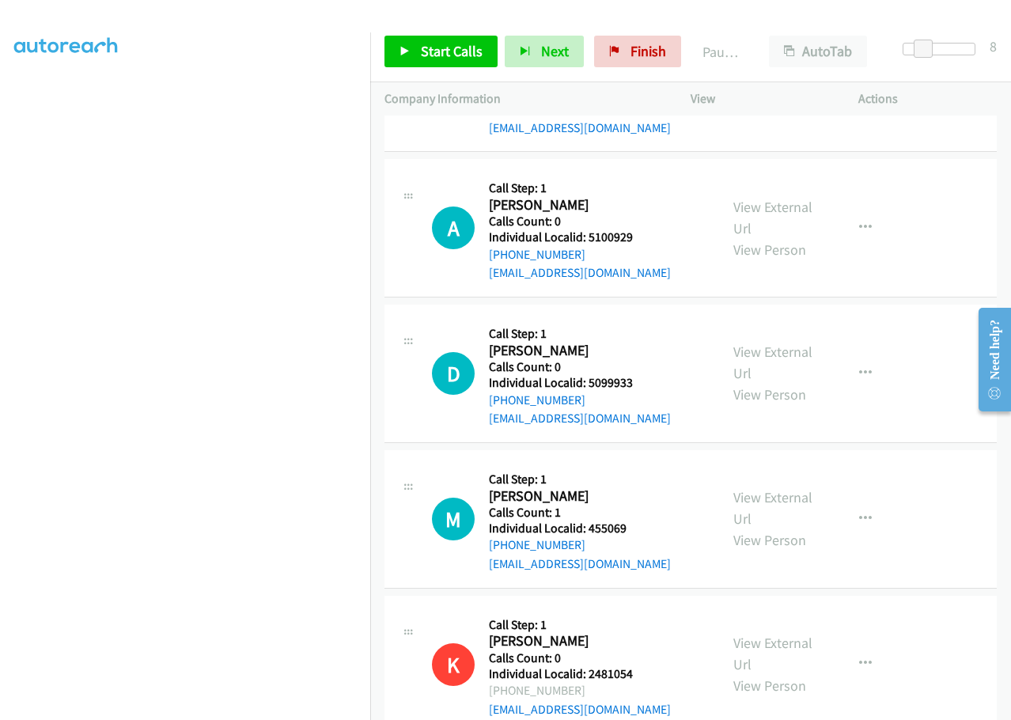
drag, startPoint x: 588, startPoint y: 572, endPoint x: 641, endPoint y: 571, distance: 53.0
click at [445, 44] on span "Start Calls" at bounding box center [452, 51] width 62 height 18
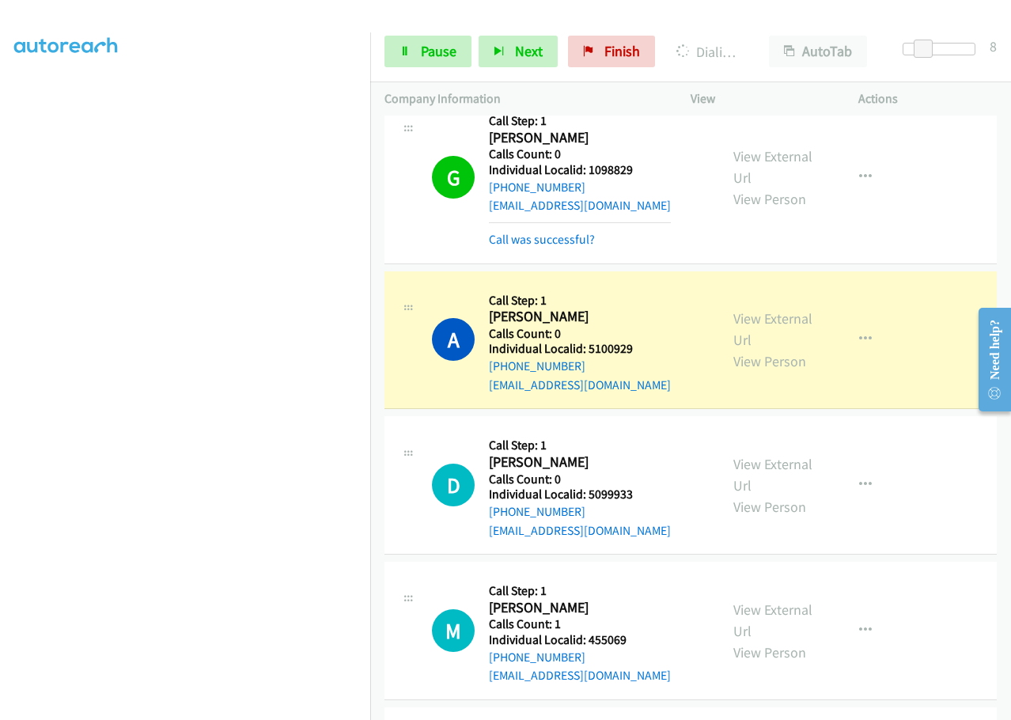
scroll to position [14238, 0]
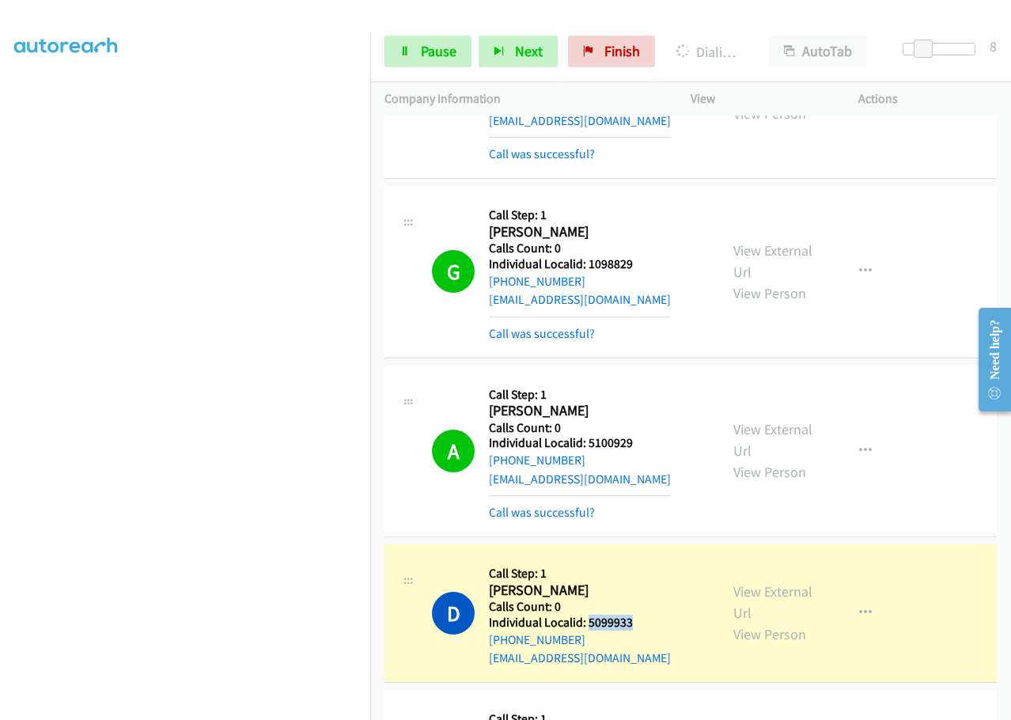
drag, startPoint x: 589, startPoint y: 381, endPoint x: 643, endPoint y: 380, distance: 54.6
click at [643, 559] on div "D Callback Scheduled Call Step: 1 [PERSON_NAME] America/[GEOGRAPHIC_DATA] Calls…" at bounding box center [568, 613] width 273 height 109
drag, startPoint x: 589, startPoint y: 523, endPoint x: 636, endPoint y: 521, distance: 47.5
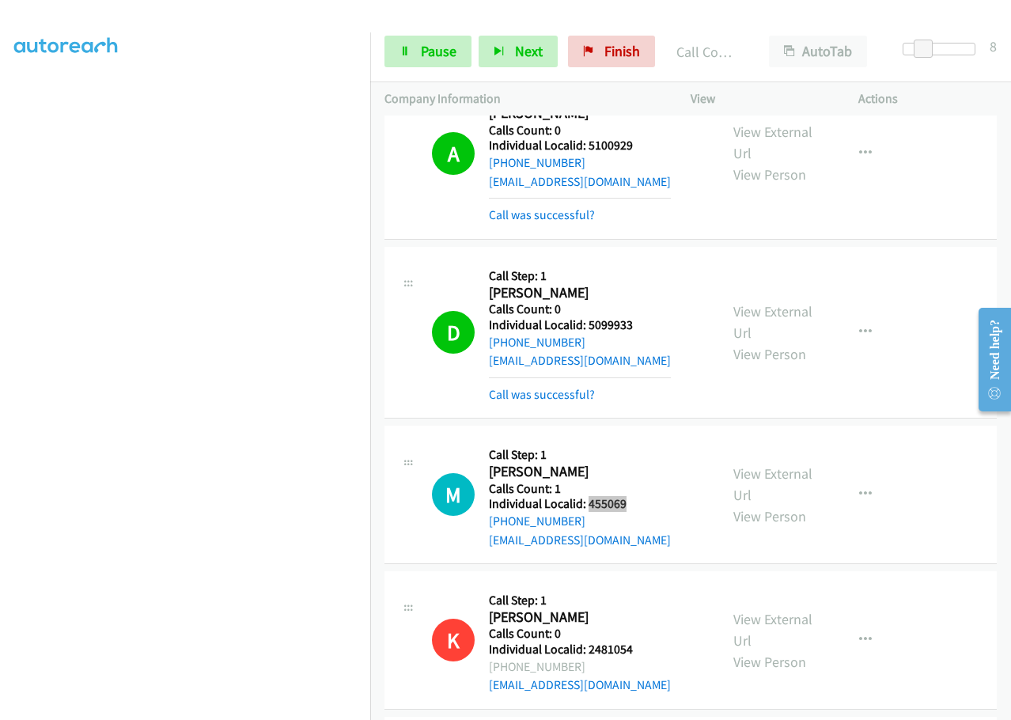
scroll to position [14614, 0]
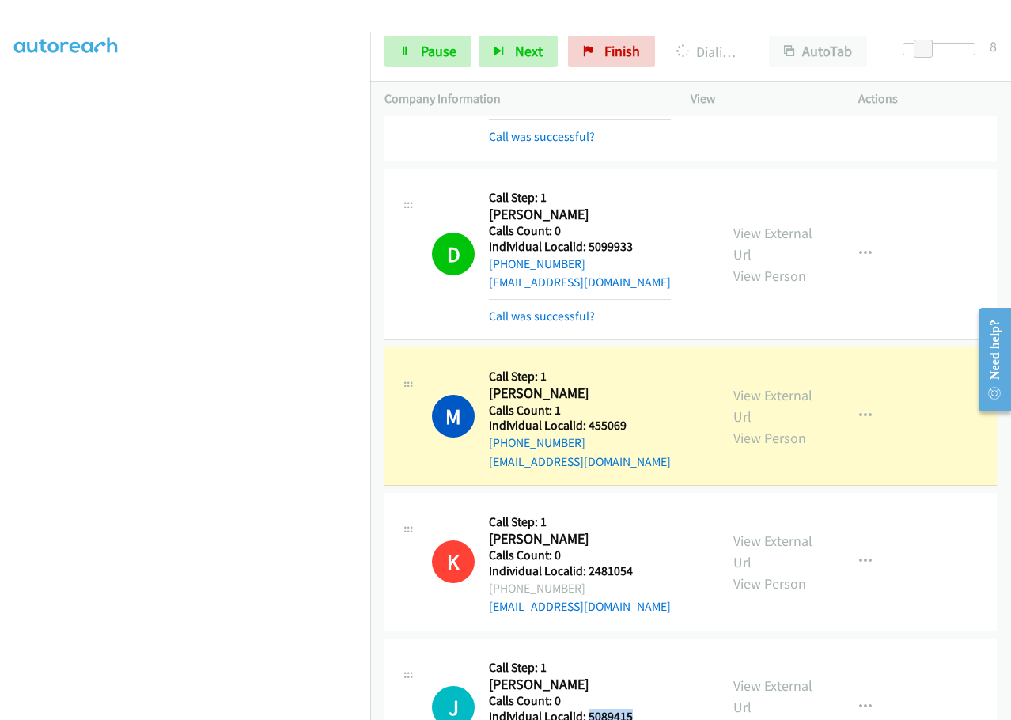
drag, startPoint x: 589, startPoint y: 477, endPoint x: 646, endPoint y: 469, distance: 57.5
click at [646, 653] on div "J Callback Scheduled Call Step: 1 [PERSON_NAME] America/Los_Angeles Calls Count…" at bounding box center [568, 707] width 273 height 109
drag, startPoint x: 587, startPoint y: 617, endPoint x: 637, endPoint y: 615, distance: 49.9
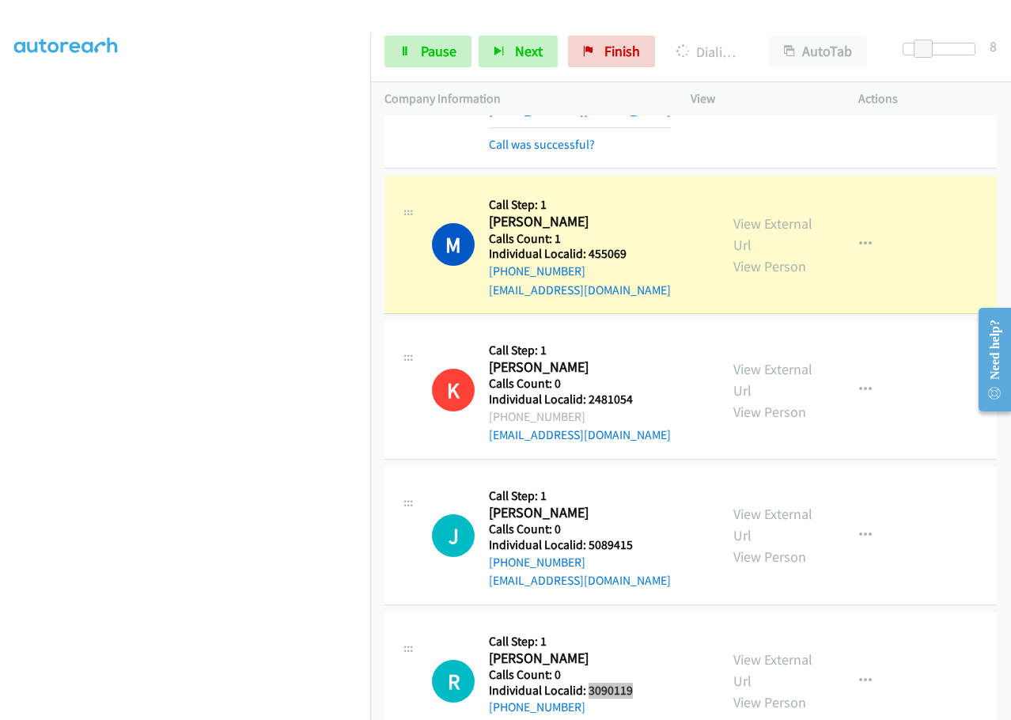
scroll to position [14832, 0]
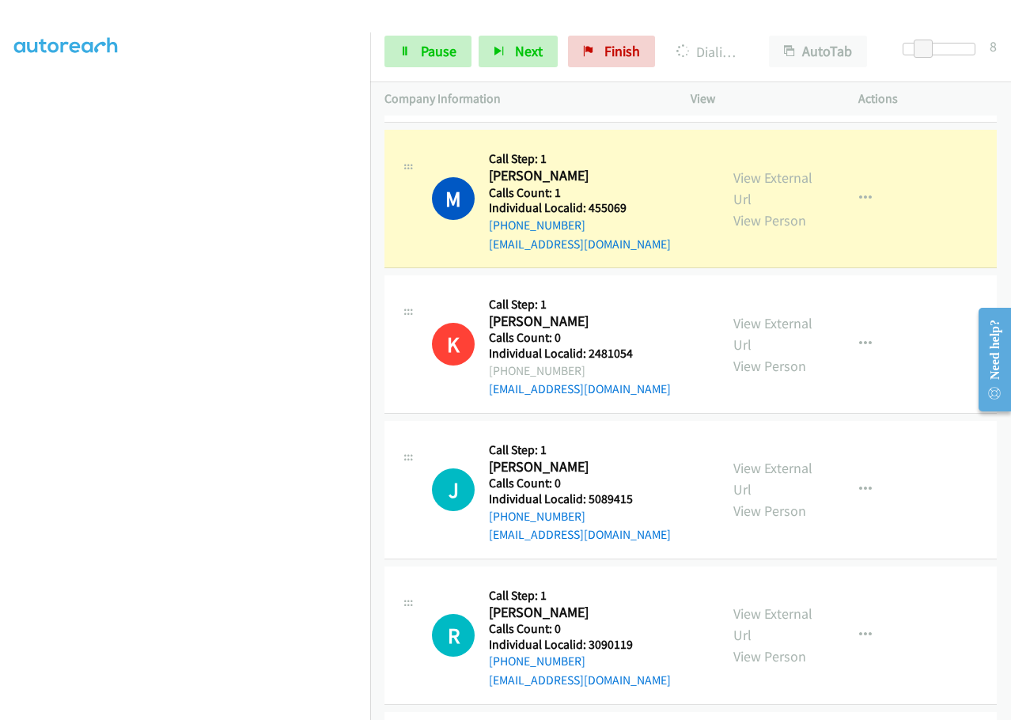
drag, startPoint x: 585, startPoint y: 545, endPoint x: 634, endPoint y: 546, distance: 49.1
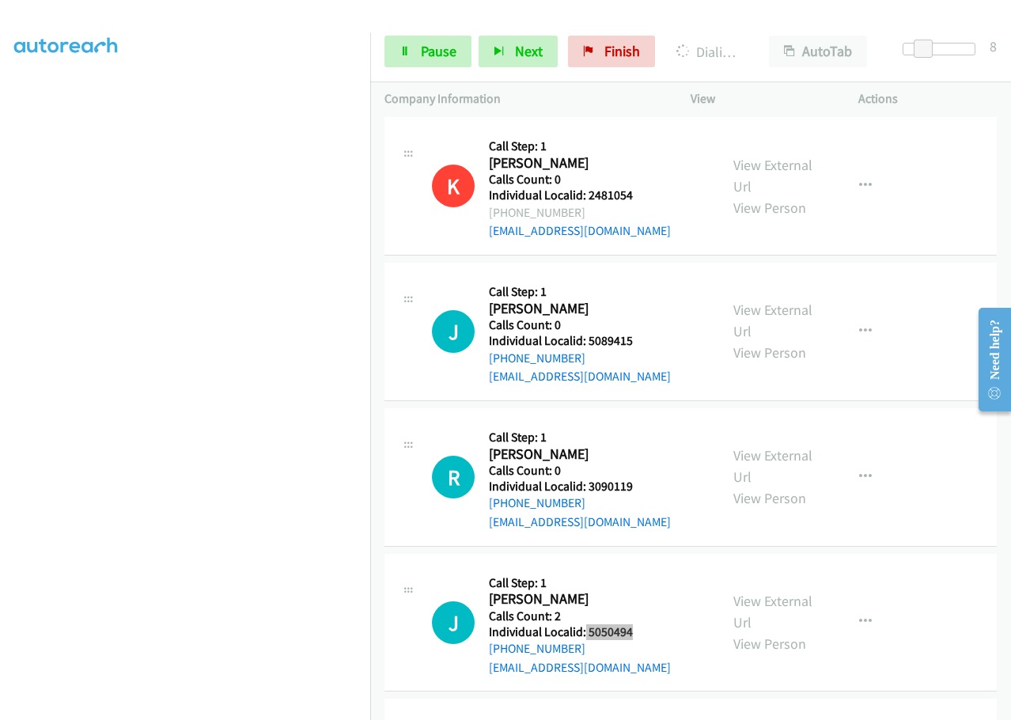
scroll to position [15024, 0]
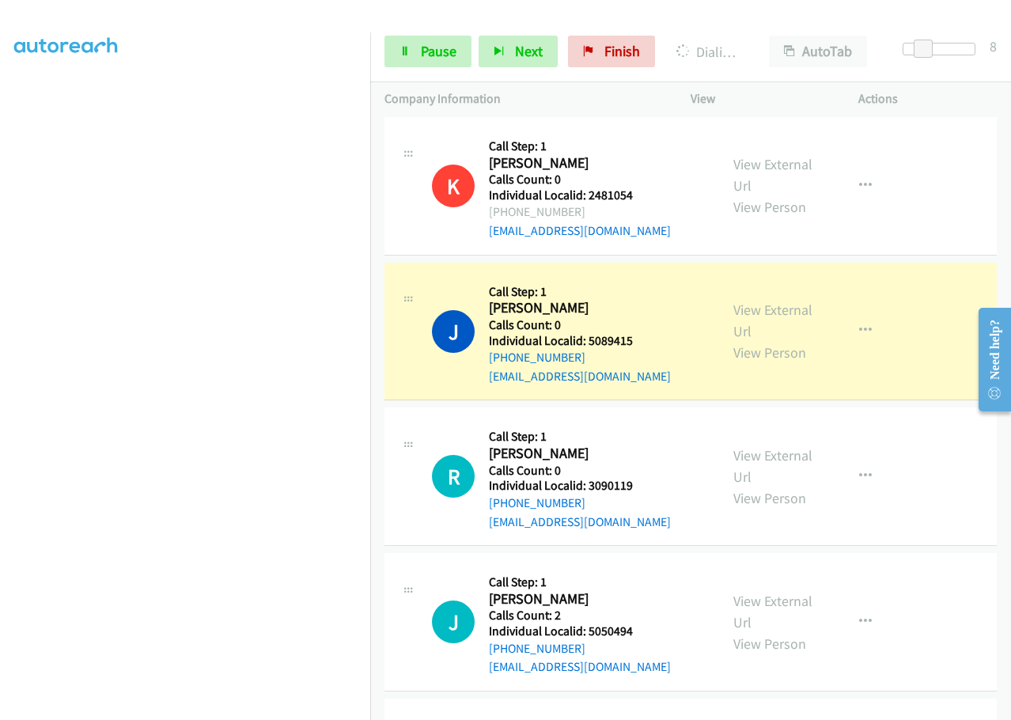
drag, startPoint x: 586, startPoint y: 532, endPoint x: 643, endPoint y: 529, distance: 57.1
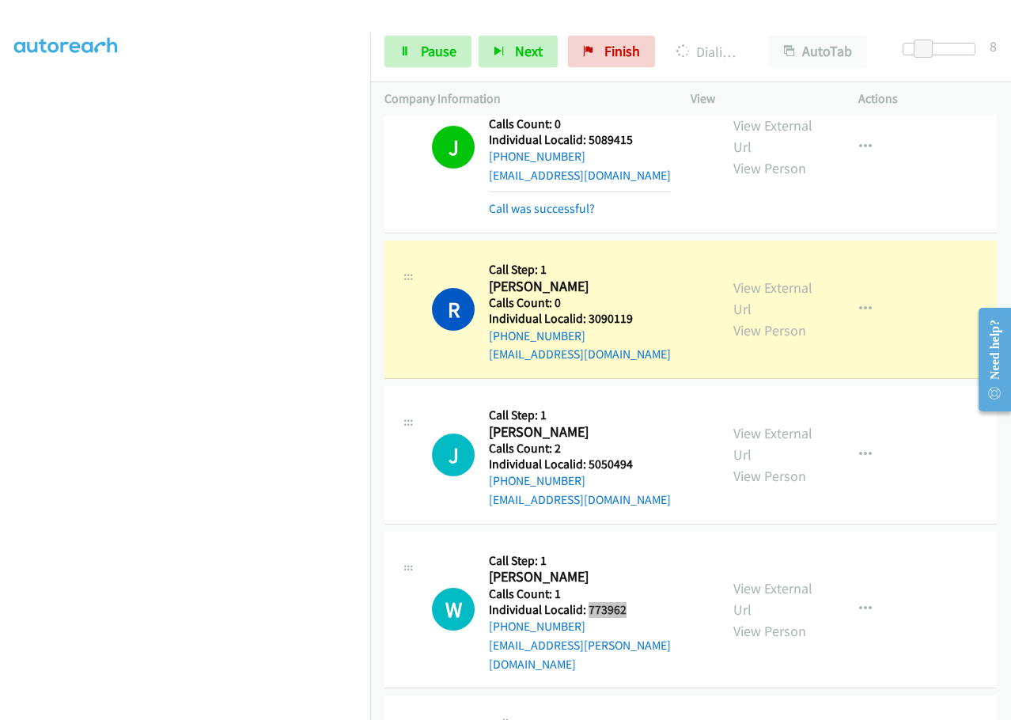
scroll to position [15301, 0]
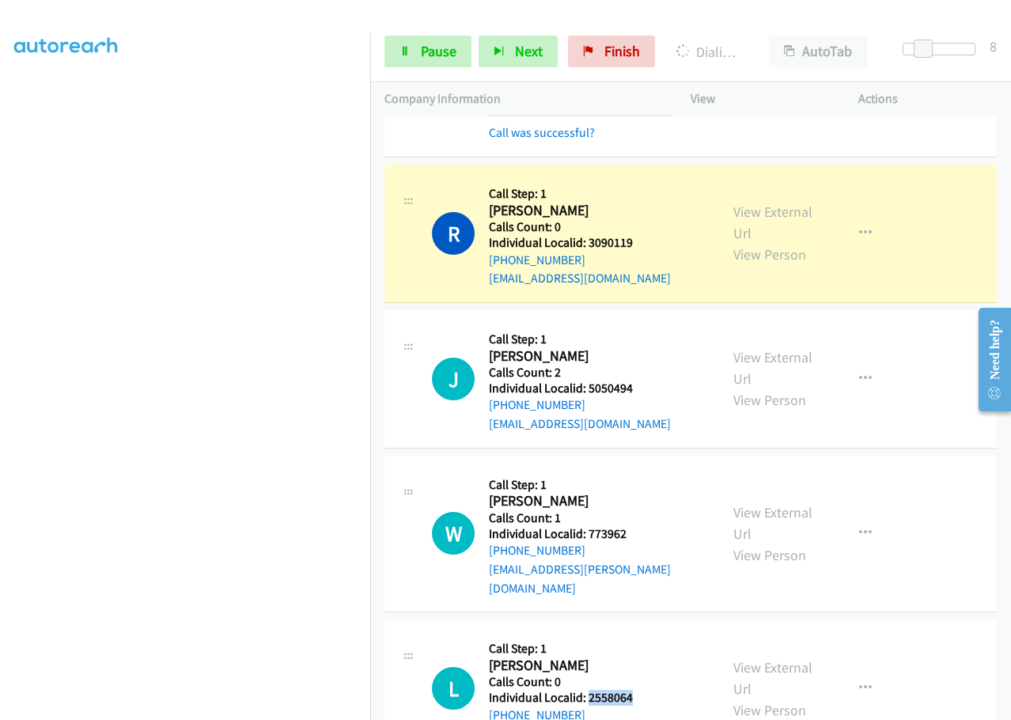
drag, startPoint x: 598, startPoint y: 437, endPoint x: 626, endPoint y: 441, distance: 28.0
click at [654, 634] on div "L Callback Scheduled Call Step: 1 [PERSON_NAME] America/New_York Calls Count: 0…" at bounding box center [568, 688] width 273 height 109
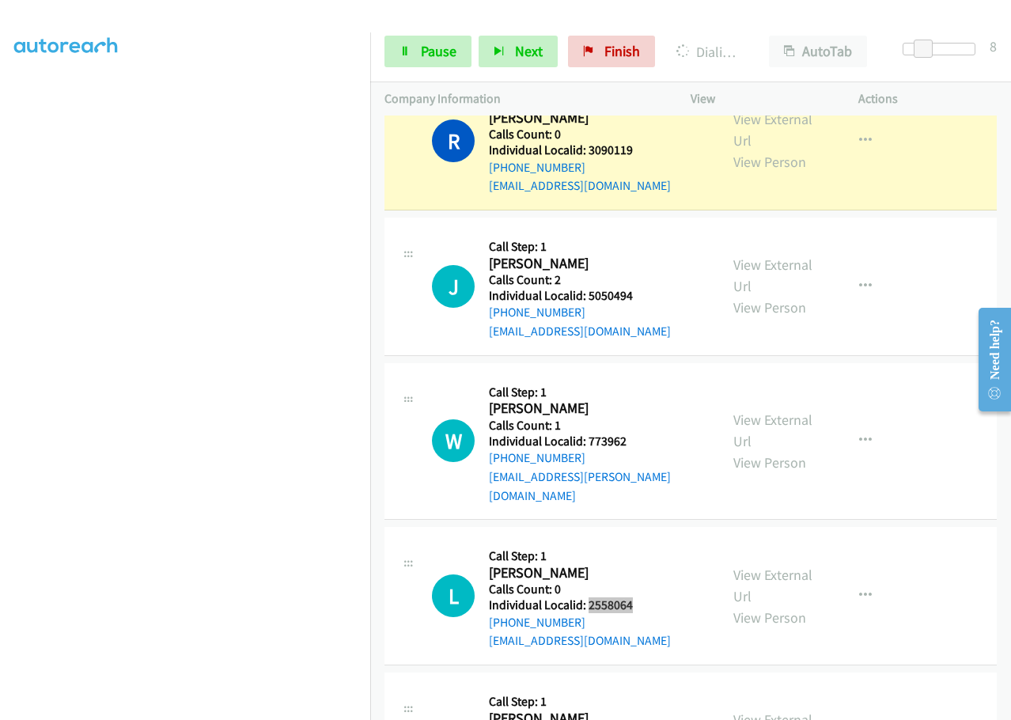
scroll to position [15400, 0]
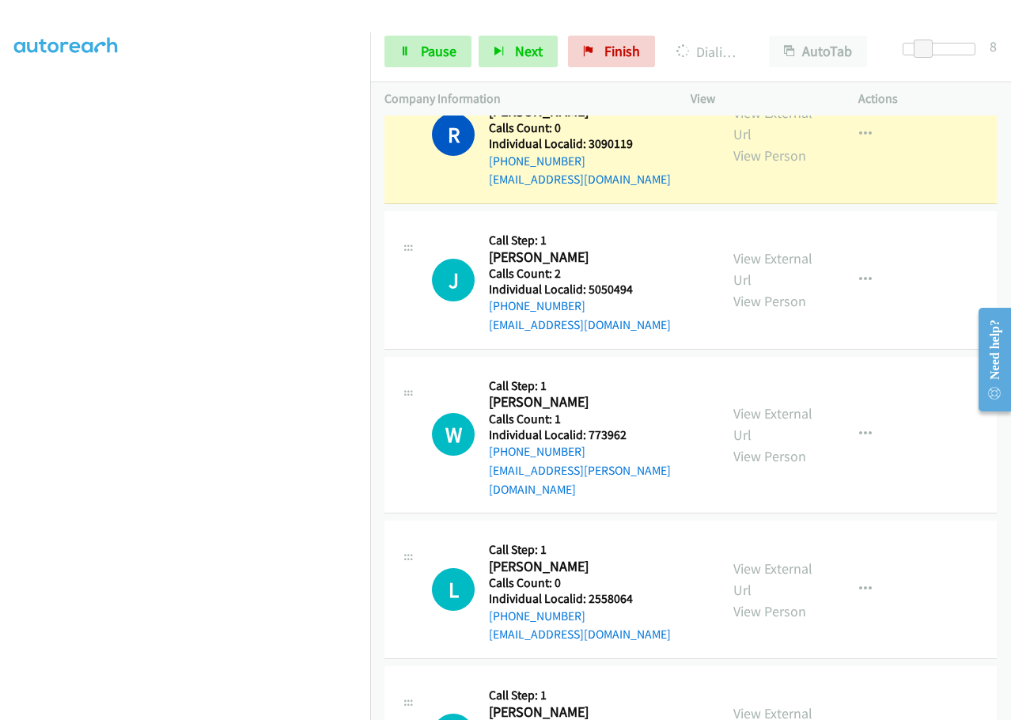
drag, startPoint x: 585, startPoint y: 483, endPoint x: 633, endPoint y: 483, distance: 47.5
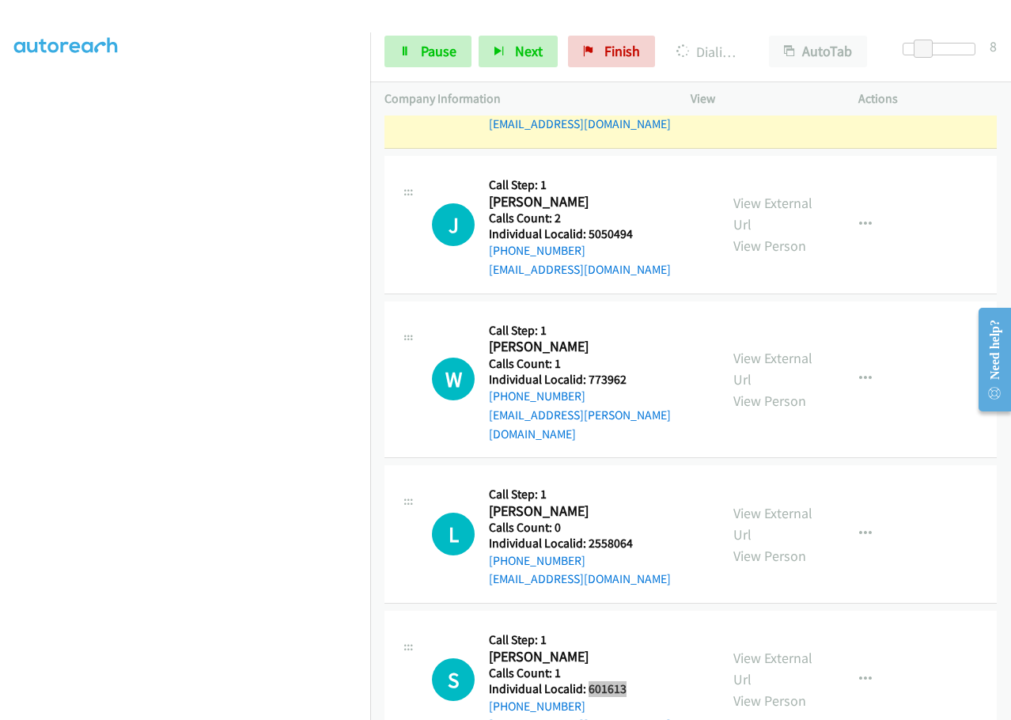
scroll to position [15459, 0]
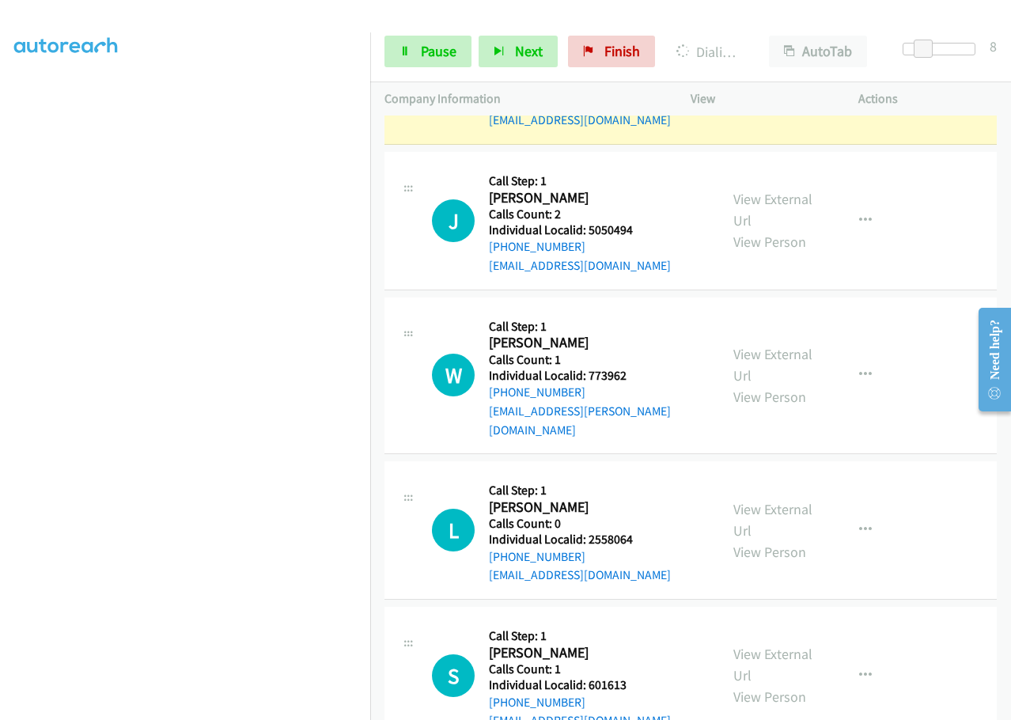
drag, startPoint x: 586, startPoint y: 567, endPoint x: 644, endPoint y: 564, distance: 57.8
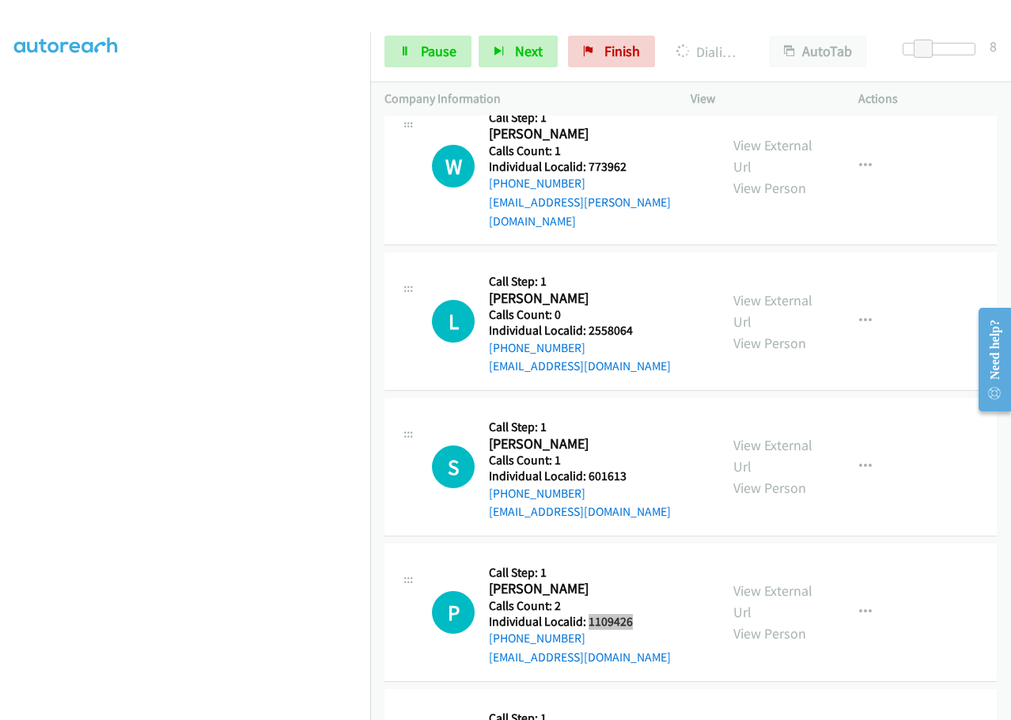
scroll to position [15697, 0]
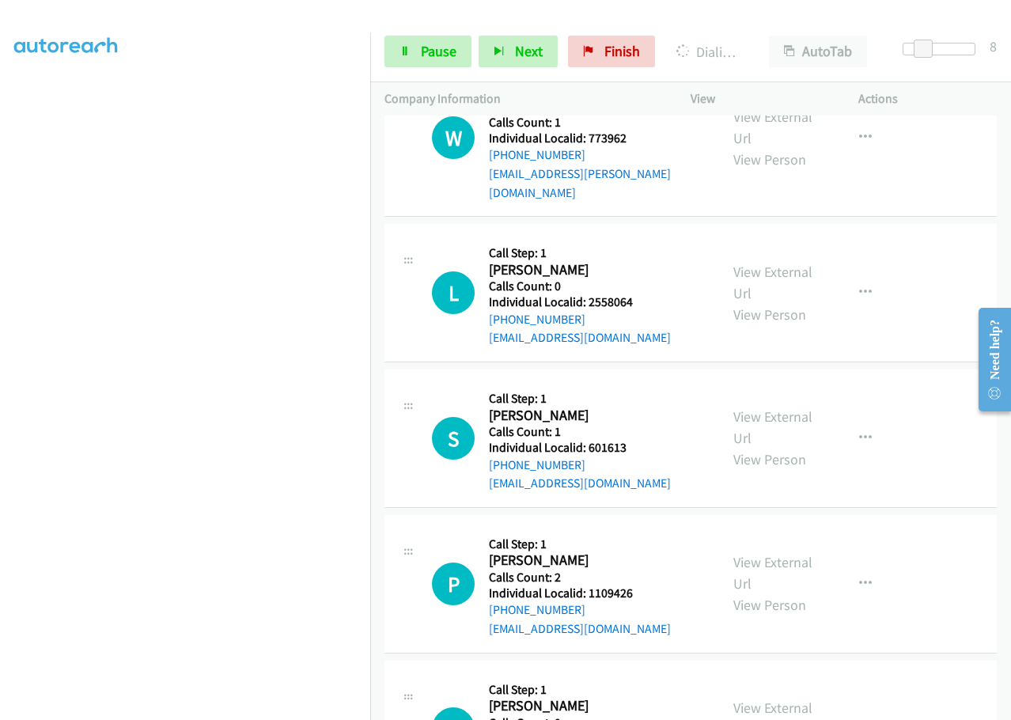
drag, startPoint x: 585, startPoint y: 473, endPoint x: 650, endPoint y: 471, distance: 65.7
click at [659, 675] on div "E Callback Scheduled Call Step: 1 [PERSON_NAME] America/Los_Angeles Calls Count…" at bounding box center [568, 729] width 273 height 109
drag, startPoint x: 606, startPoint y: 468, endPoint x: 584, endPoint y: 453, distance: 26.3
click at [574, 682] on h5 "Call Step: 1" at bounding box center [580, 690] width 182 height 16
drag, startPoint x: 587, startPoint y: 480, endPoint x: 644, endPoint y: 474, distance: 57.3
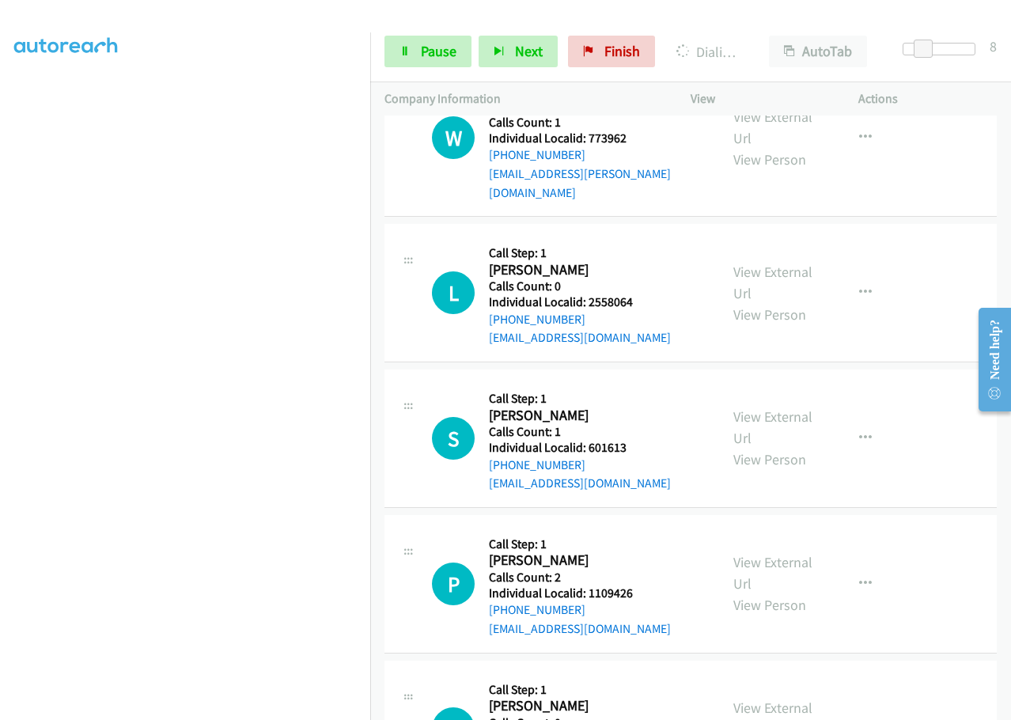
click at [644, 675] on div "E Callback Scheduled Call Step: 1 [PERSON_NAME] America/Los_Angeles Calls Count…" at bounding box center [568, 729] width 273 height 109
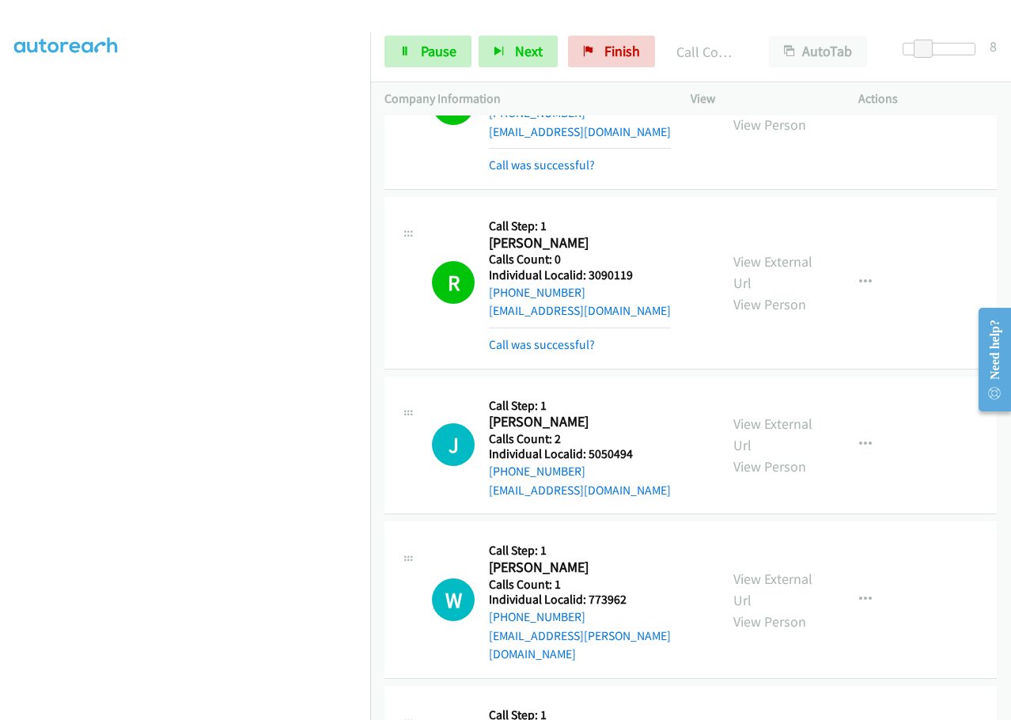
scroll to position [15281, 0]
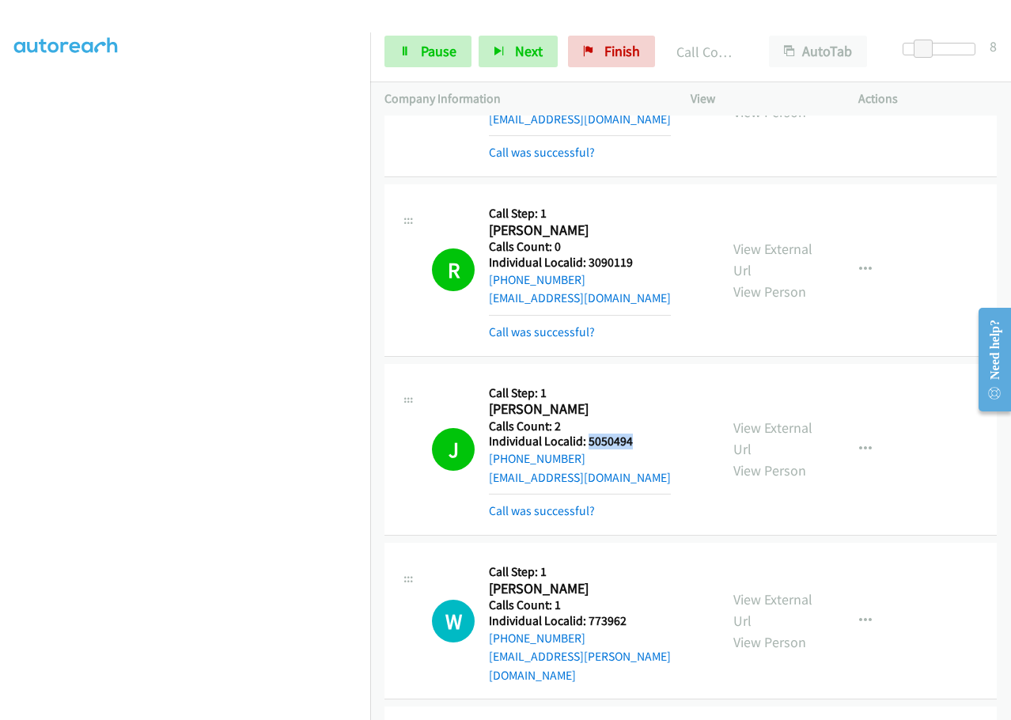
drag, startPoint x: 589, startPoint y: 200, endPoint x: 640, endPoint y: 193, distance: 51.9
click at [640, 378] on div "J Callback Scheduled Call Step: 1 [PERSON_NAME] America/New_York Calls Count: 2…" at bounding box center [568, 449] width 273 height 142
drag, startPoint x: 616, startPoint y: 196, endPoint x: 596, endPoint y: 313, distance: 118.0
click at [596, 543] on div "W Callback Scheduled Call Step: 1 [PERSON_NAME] America/[GEOGRAPHIC_DATA] Calls…" at bounding box center [691, 621] width 612 height 157
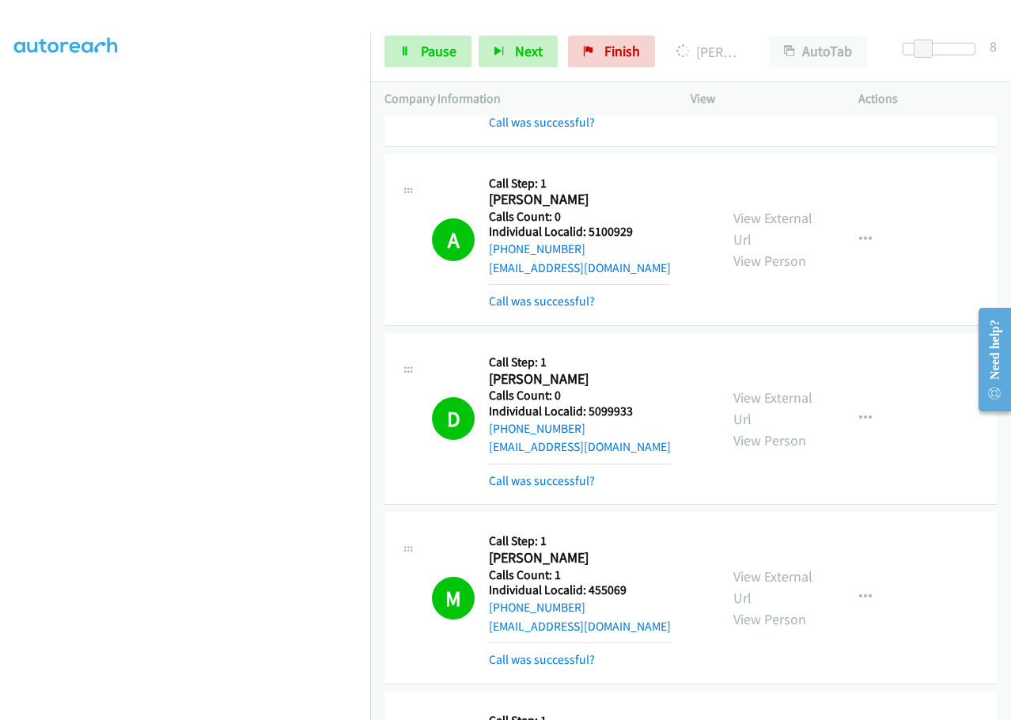
scroll to position [14451, 0]
drag, startPoint x: 589, startPoint y: 166, endPoint x: 637, endPoint y: 161, distance: 48.6
click at [637, 403] on h5 "Individual Localid: 5099933" at bounding box center [580, 411] width 182 height 16
drag, startPoint x: 588, startPoint y: 347, endPoint x: 643, endPoint y: 343, distance: 55.6
click at [643, 525] on div "M Callback Scheduled Call Step: 1 [PERSON_NAME] America/New_York Calls Count: 1…" at bounding box center [568, 596] width 273 height 142
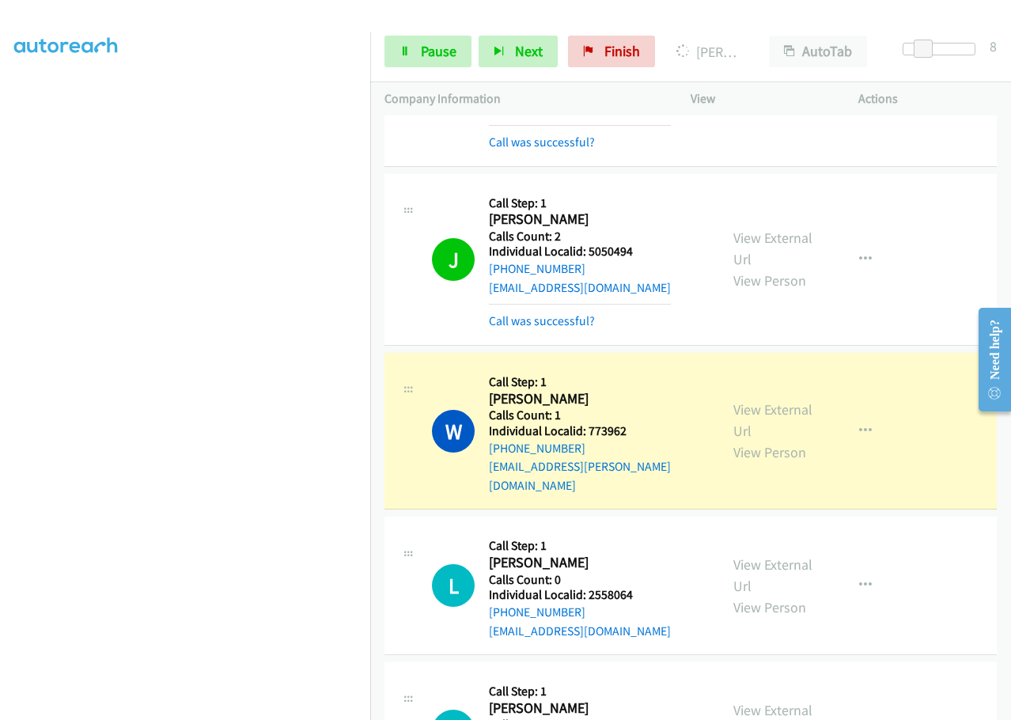
scroll to position [15479, 0]
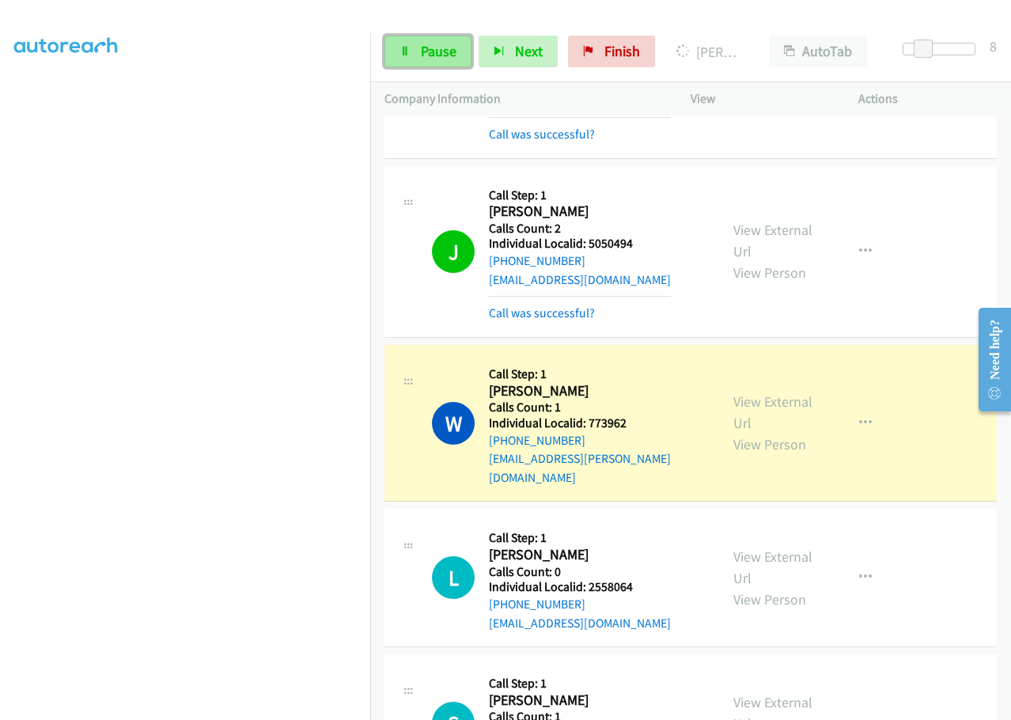
click at [425, 54] on span "Pause" at bounding box center [439, 51] width 36 height 18
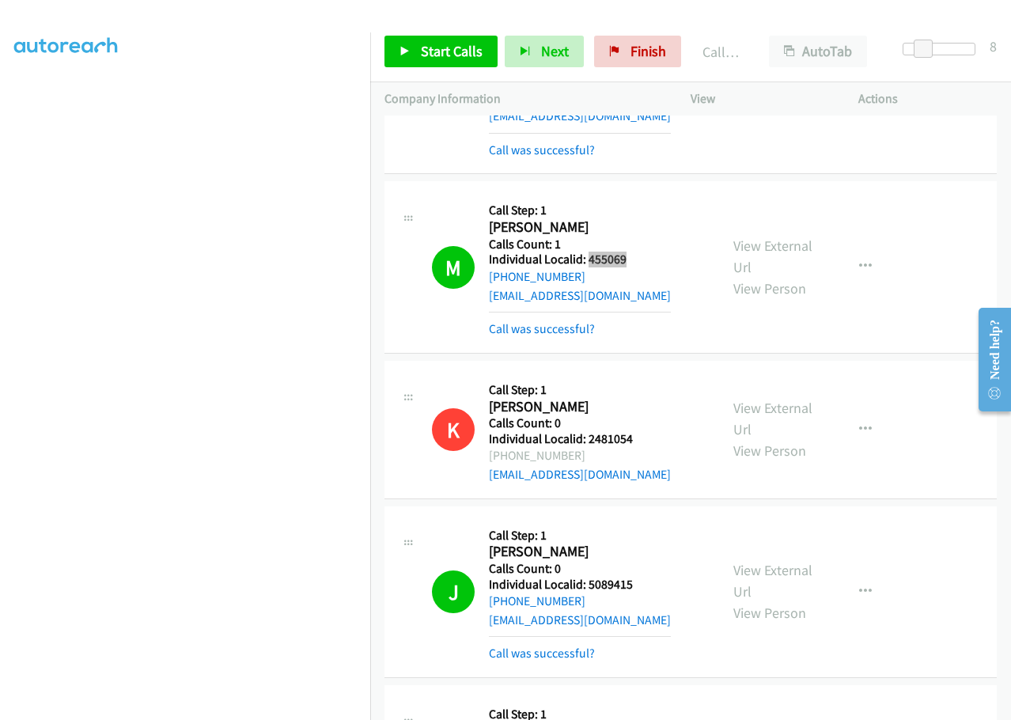
scroll to position [14826, 0]
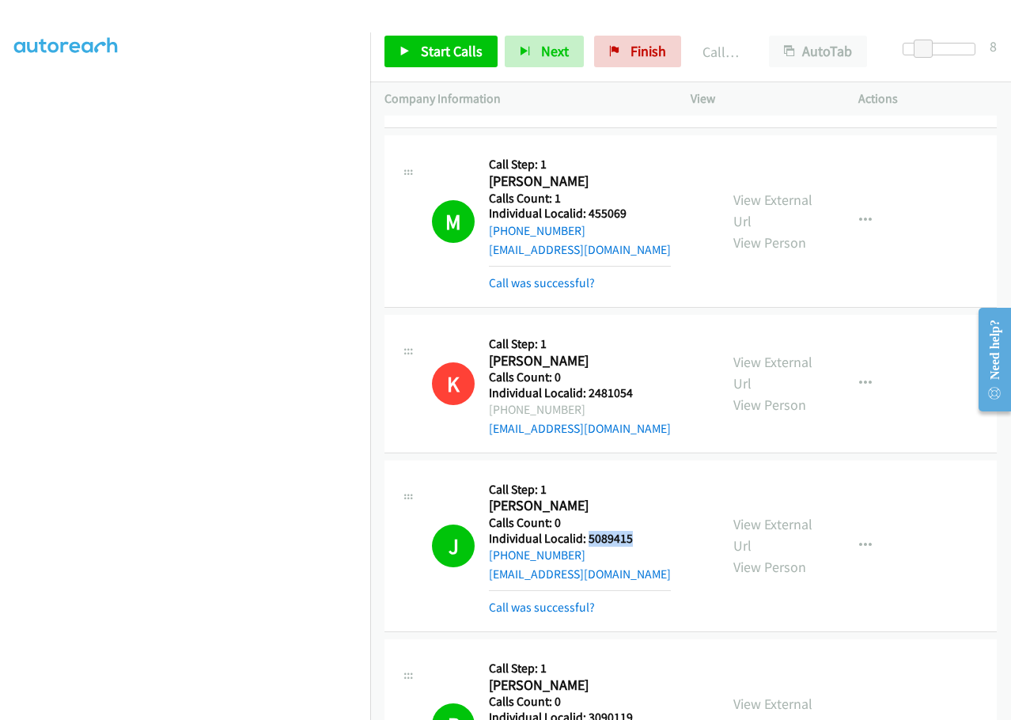
drag, startPoint x: 589, startPoint y: 294, endPoint x: 635, endPoint y: 294, distance: 46.7
click at [635, 531] on h5 "Individual Localid: 5089415" at bounding box center [580, 539] width 182 height 16
drag, startPoint x: 584, startPoint y: 472, endPoint x: 642, endPoint y: 472, distance: 58.5
click at [642, 654] on div "R Callback Scheduled Call Step: 1 [PERSON_NAME] America/[GEOGRAPHIC_DATA] Calls…" at bounding box center [568, 725] width 273 height 142
drag, startPoint x: 589, startPoint y: 653, endPoint x: 646, endPoint y: 649, distance: 56.3
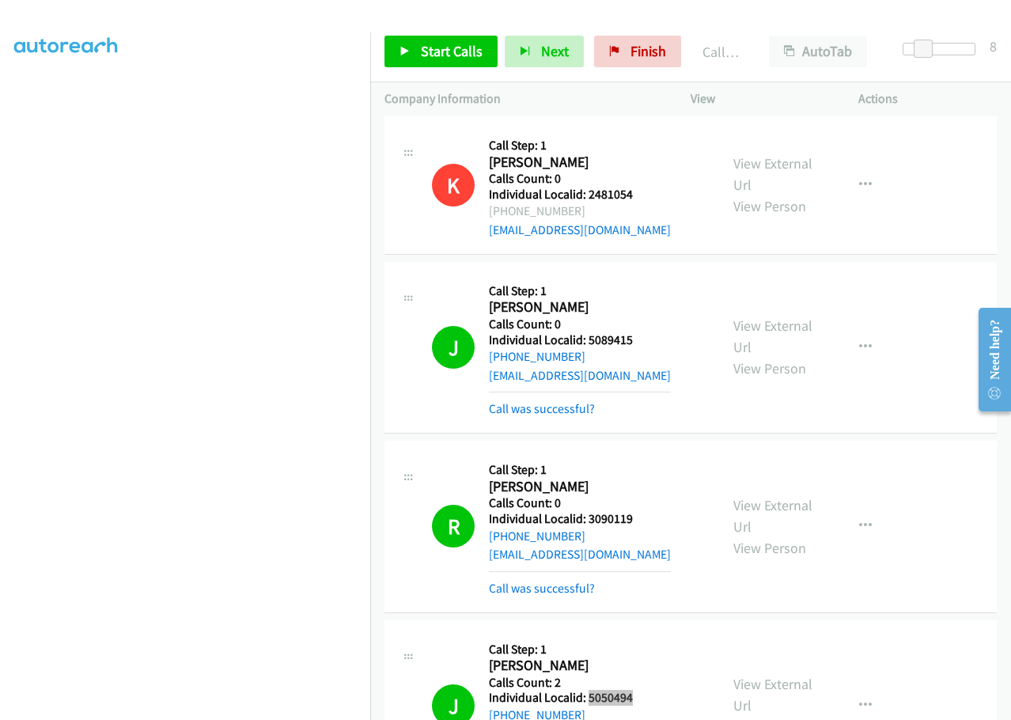
scroll to position [15083, 0]
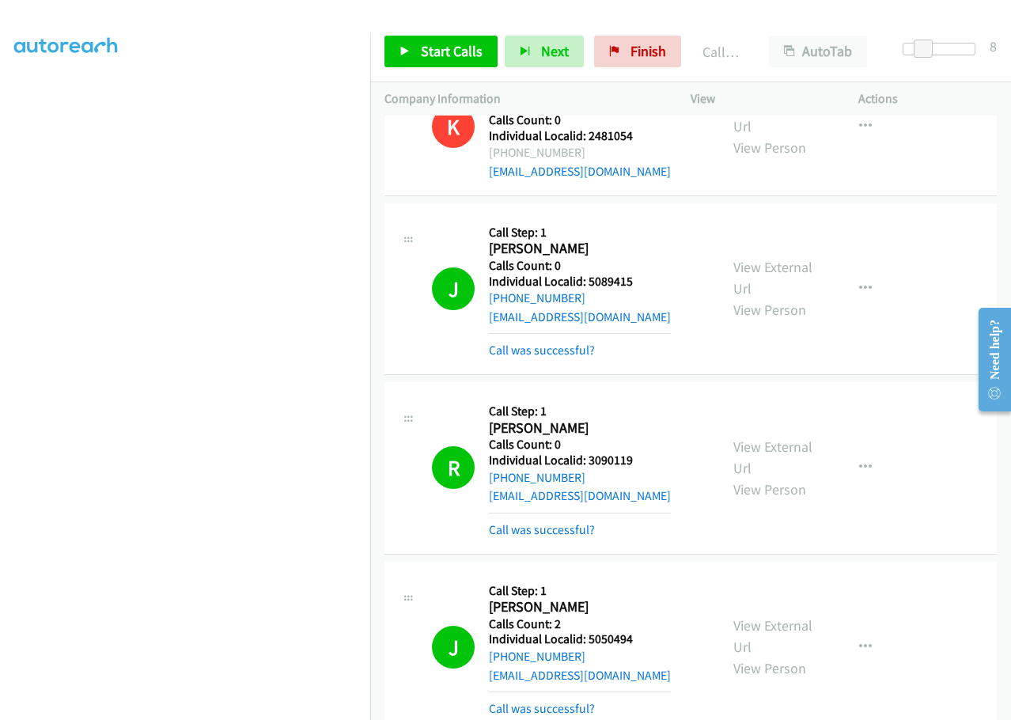
drag, startPoint x: 589, startPoint y: 574, endPoint x: 649, endPoint y: 571, distance: 60.2
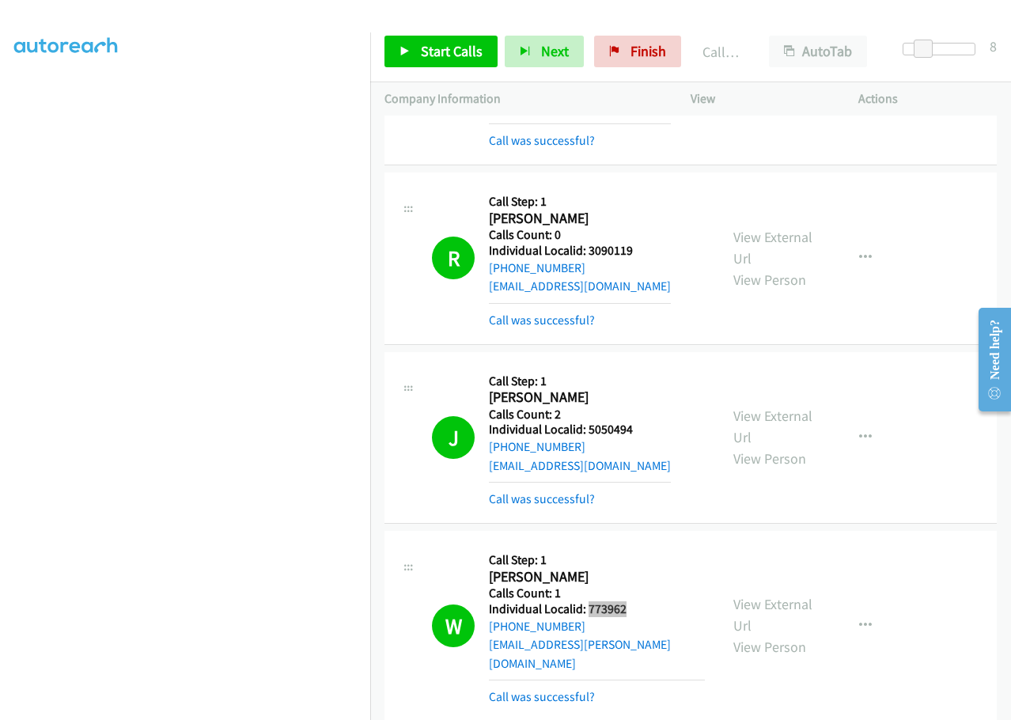
scroll to position [15301, 0]
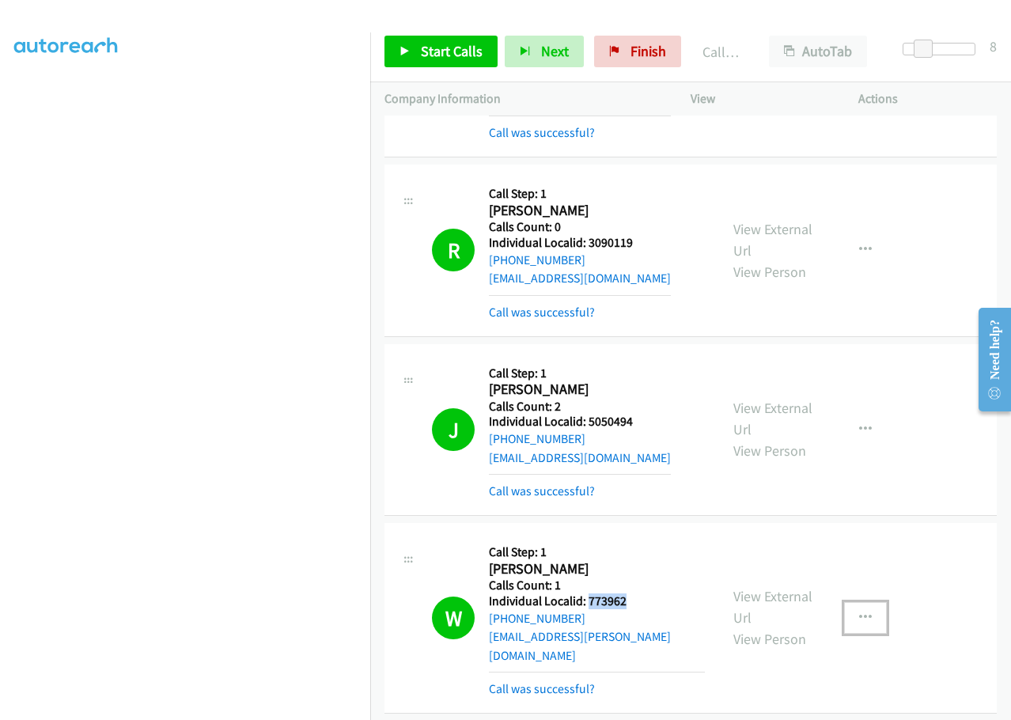
click at [859, 612] on icon "button" at bounding box center [865, 618] width 13 height 13
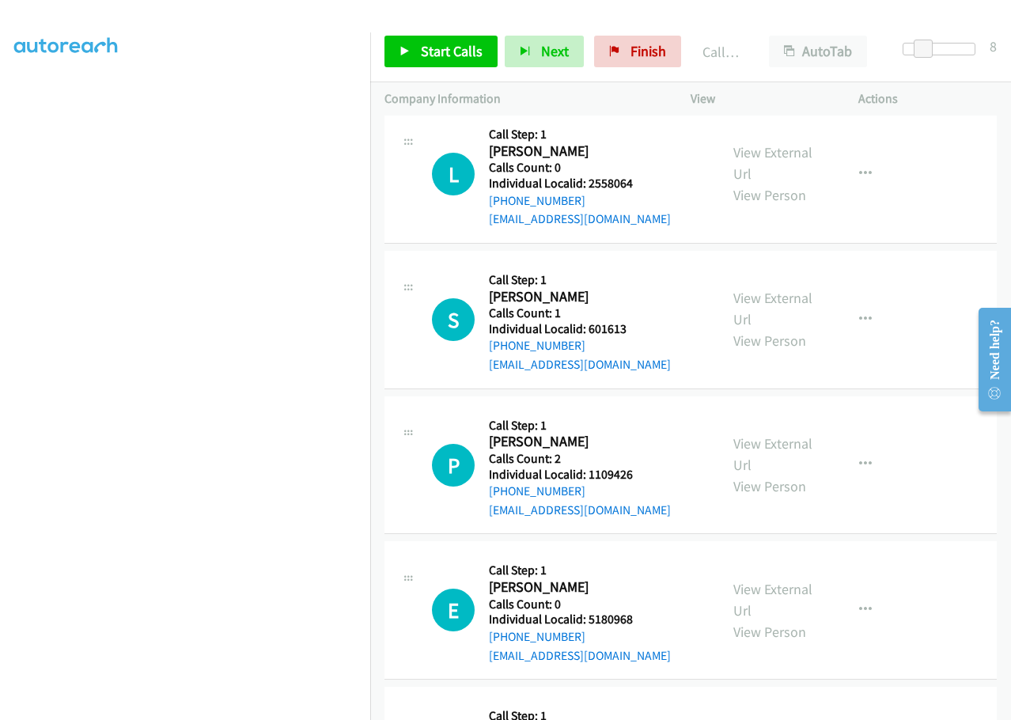
scroll to position [15934, 0]
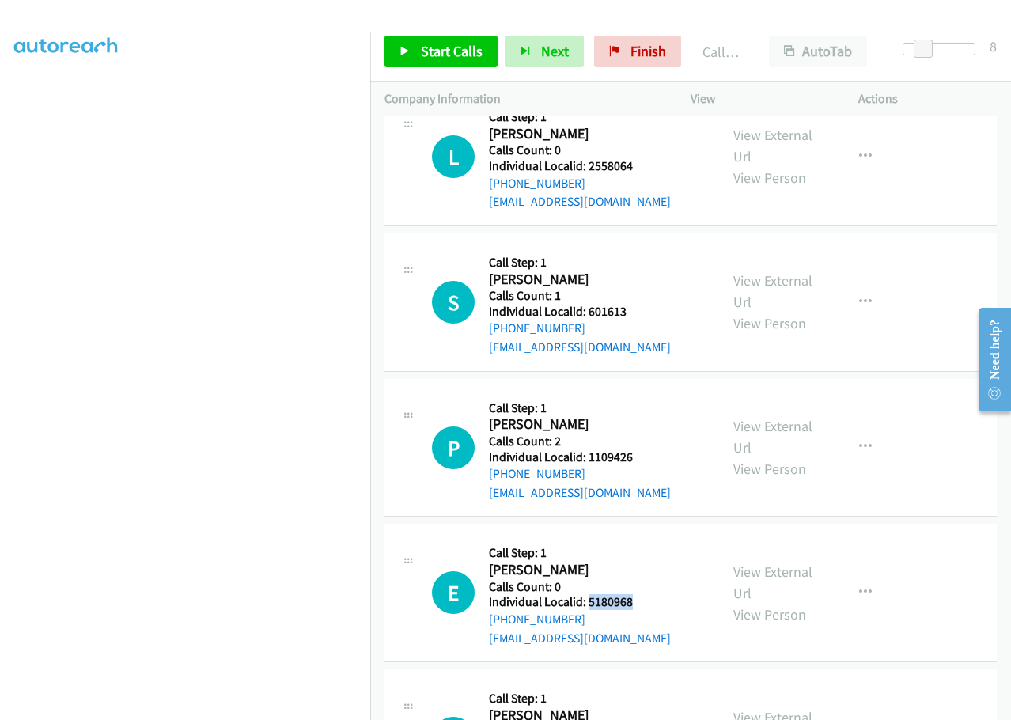
drag, startPoint x: 597, startPoint y: 343, endPoint x: 639, endPoint y: 343, distance: 41.1
click at [639, 538] on div "E Callback Scheduled Call Step: 1 [PERSON_NAME] America/Los_Angeles Calls Count…" at bounding box center [568, 592] width 273 height 109
drag, startPoint x: 589, startPoint y: 486, endPoint x: 639, endPoint y: 479, distance: 49.5
drag, startPoint x: 589, startPoint y: 632, endPoint x: 639, endPoint y: 627, distance: 50.1
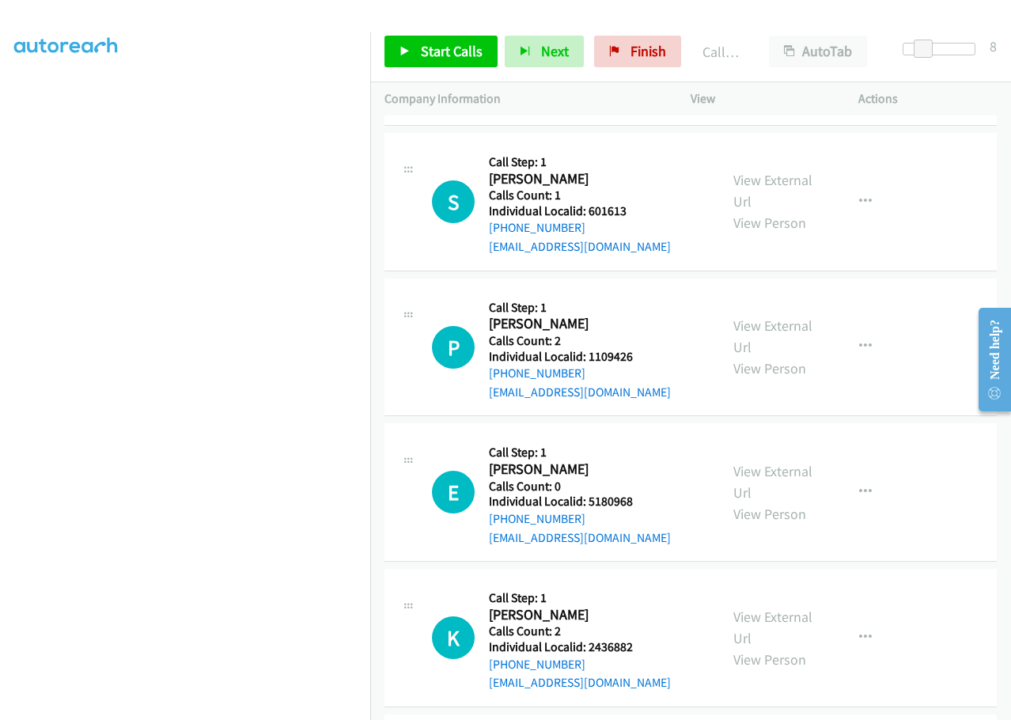
scroll to position [16112, 0]
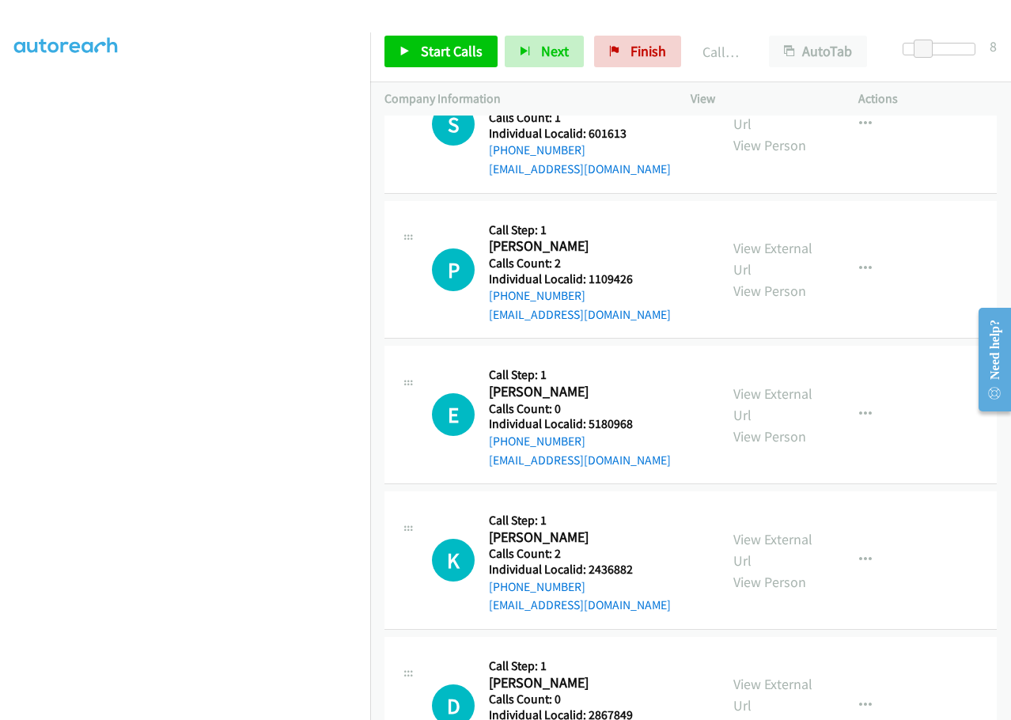
drag, startPoint x: 589, startPoint y: 600, endPoint x: 650, endPoint y: 596, distance: 61.8
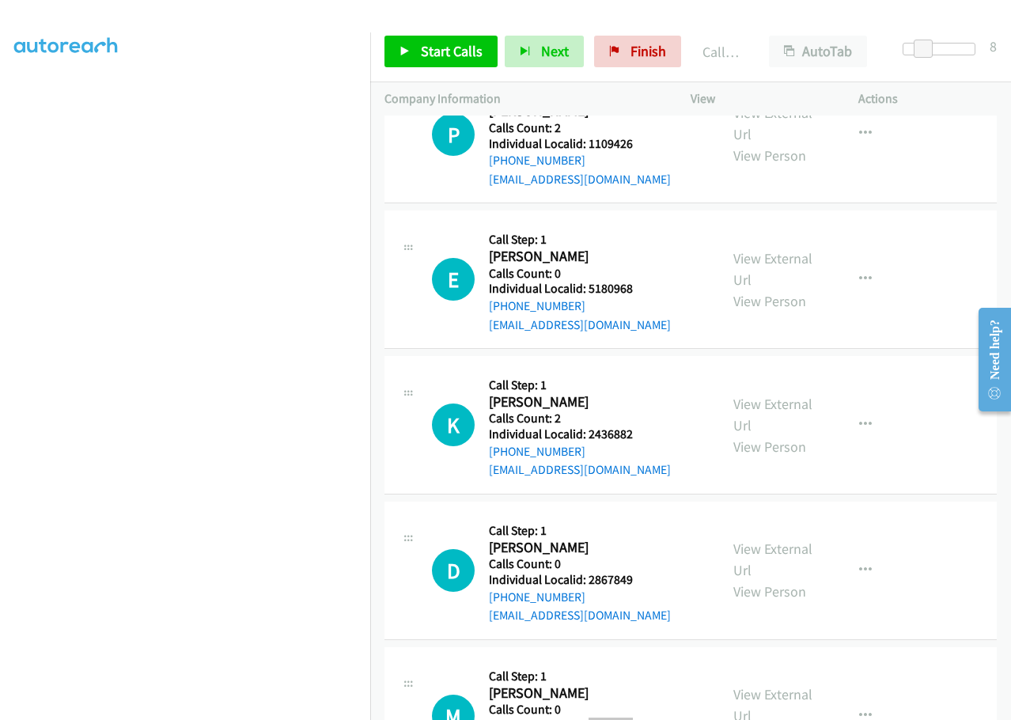
scroll to position [16290, 0]
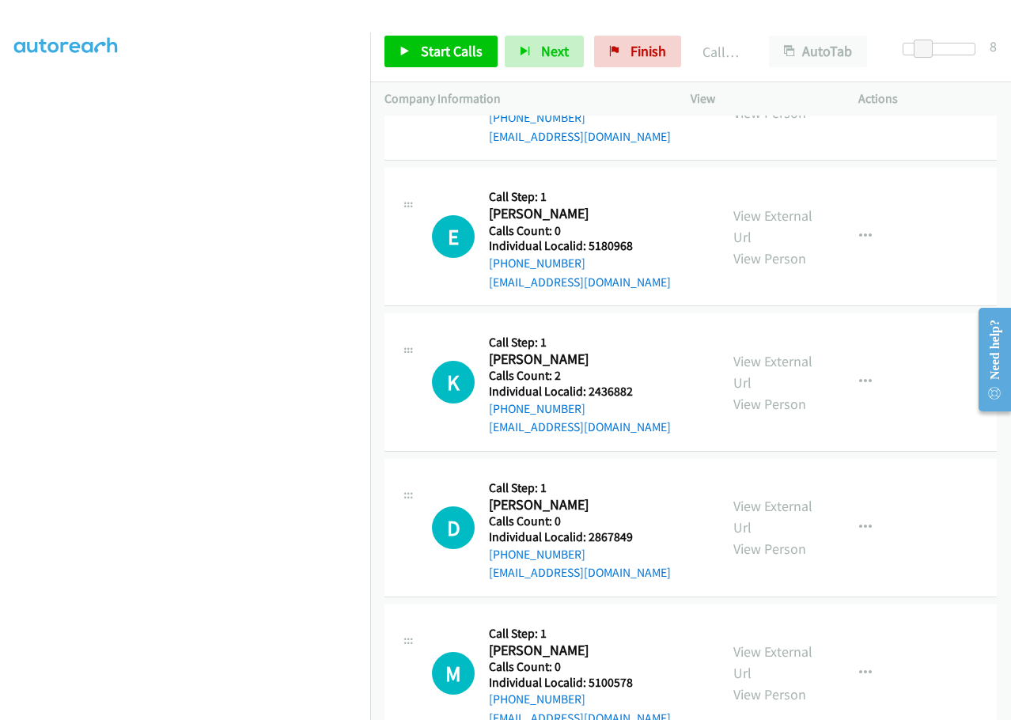
drag, startPoint x: 608, startPoint y: 566, endPoint x: 642, endPoint y: 567, distance: 34.0
click at [470, 43] on span "Start Calls" at bounding box center [452, 51] width 62 height 18
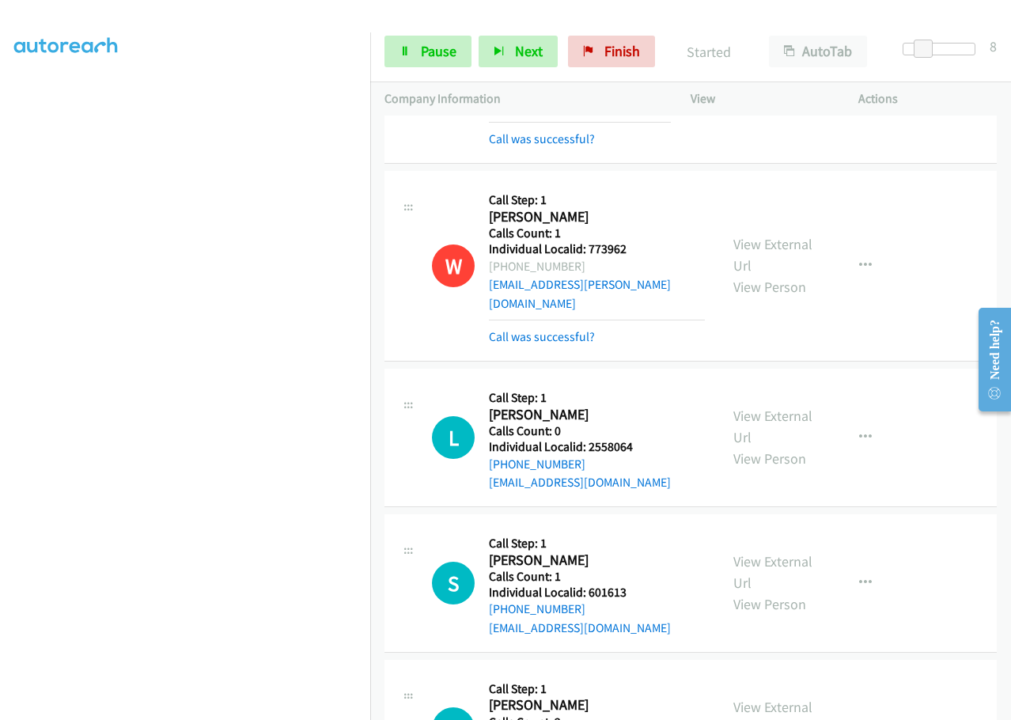
scroll to position [15657, 0]
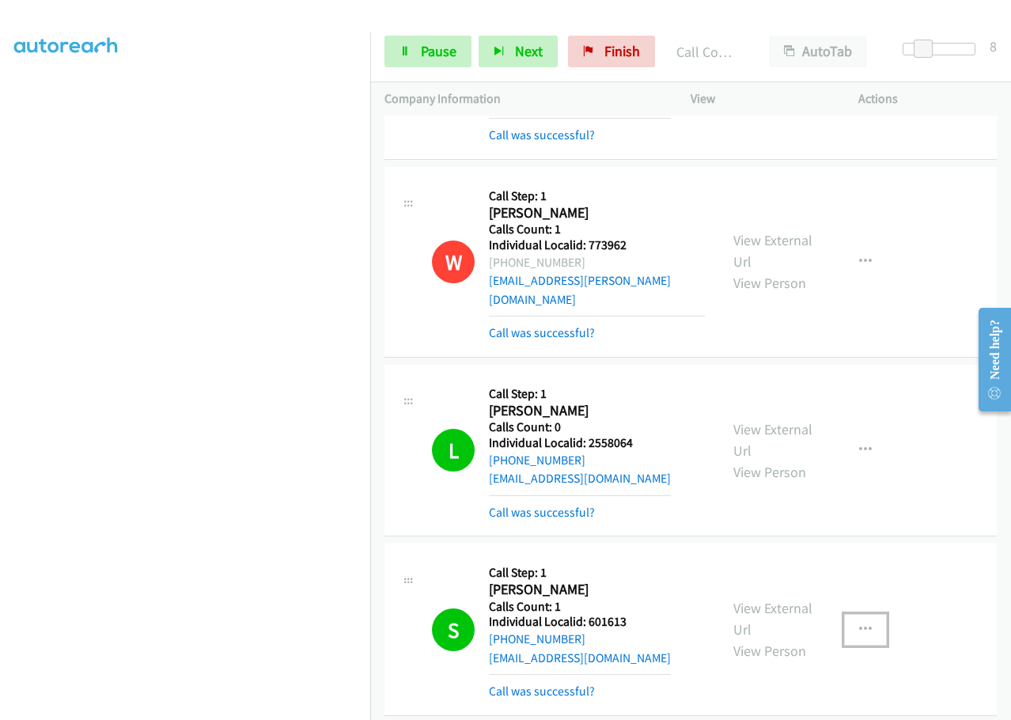
click at [859, 623] on icon "button" at bounding box center [865, 629] width 13 height 13
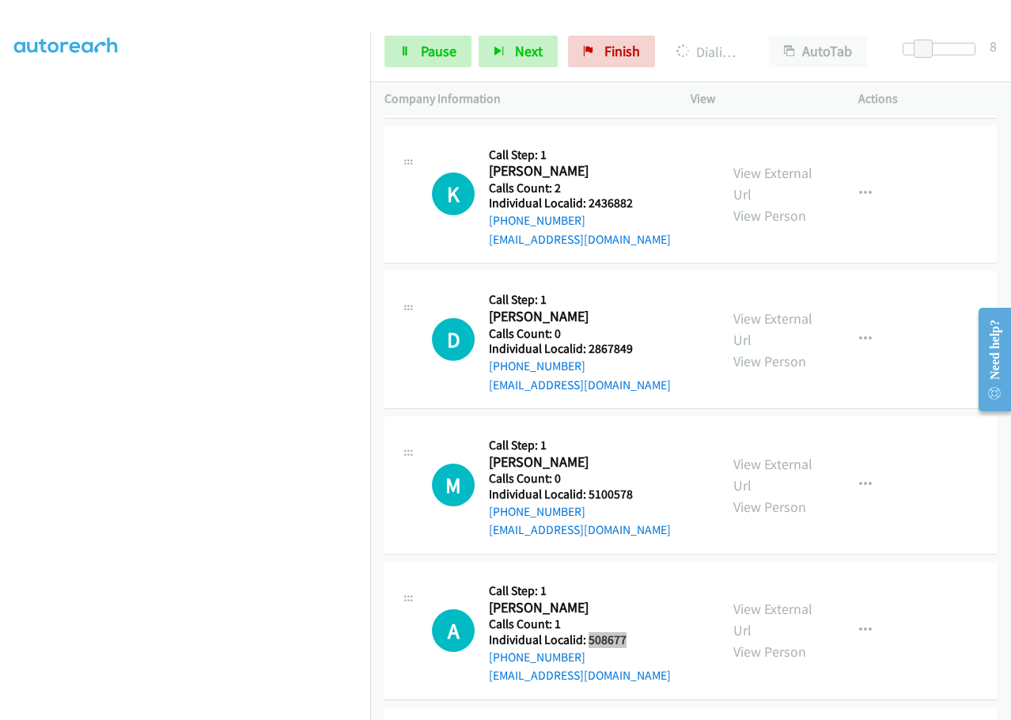
scroll to position [16547, 0]
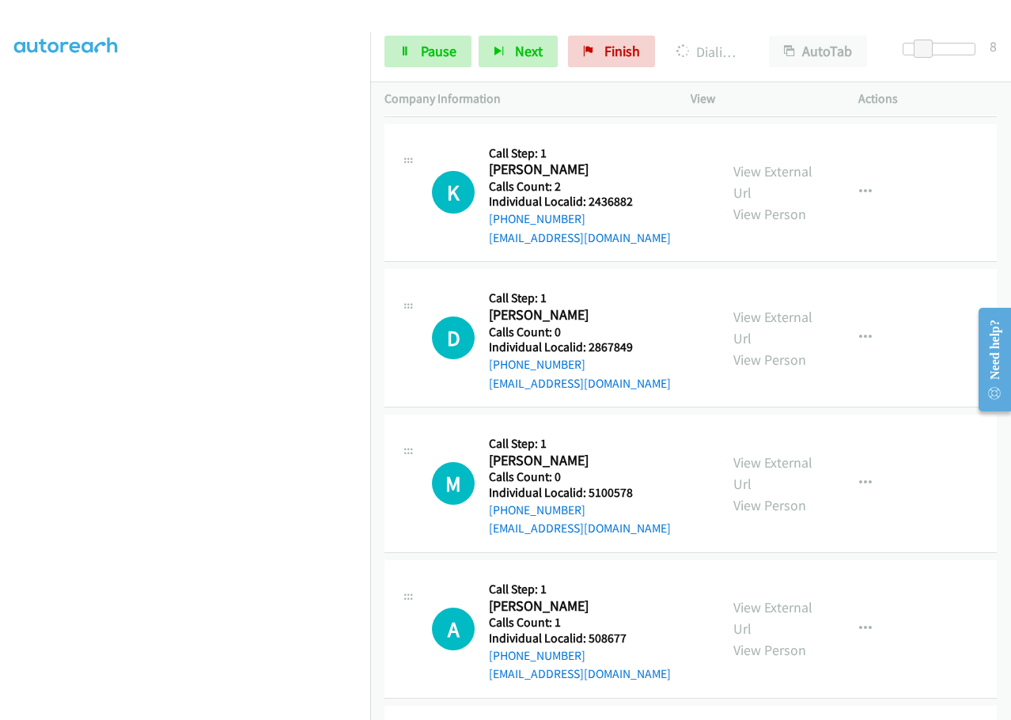
drag, startPoint x: 591, startPoint y: 522, endPoint x: 621, endPoint y: 521, distance: 30.1
drag, startPoint x: 589, startPoint y: 668, endPoint x: 640, endPoint y: 664, distance: 51.6
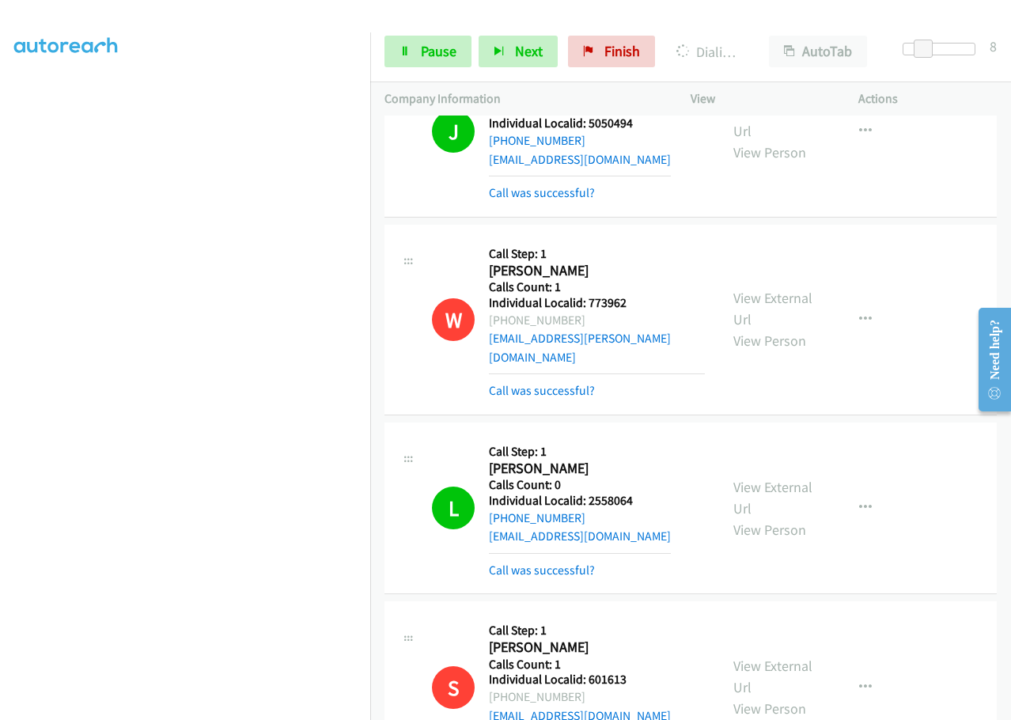
scroll to position [15631, 0]
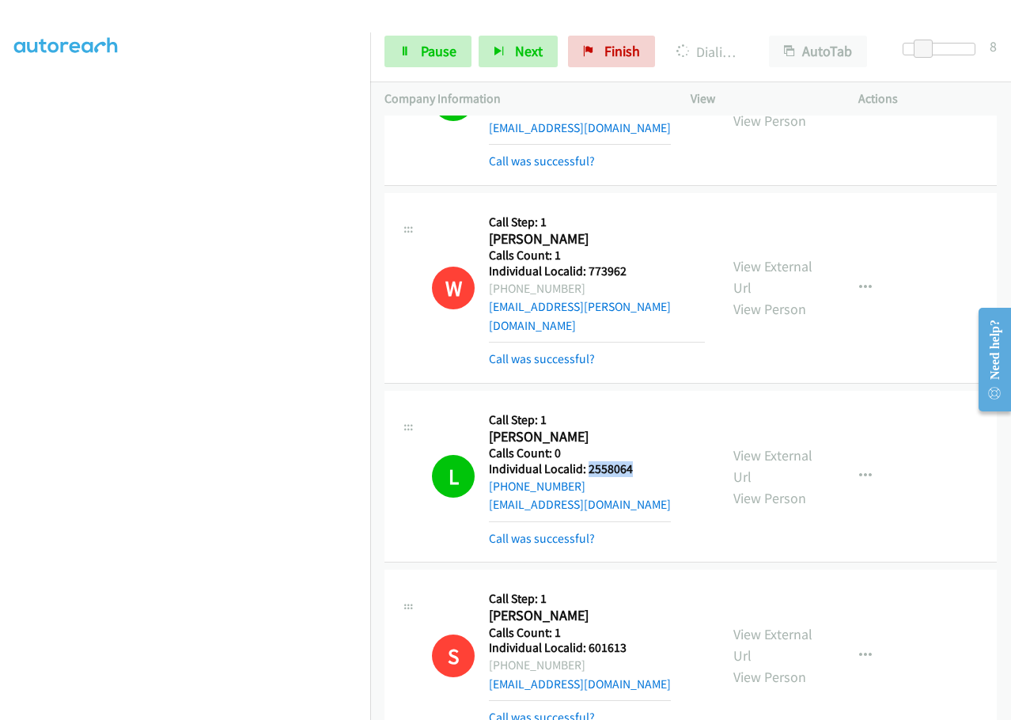
drag, startPoint x: 587, startPoint y: 204, endPoint x: 637, endPoint y: 208, distance: 50.0
click at [637, 405] on div "L Callback Scheduled Call Step: 1 [PERSON_NAME] America/New_York Calls Count: 0…" at bounding box center [568, 476] width 273 height 142
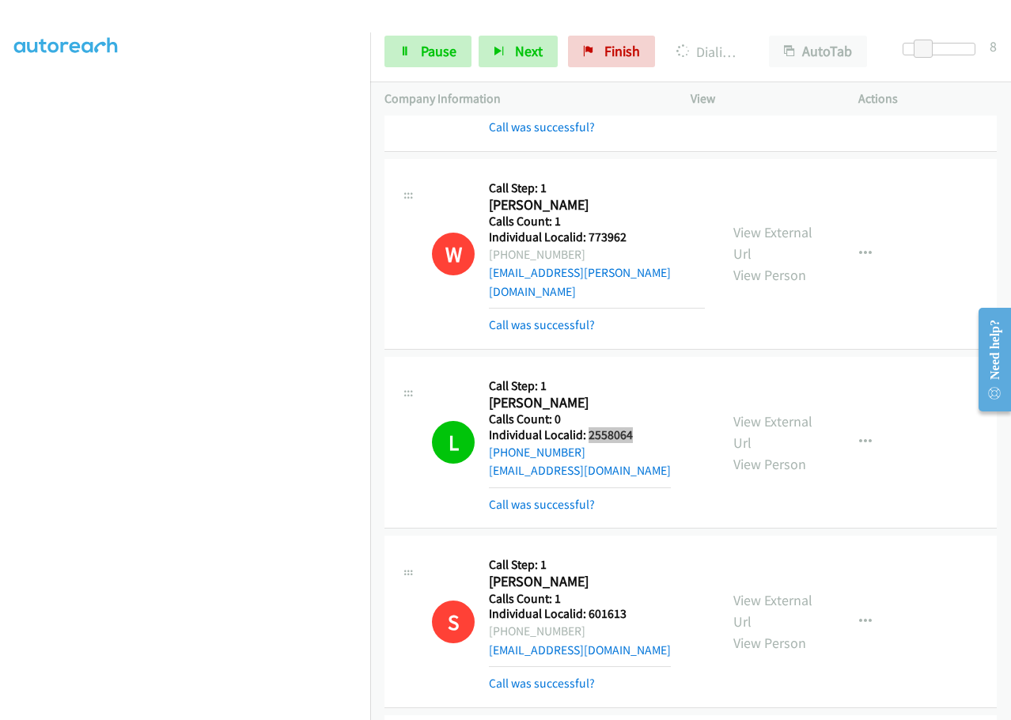
scroll to position [15769, 0]
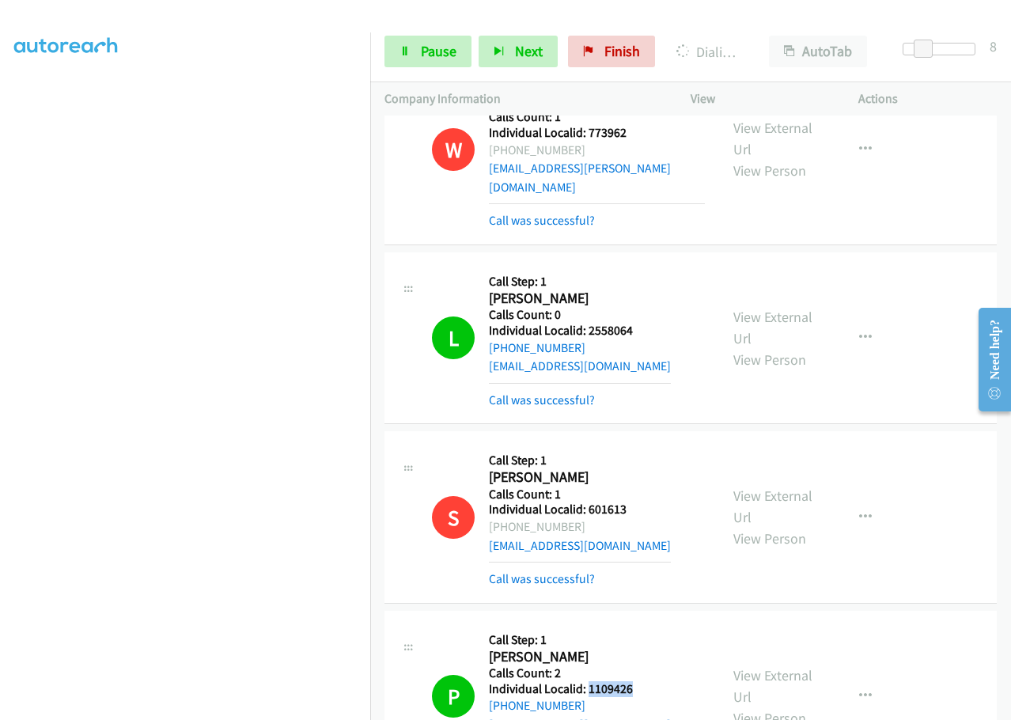
drag, startPoint x: 587, startPoint y: 427, endPoint x: 645, endPoint y: 420, distance: 58.2
click at [645, 625] on div "P Callback Scheduled Call Step: 1 [PERSON_NAME] America/New_York Calls Count: 2…" at bounding box center [568, 696] width 273 height 142
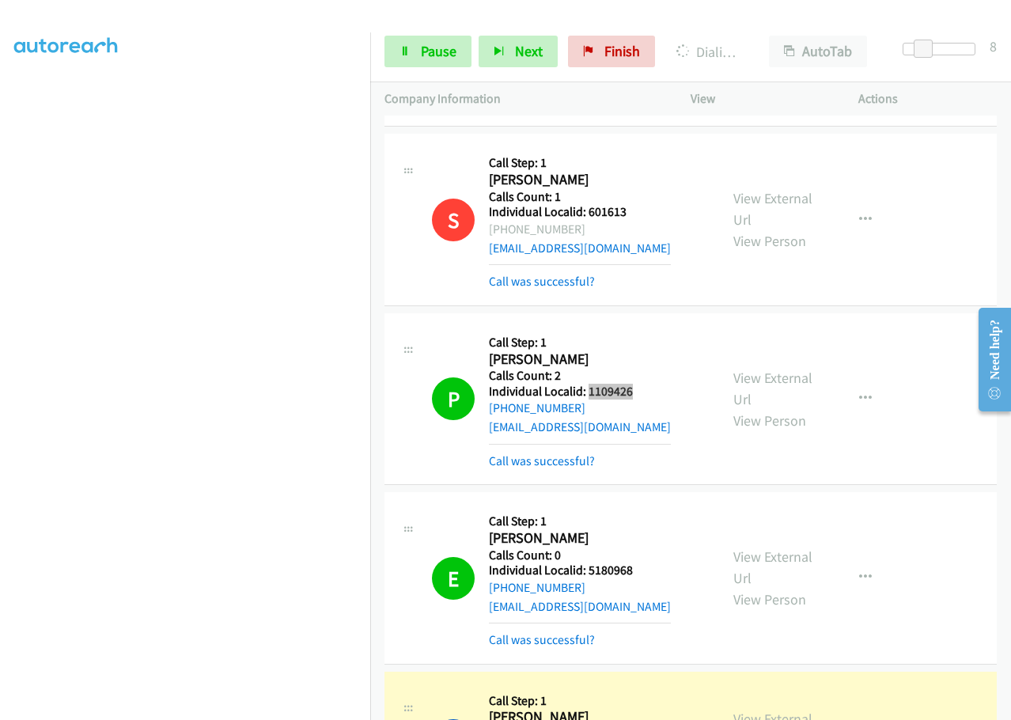
scroll to position [16106, 0]
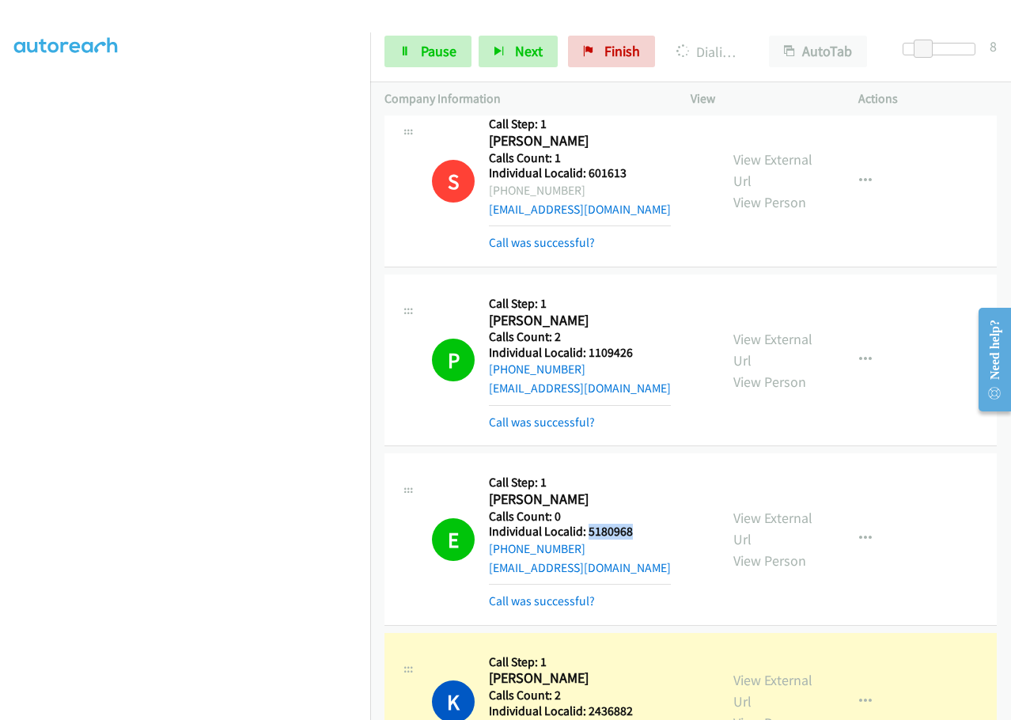
drag, startPoint x: 589, startPoint y: 270, endPoint x: 645, endPoint y: 270, distance: 56.2
click at [645, 468] on div "E Callback Scheduled Call Step: 1 [PERSON_NAME] America/Los_Angeles Calls Count…" at bounding box center [568, 539] width 273 height 142
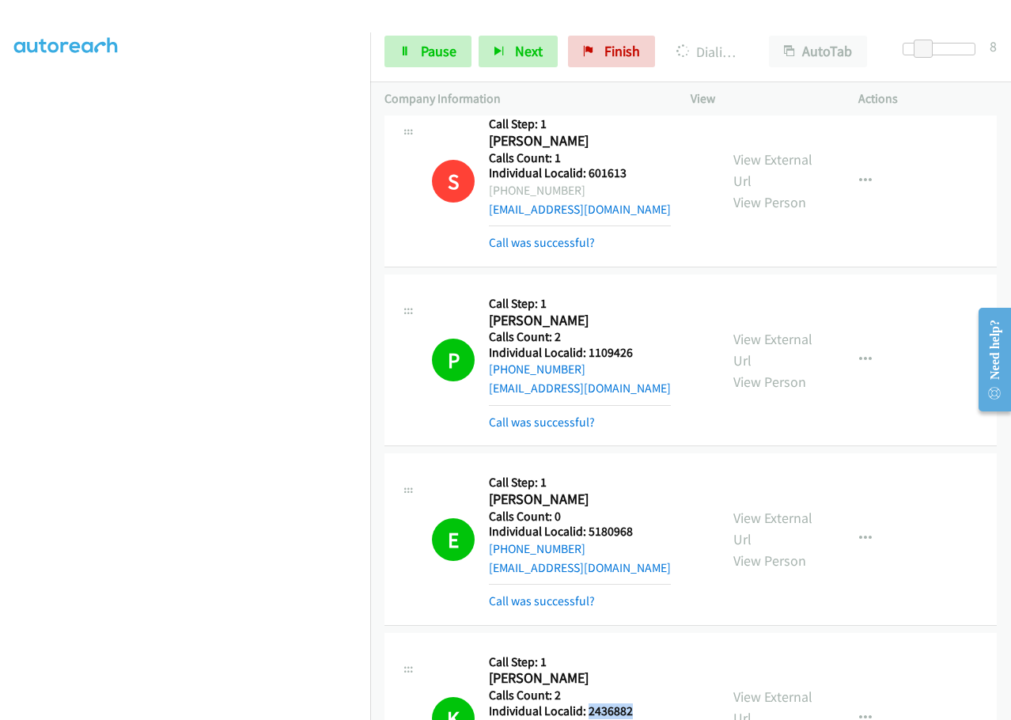
drag, startPoint x: 585, startPoint y: 448, endPoint x: 645, endPoint y: 448, distance: 59.3
click at [645, 647] on div "K Callback Scheduled Call Step: 1 [PERSON_NAME] America/New_York Calls Count: 2…" at bounding box center [568, 718] width 273 height 142
click at [404, 50] on icon at bounding box center [405, 52] width 11 height 11
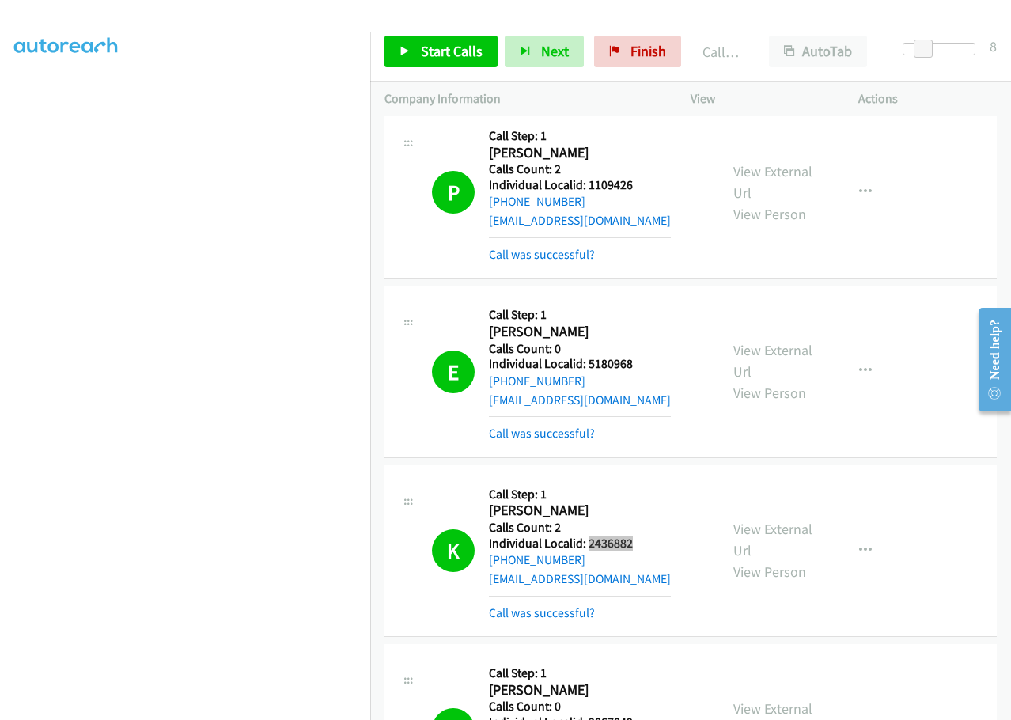
scroll to position [16284, 0]
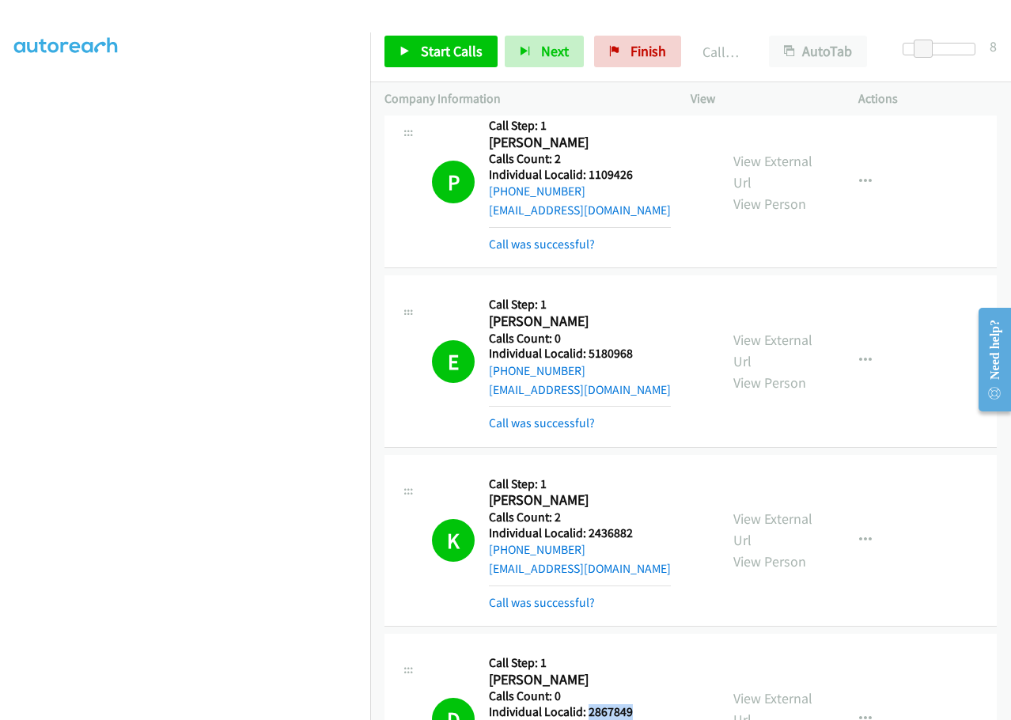
drag, startPoint x: 589, startPoint y: 447, endPoint x: 641, endPoint y: 449, distance: 52.2
click at [641, 704] on h5 "Individual Localid: 2867849" at bounding box center [580, 712] width 182 height 16
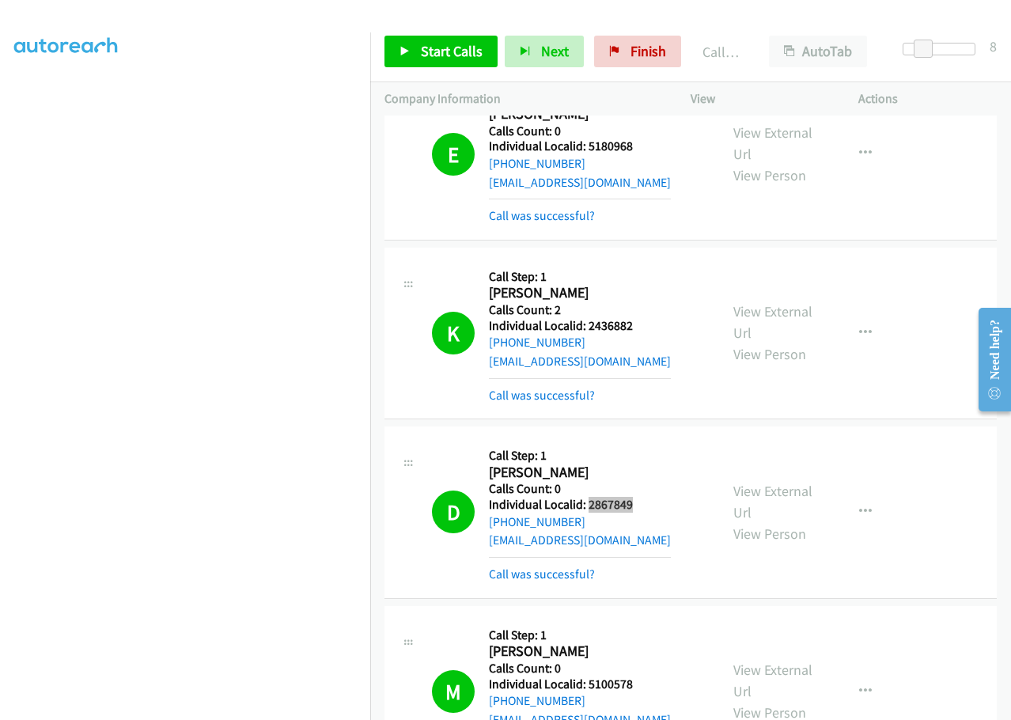
scroll to position [16501, 0]
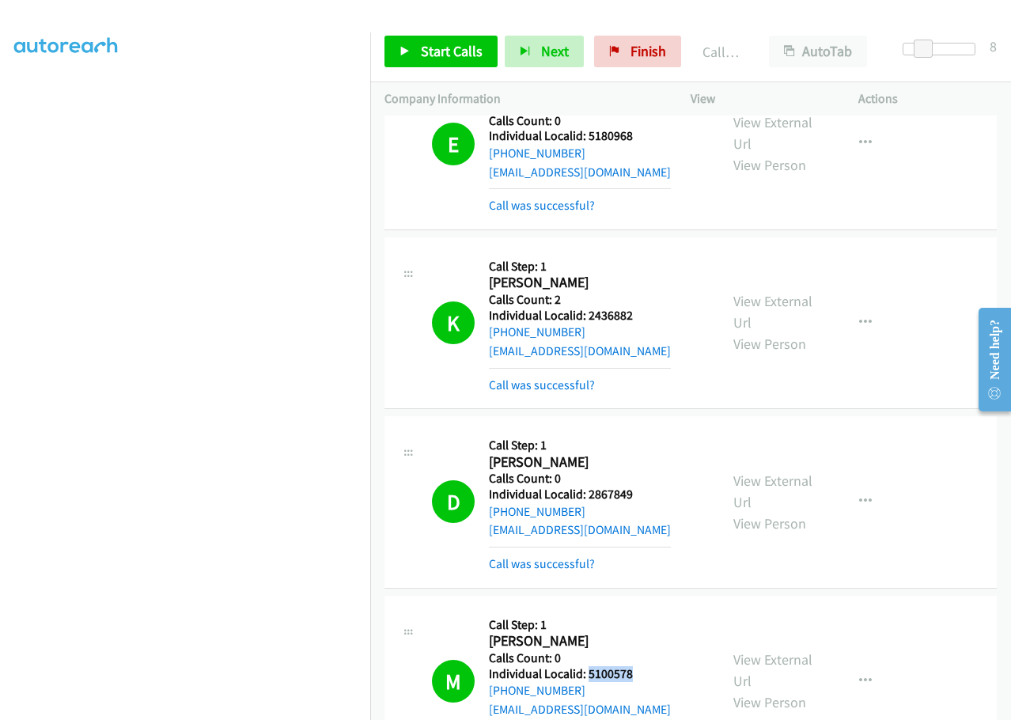
drag, startPoint x: 588, startPoint y: 412, endPoint x: 646, endPoint y: 411, distance: 57.8
click at [646, 610] on div "M Callback Scheduled Call Step: 1 [PERSON_NAME] America/[GEOGRAPHIC_DATA] Calls…" at bounding box center [568, 681] width 273 height 142
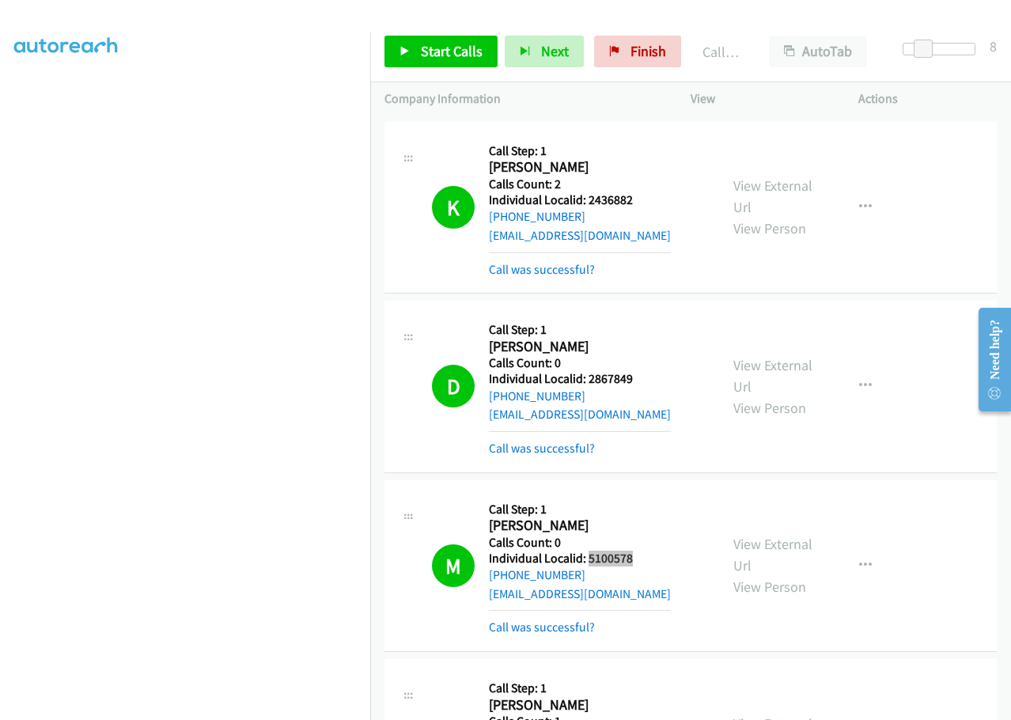
scroll to position [16620, 0]
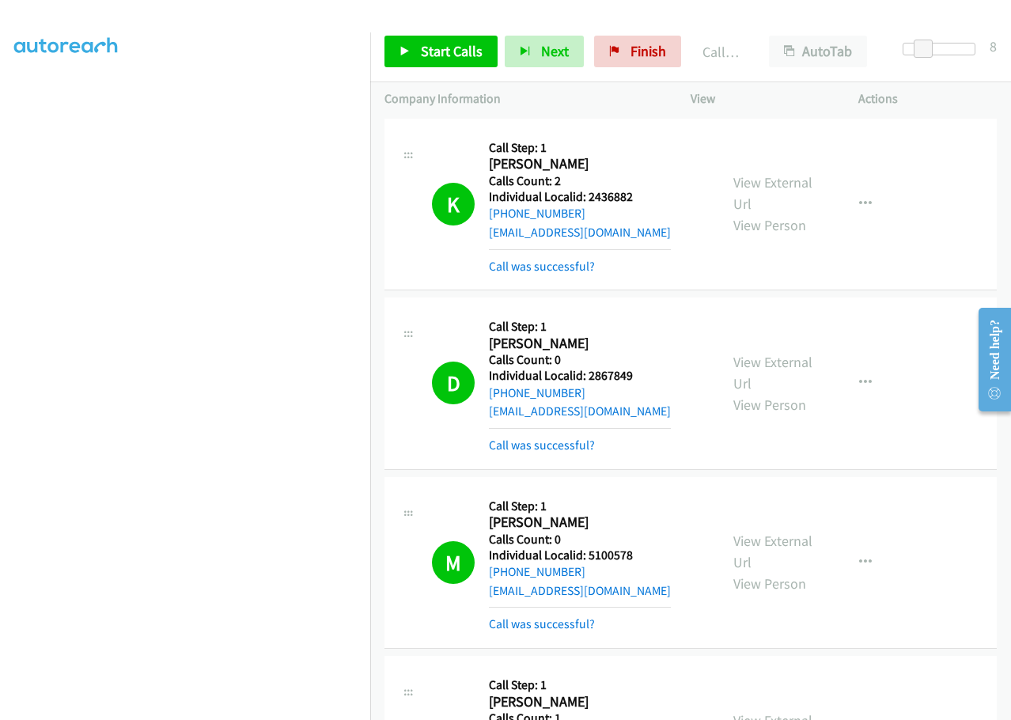
drag, startPoint x: 603, startPoint y: 473, endPoint x: 634, endPoint y: 472, distance: 30.9
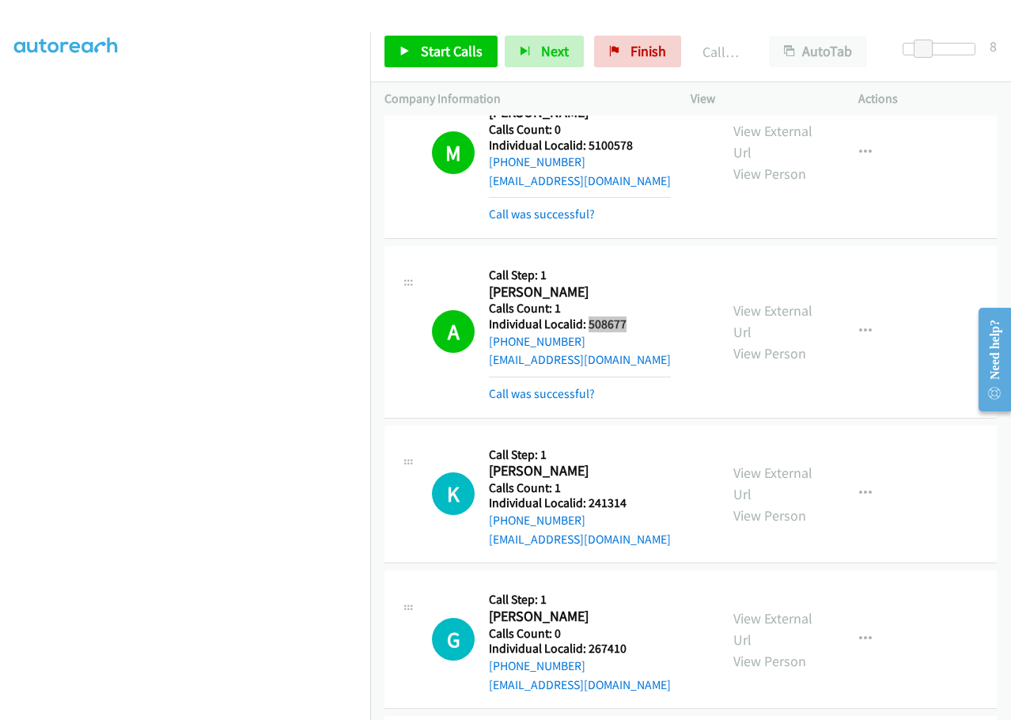
scroll to position [17055, 0]
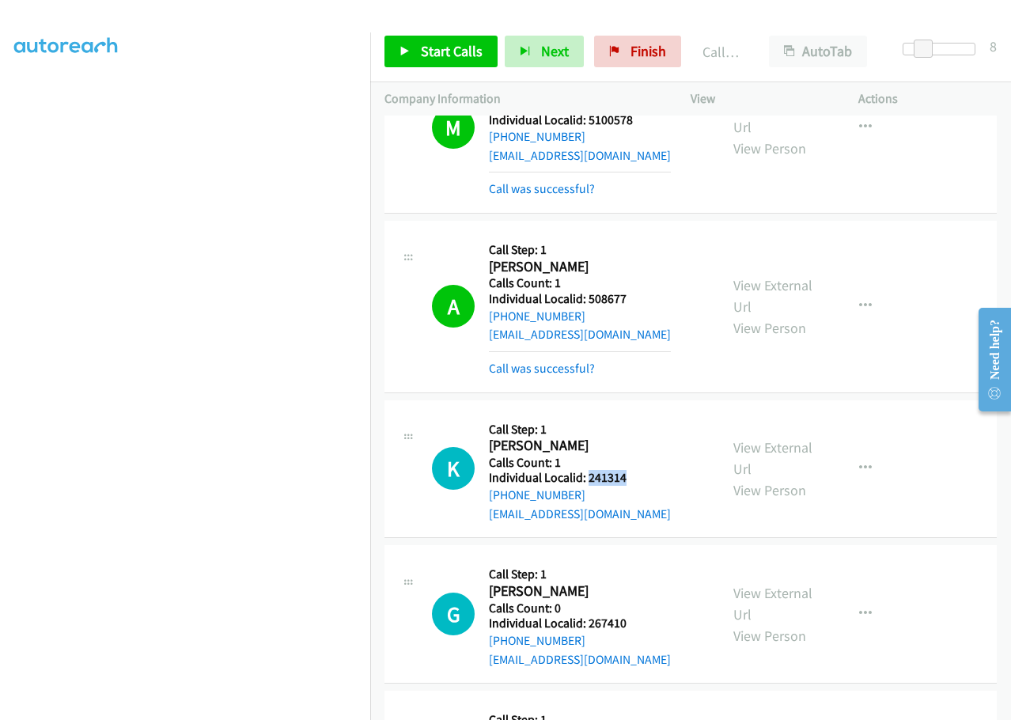
drag, startPoint x: 586, startPoint y: 218, endPoint x: 640, endPoint y: 217, distance: 53.8
click at [640, 415] on div "K Callback Scheduled Call Step: 1 [PERSON_NAME] America/New_York Calls Count: 1…" at bounding box center [568, 469] width 273 height 109
drag, startPoint x: 585, startPoint y: 361, endPoint x: 634, endPoint y: 360, distance: 49.1
click at [634, 559] on div "G Callback Scheduled Call Step: 1 [PERSON_NAME] America/New_York Calls Count: 0…" at bounding box center [568, 613] width 273 height 109
drag, startPoint x: 584, startPoint y: 506, endPoint x: 645, endPoint y: 504, distance: 60.9
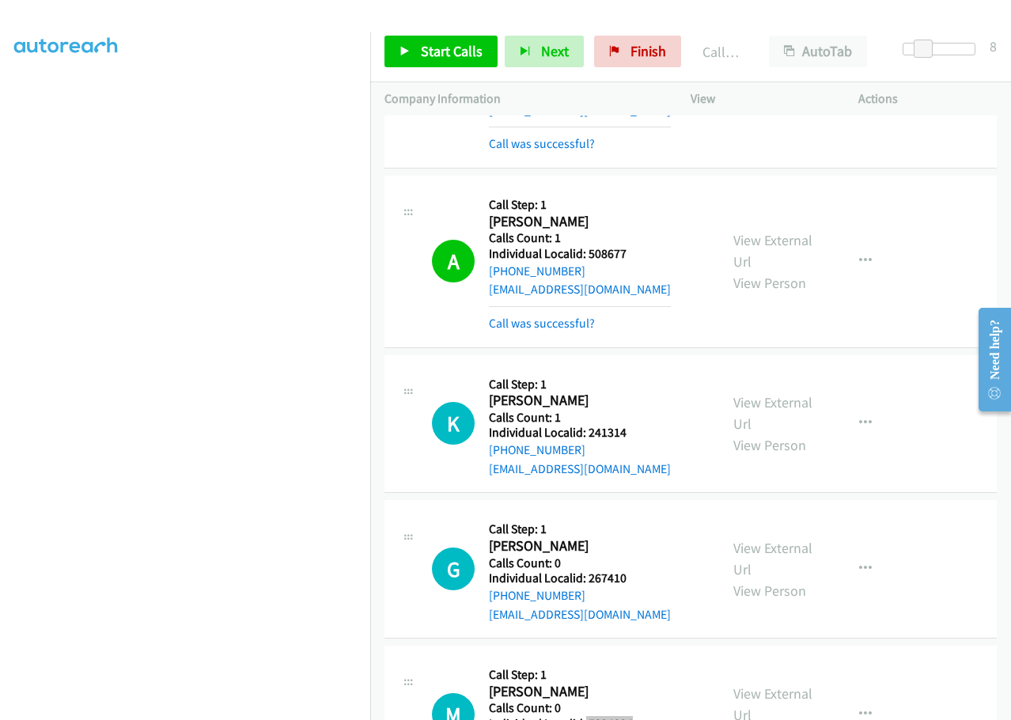
scroll to position [17293, 0]
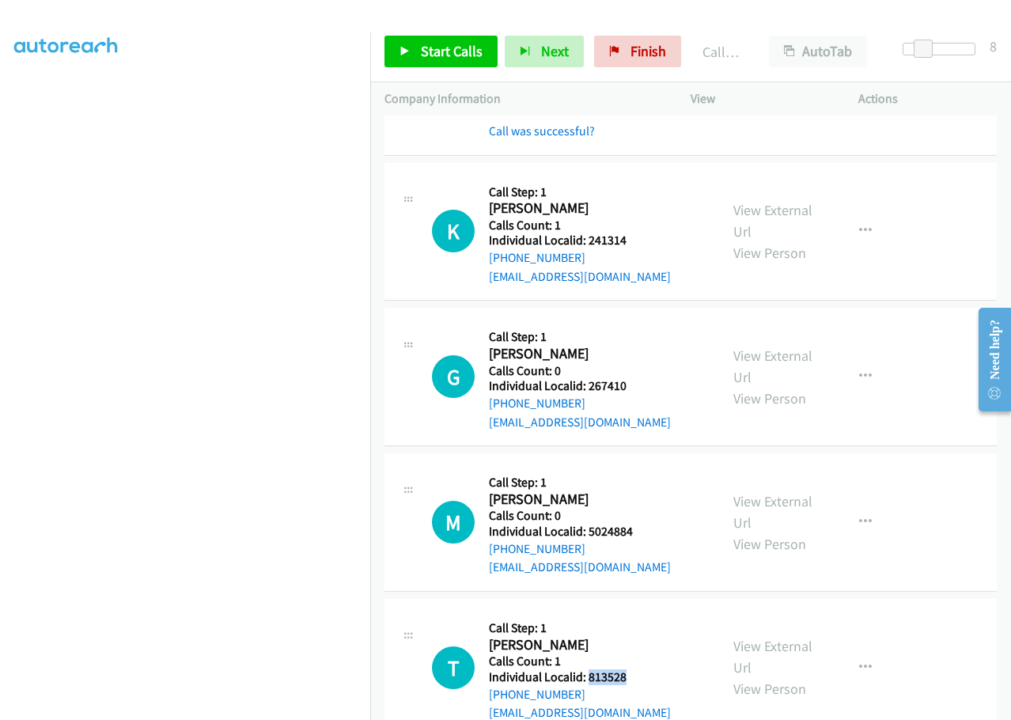
drag, startPoint x: 586, startPoint y: 415, endPoint x: 639, endPoint y: 415, distance: 53.0
click at [639, 613] on div "T Callback Scheduled Call Step: 1 [PERSON_NAME] America/New_York Calls Count: 1…" at bounding box center [568, 667] width 273 height 109
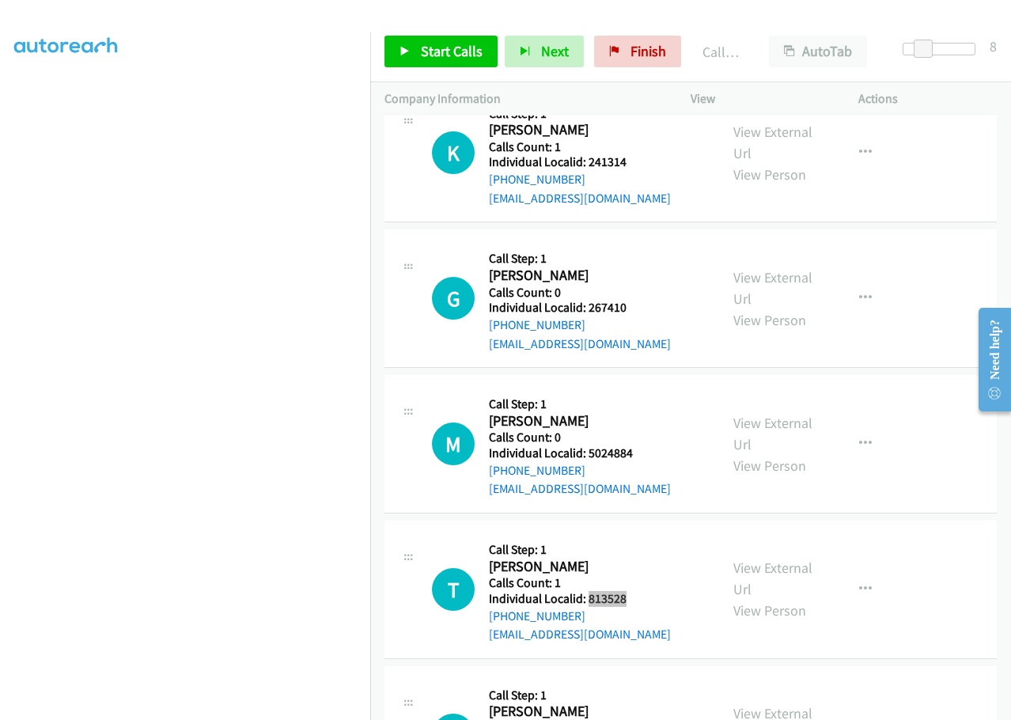
scroll to position [17372, 0]
drag, startPoint x: 589, startPoint y: 483, endPoint x: 641, endPoint y: 477, distance: 51.8
click at [641, 680] on div "D Callback Scheduled Call Step: 1 [PERSON_NAME] America/New_York Calls Count: 2…" at bounding box center [568, 734] width 273 height 109
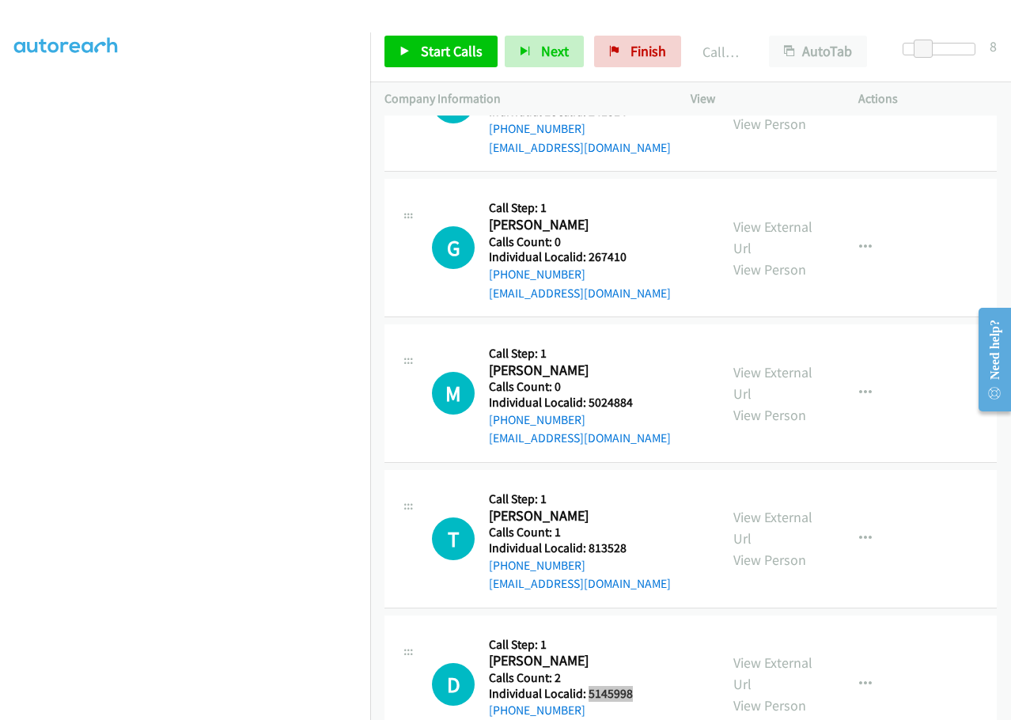
scroll to position [17589, 0]
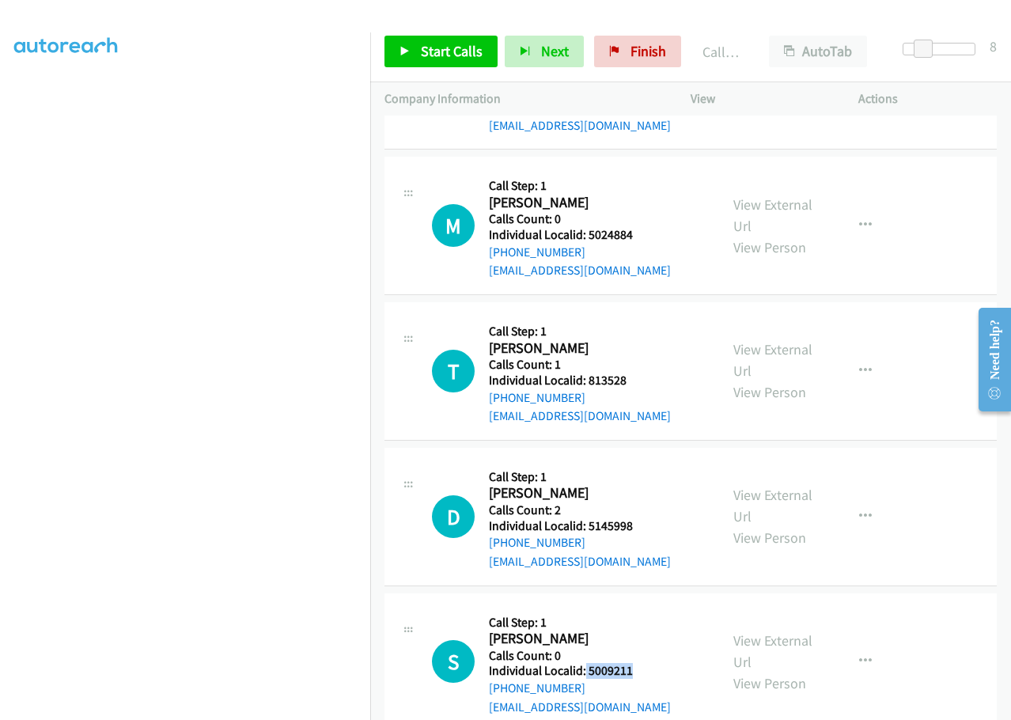
drag, startPoint x: 585, startPoint y: 407, endPoint x: 615, endPoint y: 415, distance: 31.1
click at [643, 608] on div "S Callback Scheduled Call Step: 1 [PERSON_NAME] America/Los_Angeles Calls Count…" at bounding box center [568, 662] width 273 height 109
drag, startPoint x: 589, startPoint y: 556, endPoint x: 634, endPoint y: 551, distance: 45.3
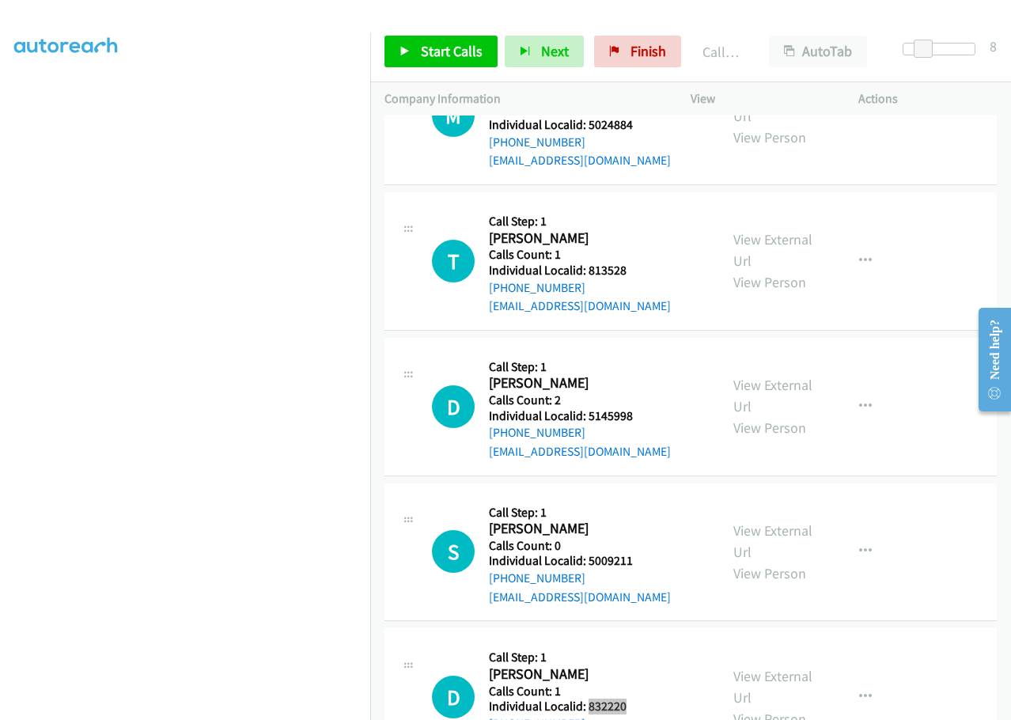
scroll to position [17708, 0]
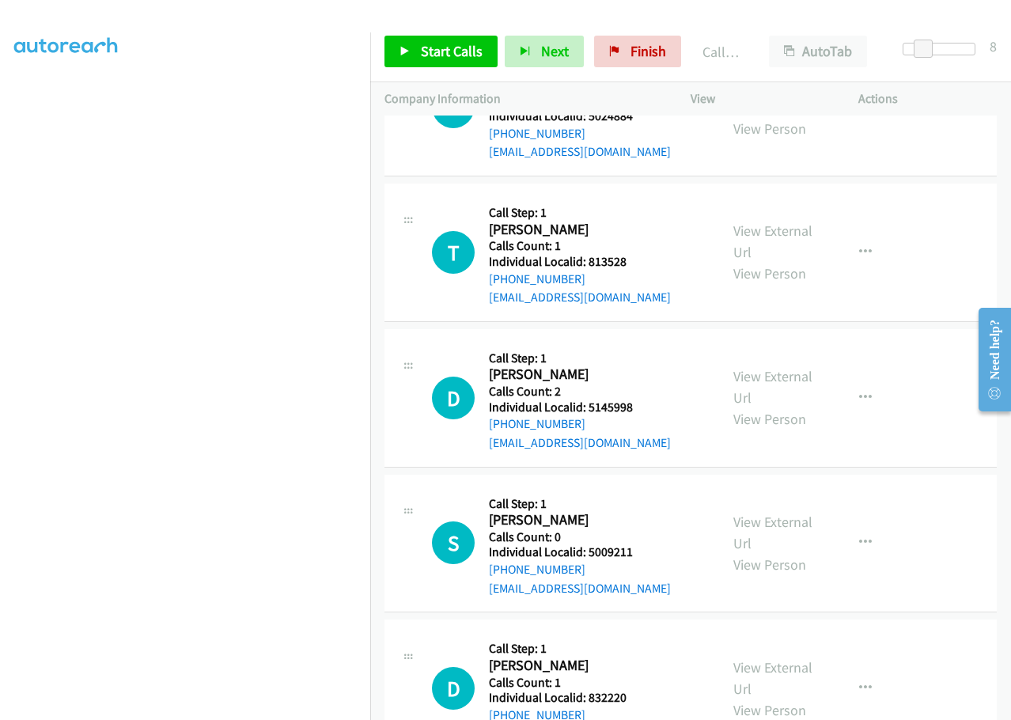
drag, startPoint x: 595, startPoint y: 582, endPoint x: 638, endPoint y: 583, distance: 42.8
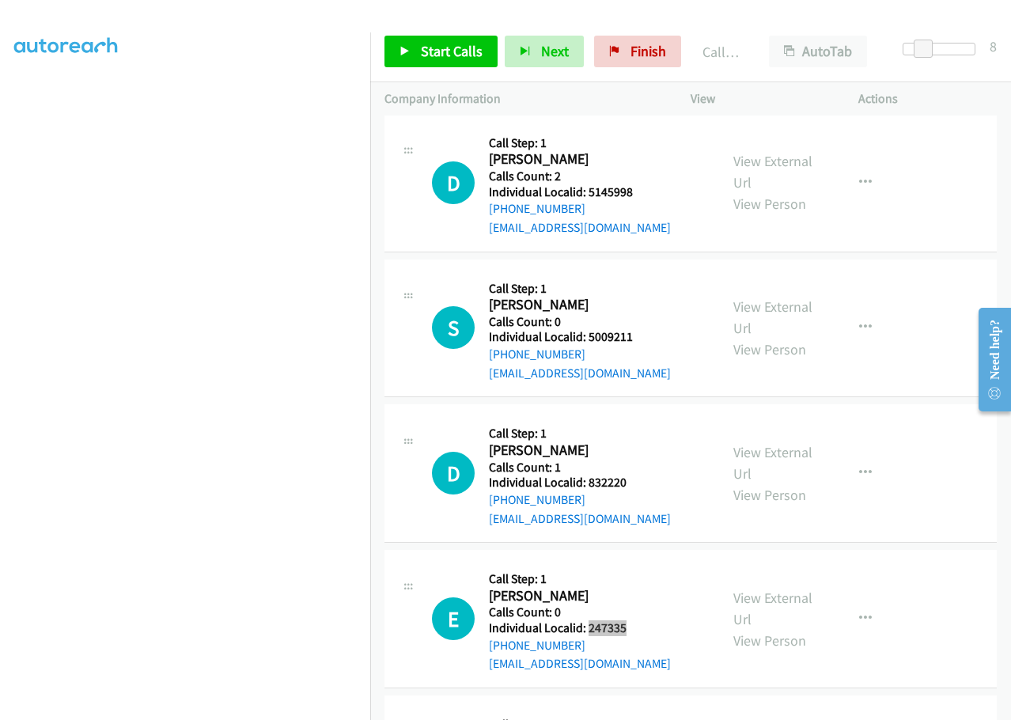
scroll to position [17925, 0]
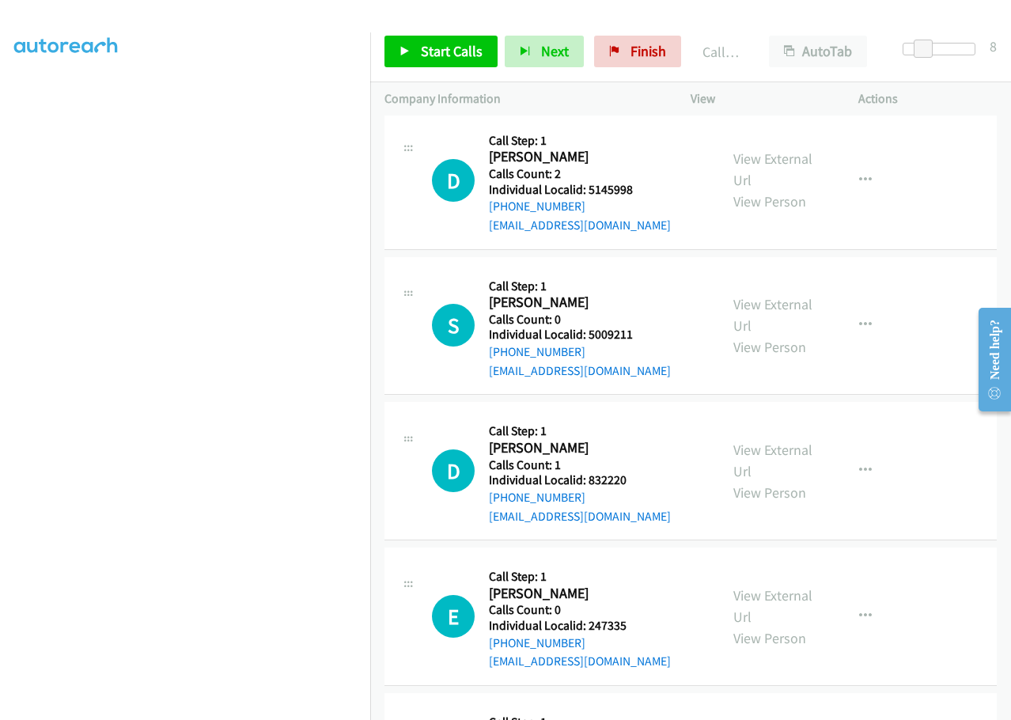
drag, startPoint x: 588, startPoint y: 510, endPoint x: 641, endPoint y: 508, distance: 53.0
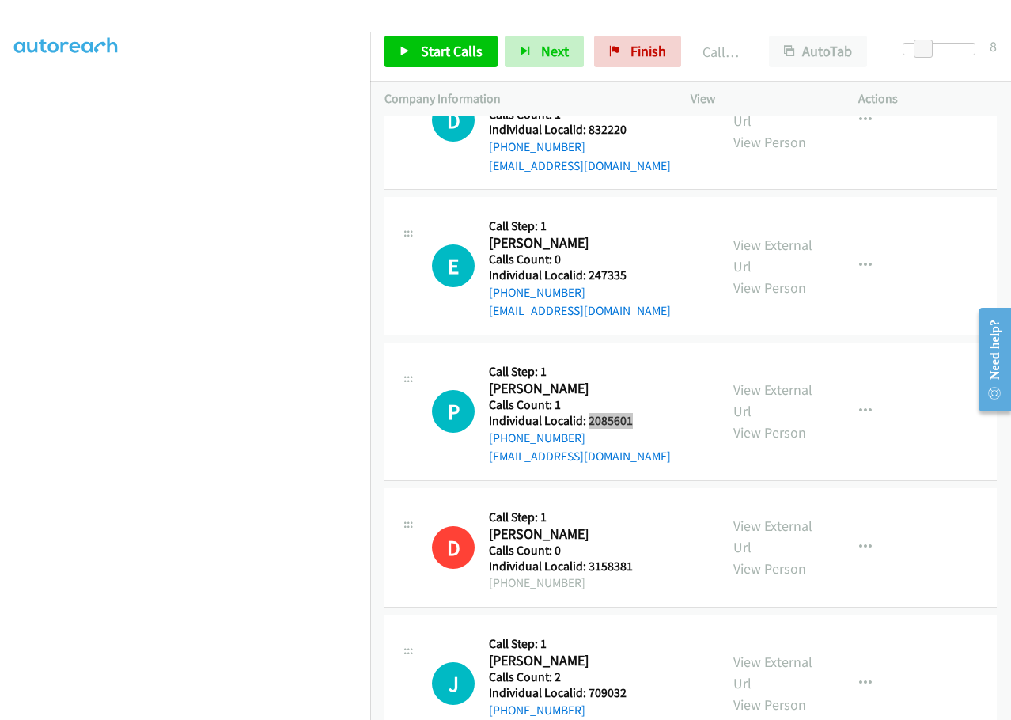
scroll to position [18282, 0]
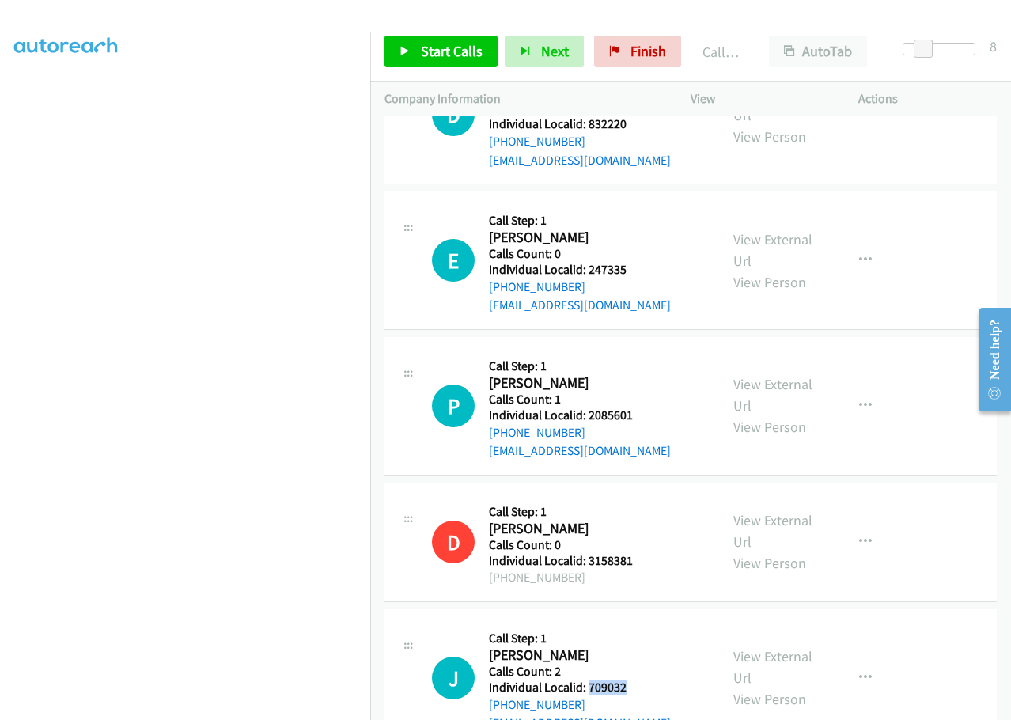
drag, startPoint x: 587, startPoint y: 427, endPoint x: 644, endPoint y: 426, distance: 57.0
click at [644, 623] on div "J Callback Scheduled Call Step: 1 [PERSON_NAME] America/New_York Calls Count: 2…" at bounding box center [568, 677] width 273 height 109
drag, startPoint x: 585, startPoint y: 568, endPoint x: 634, endPoint y: 570, distance: 49.1
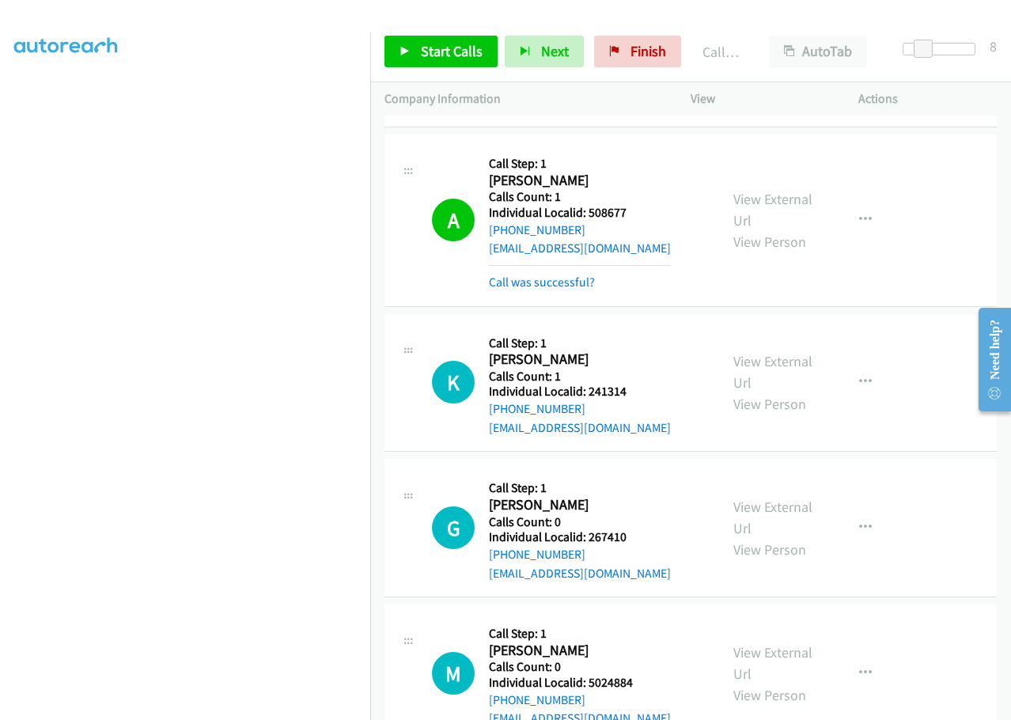
scroll to position [17134, 0]
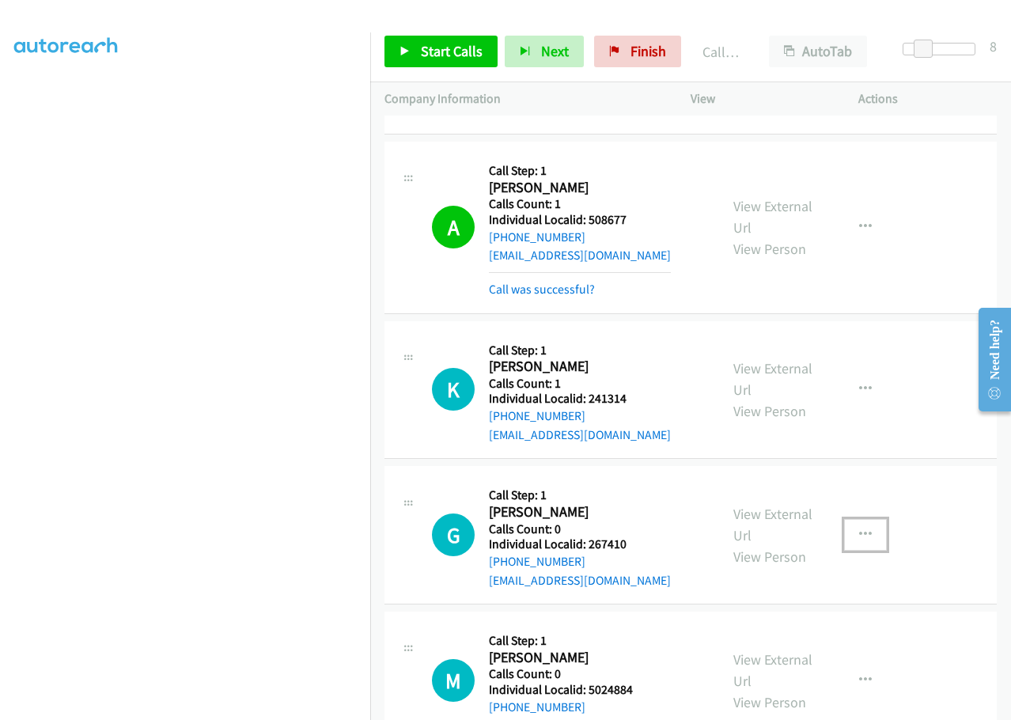
click at [859, 529] on icon "button" at bounding box center [865, 535] width 13 height 13
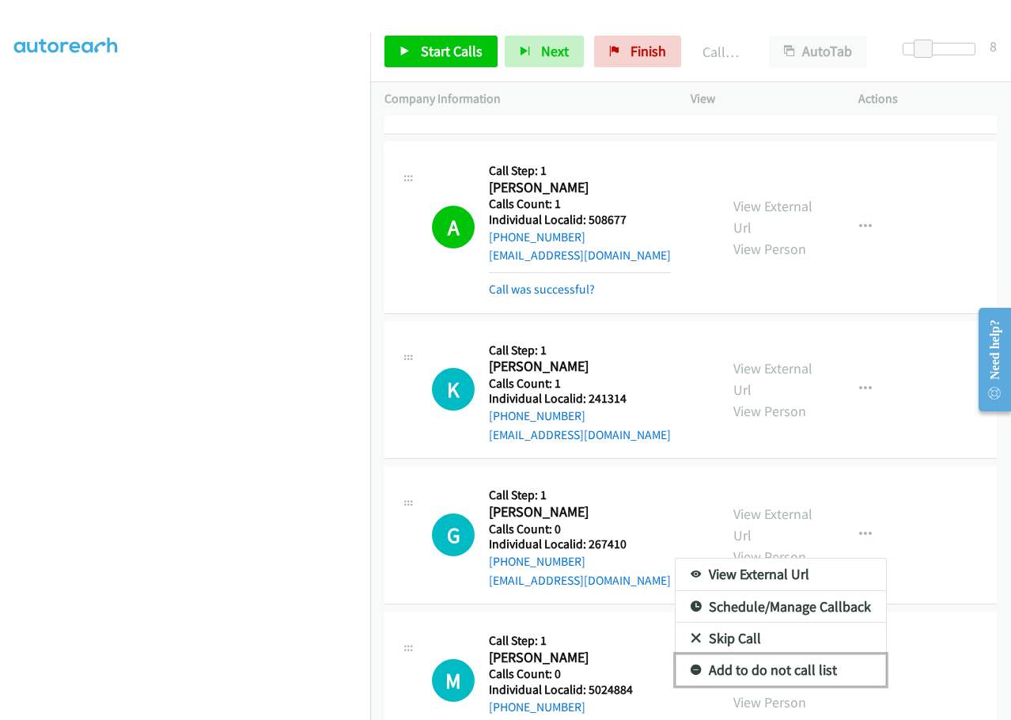
click at [691, 665] on icon at bounding box center [696, 670] width 11 height 11
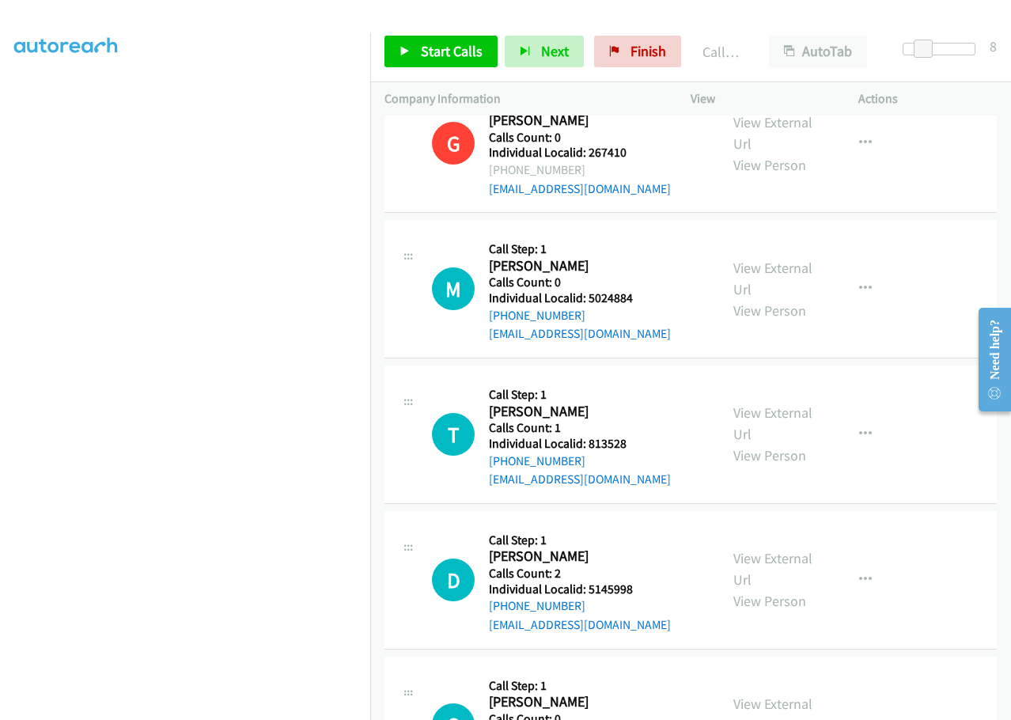
scroll to position [17550, 0]
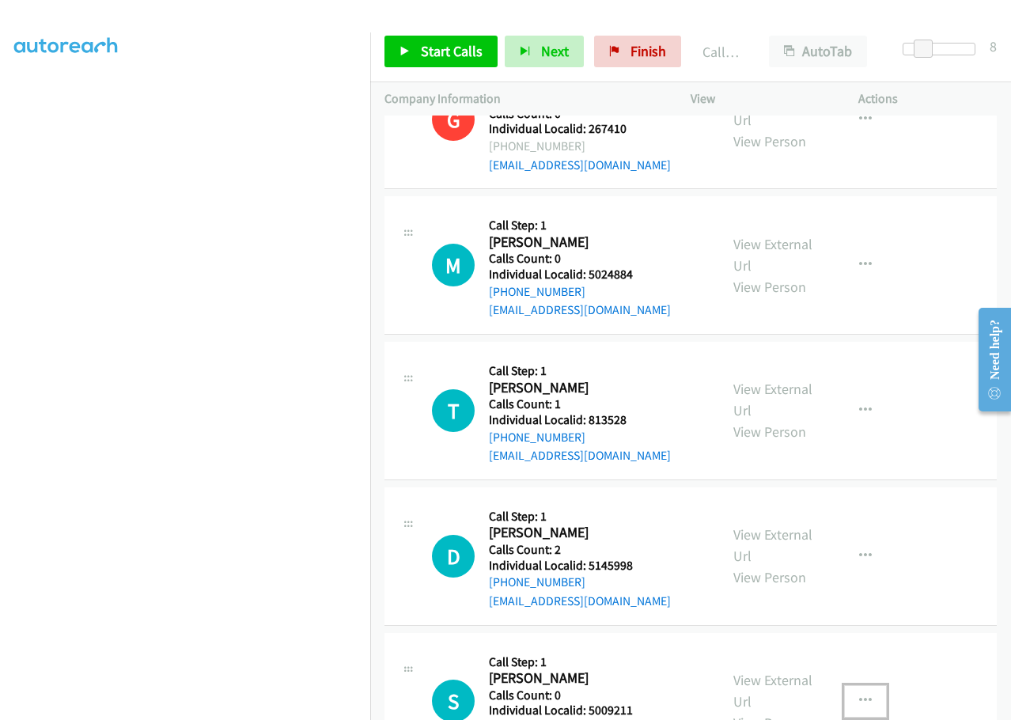
click at [849, 685] on button "button" at bounding box center [865, 701] width 43 height 32
click at [460, 51] on span "Start Calls" at bounding box center [452, 51] width 62 height 18
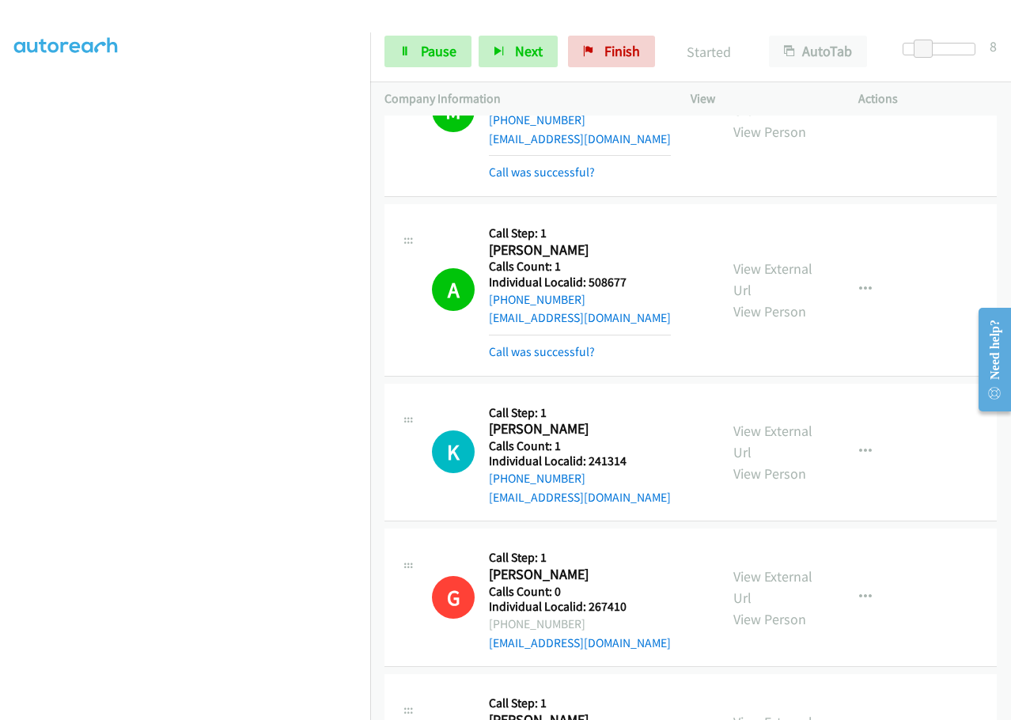
scroll to position [17075, 0]
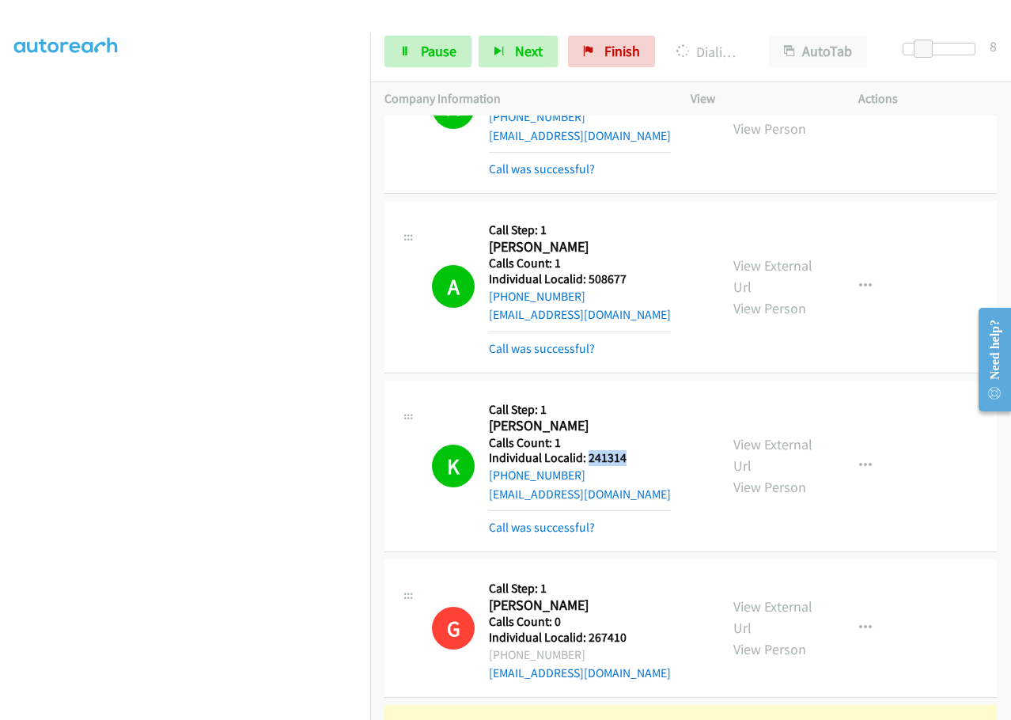
drag, startPoint x: 585, startPoint y: 196, endPoint x: 635, endPoint y: 194, distance: 49.1
click at [635, 395] on div "K Callback Scheduled Call Step: 1 [PERSON_NAME] America/New_York Calls Count: 1…" at bounding box center [568, 466] width 273 height 142
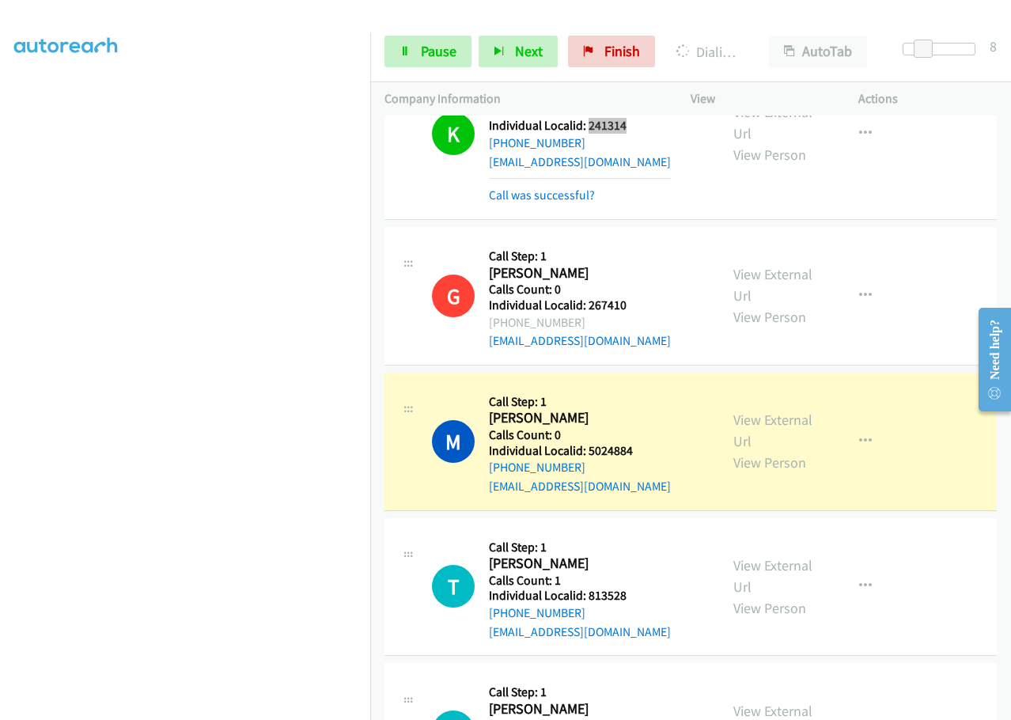
scroll to position [17411, 0]
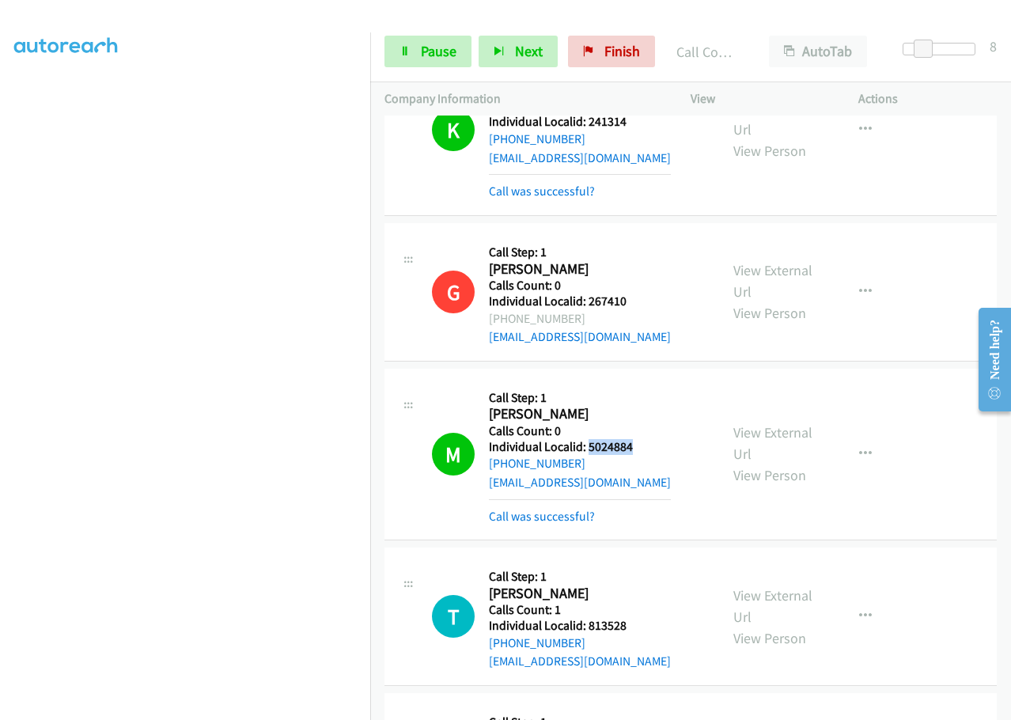
drag, startPoint x: 589, startPoint y: 182, endPoint x: 638, endPoint y: 180, distance: 48.3
click at [638, 383] on div "M Callback Scheduled Call Step: 1 [PERSON_NAME] America/New_York Calls Count: 0…" at bounding box center [568, 454] width 273 height 142
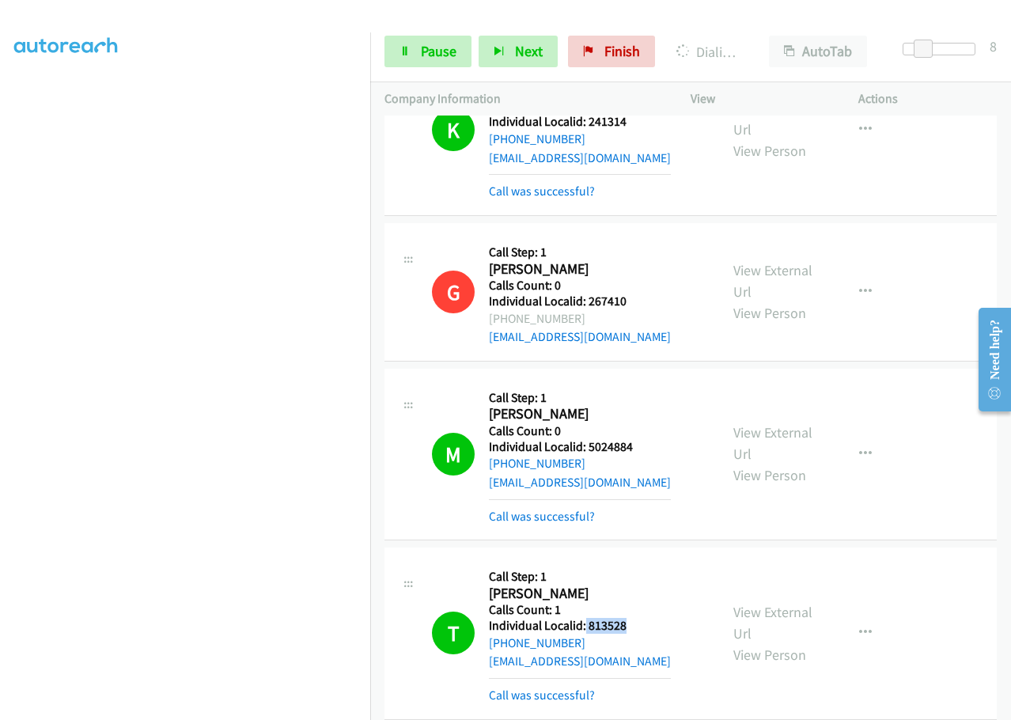
drag, startPoint x: 584, startPoint y: 367, endPoint x: 640, endPoint y: 364, distance: 56.3
click at [640, 562] on div "T Callback Scheduled Call Step: 1 [PERSON_NAME] America/New_York Calls Count: 1…" at bounding box center [568, 633] width 273 height 142
drag, startPoint x: 612, startPoint y: 367, endPoint x: 516, endPoint y: 380, distance: 96.6
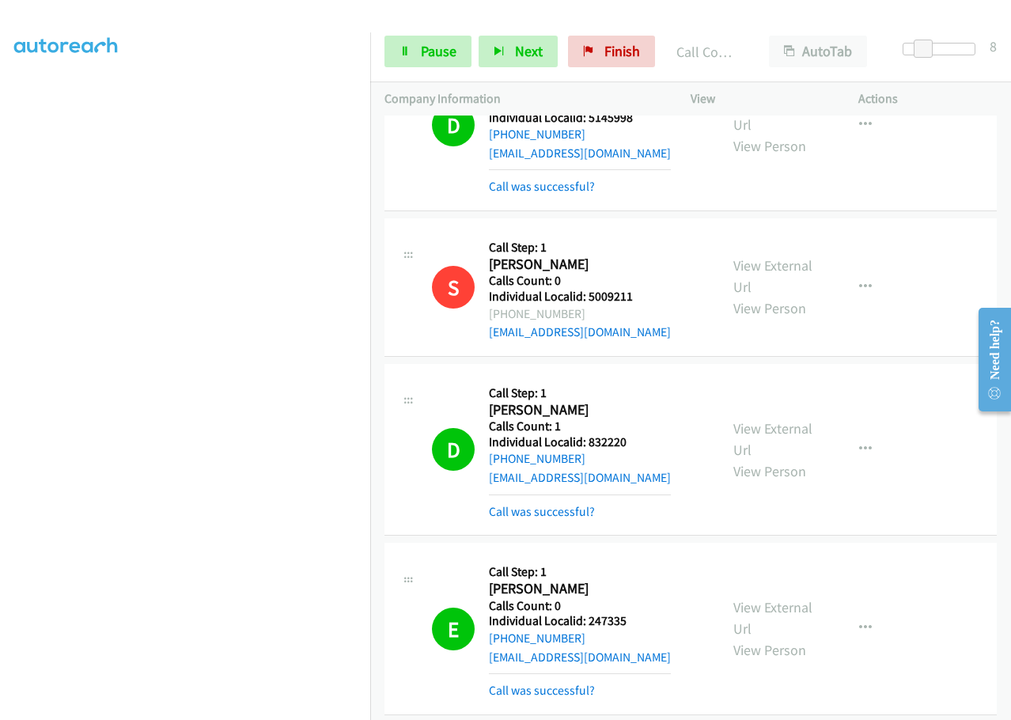
scroll to position [18104, 0]
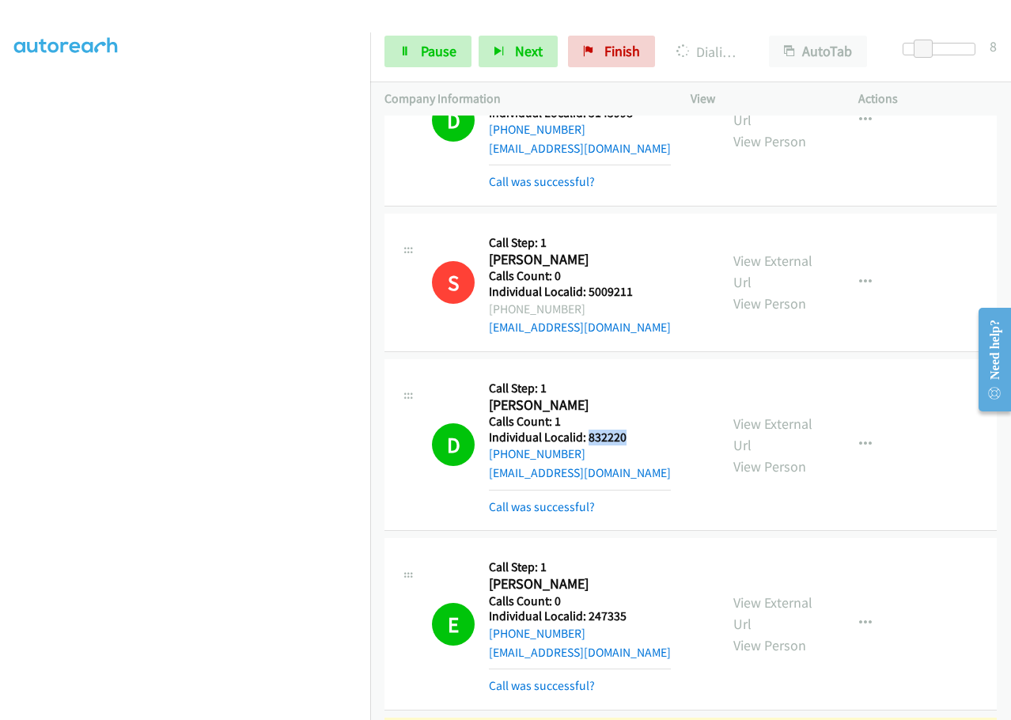
drag, startPoint x: 589, startPoint y: 176, endPoint x: 654, endPoint y: 175, distance: 64.9
click at [654, 373] on div "D Callback Scheduled Call Step: 1 [PERSON_NAME] America/New_York Calls Count: 1…" at bounding box center [568, 444] width 273 height 142
drag, startPoint x: 586, startPoint y: 355, endPoint x: 628, endPoint y: 350, distance: 42.3
click at [628, 608] on h5 "Individual Localid: 247335" at bounding box center [580, 616] width 182 height 16
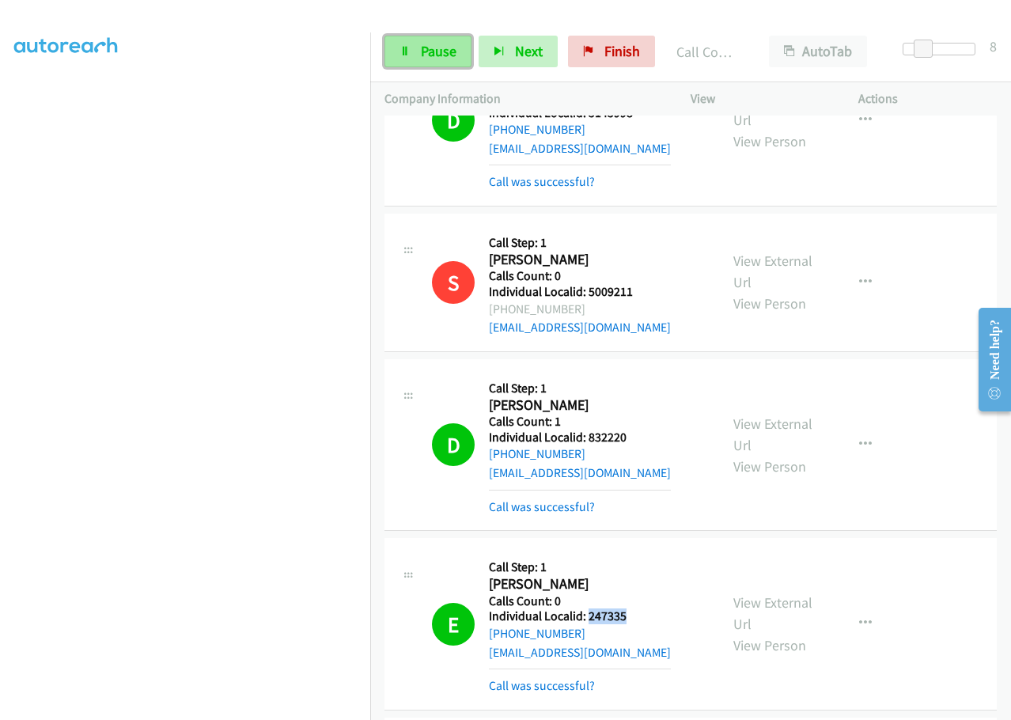
click at [426, 51] on span "Pause" at bounding box center [439, 51] width 36 height 18
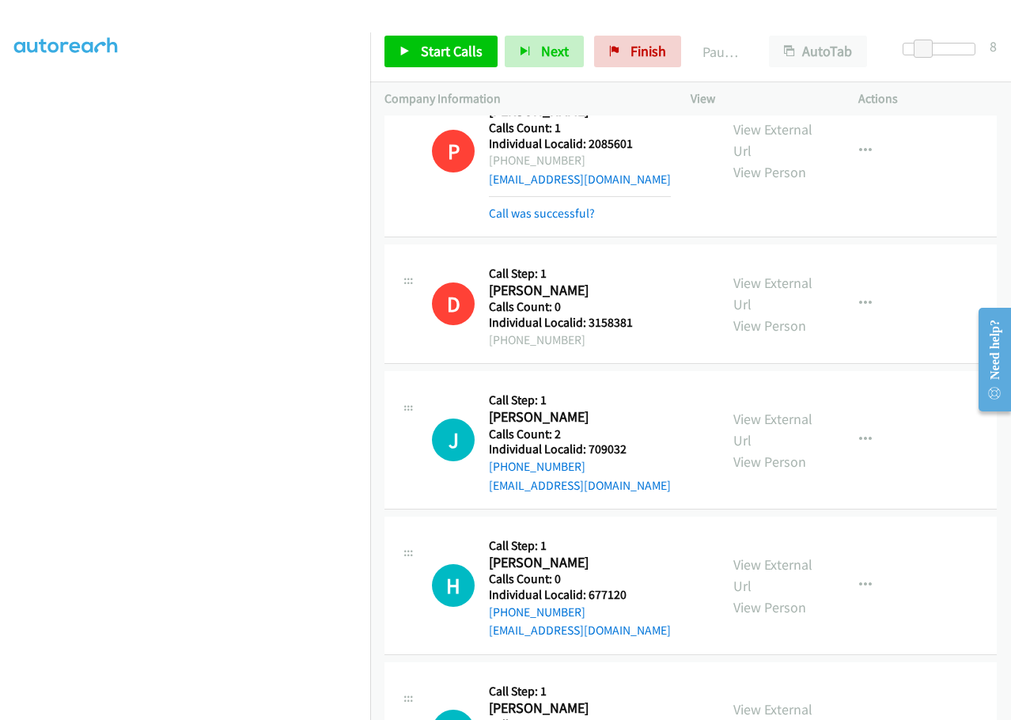
scroll to position [18756, 0]
click at [460, 55] on span "Start Calls" at bounding box center [452, 51] width 62 height 18
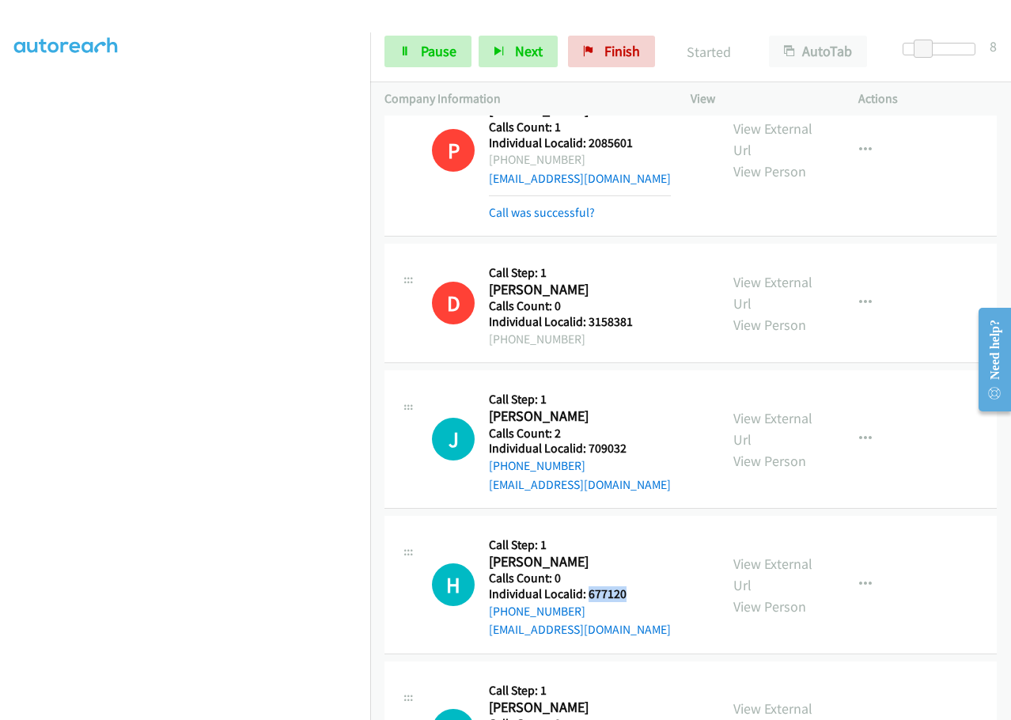
drag, startPoint x: 588, startPoint y: 332, endPoint x: 595, endPoint y: 338, distance: 9.5
click at [650, 530] on div "H Callback Scheduled Call Step: 1 [PERSON_NAME] America/[GEOGRAPHIC_DATA] Calls…" at bounding box center [568, 584] width 273 height 109
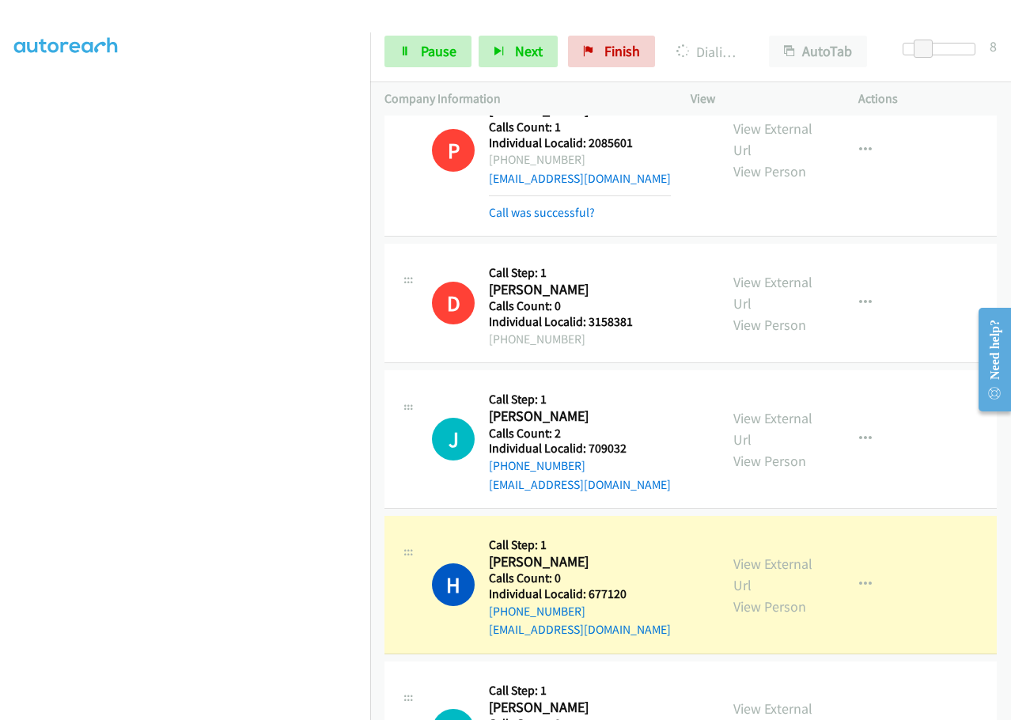
drag, startPoint x: 587, startPoint y: 478, endPoint x: 612, endPoint y: 476, distance: 25.4
click at [652, 676] on div "C Callback Scheduled Call Step: 1 [PERSON_NAME] America/New_York Calls Count: 0…" at bounding box center [568, 730] width 273 height 109
drag, startPoint x: 585, startPoint y: 620, endPoint x: 632, endPoint y: 616, distance: 46.8
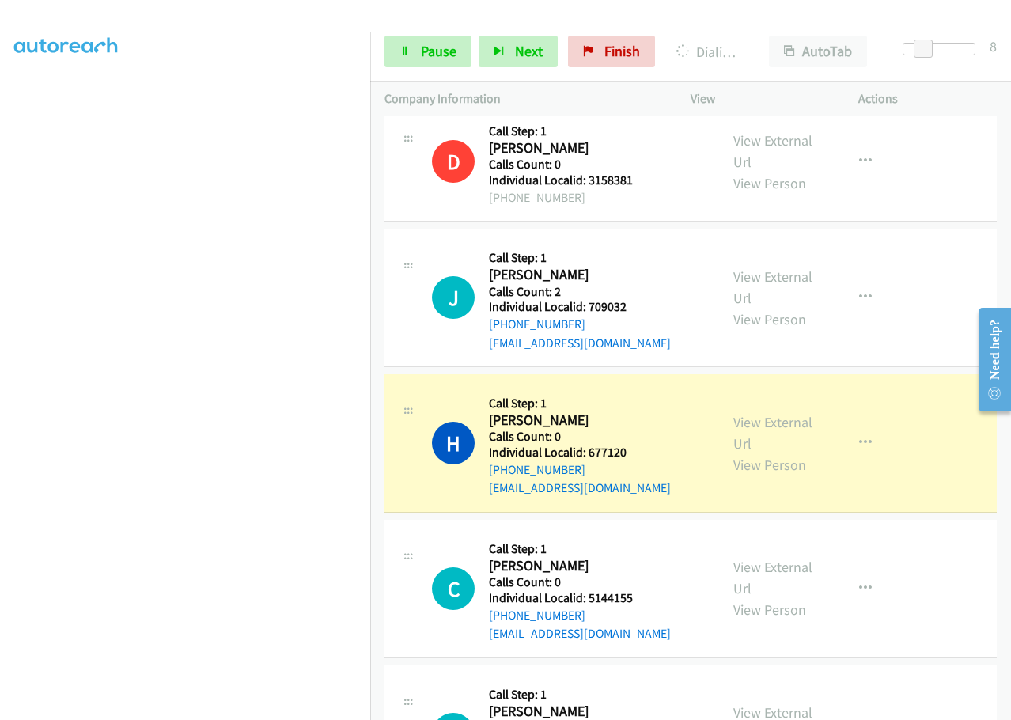
scroll to position [18914, 0]
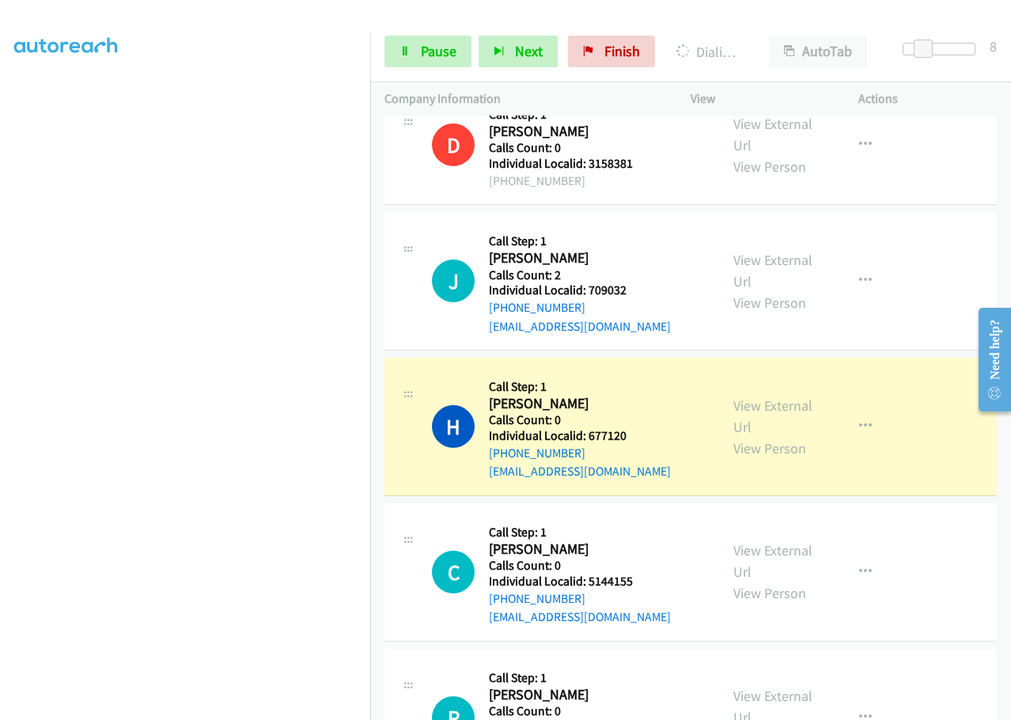
drag, startPoint x: 587, startPoint y: 612, endPoint x: 643, endPoint y: 604, distance: 56.7
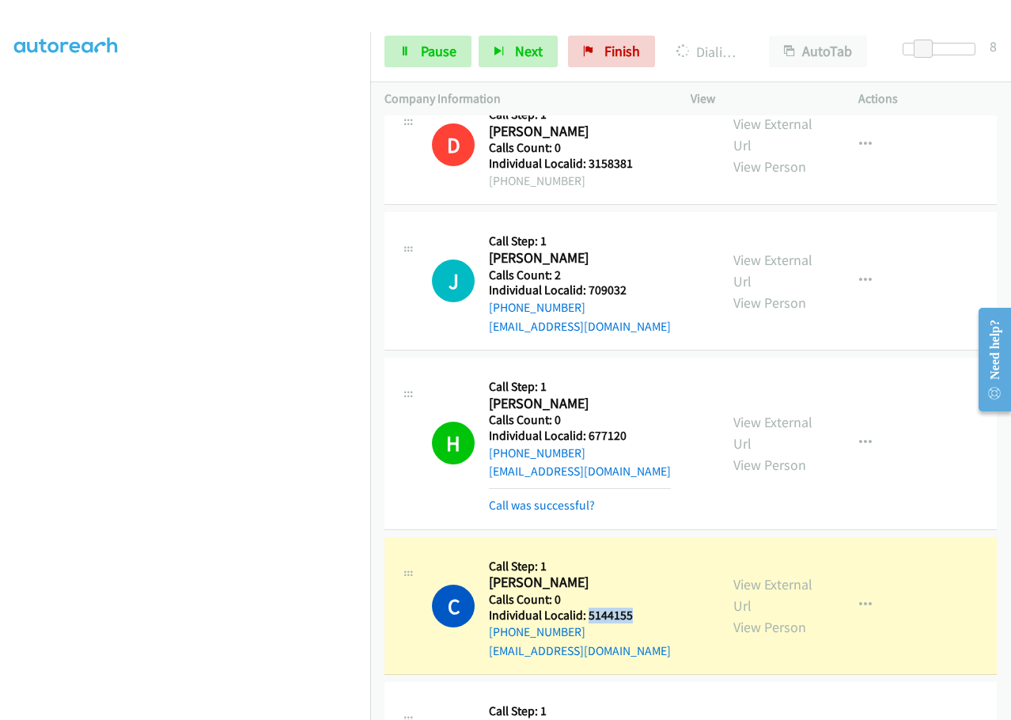
drag, startPoint x: 585, startPoint y: 352, endPoint x: 651, endPoint y: 350, distance: 65.7
click at [651, 551] on div "C Callback Scheduled Call Step: 1 [PERSON_NAME] America/New_York Calls Count: 0…" at bounding box center [568, 605] width 273 height 109
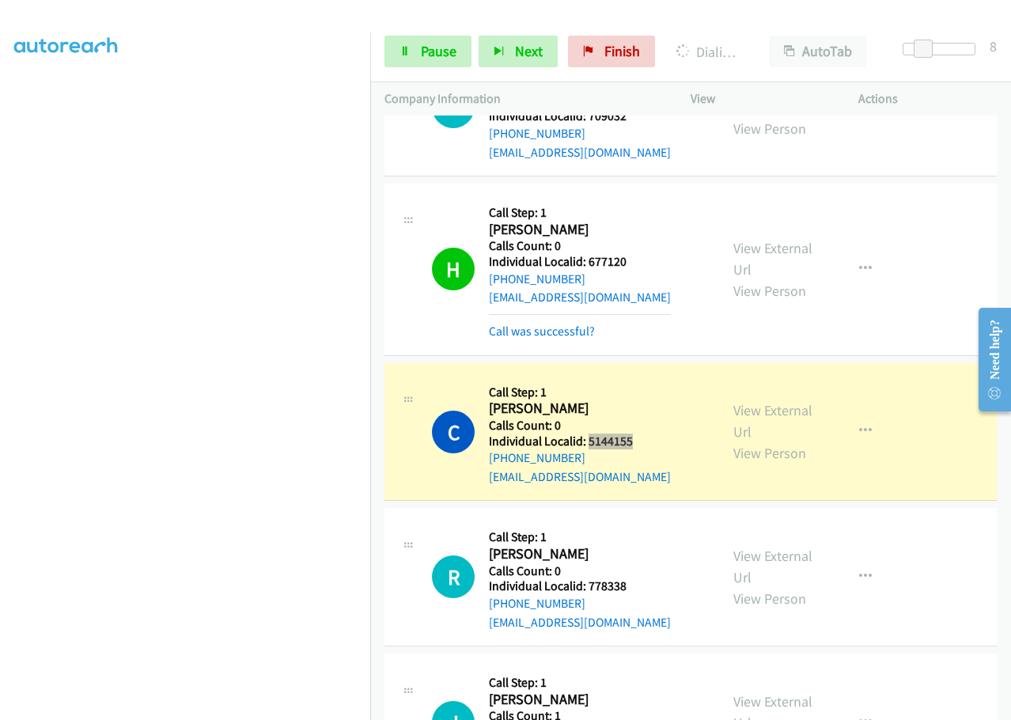
scroll to position [19093, 0]
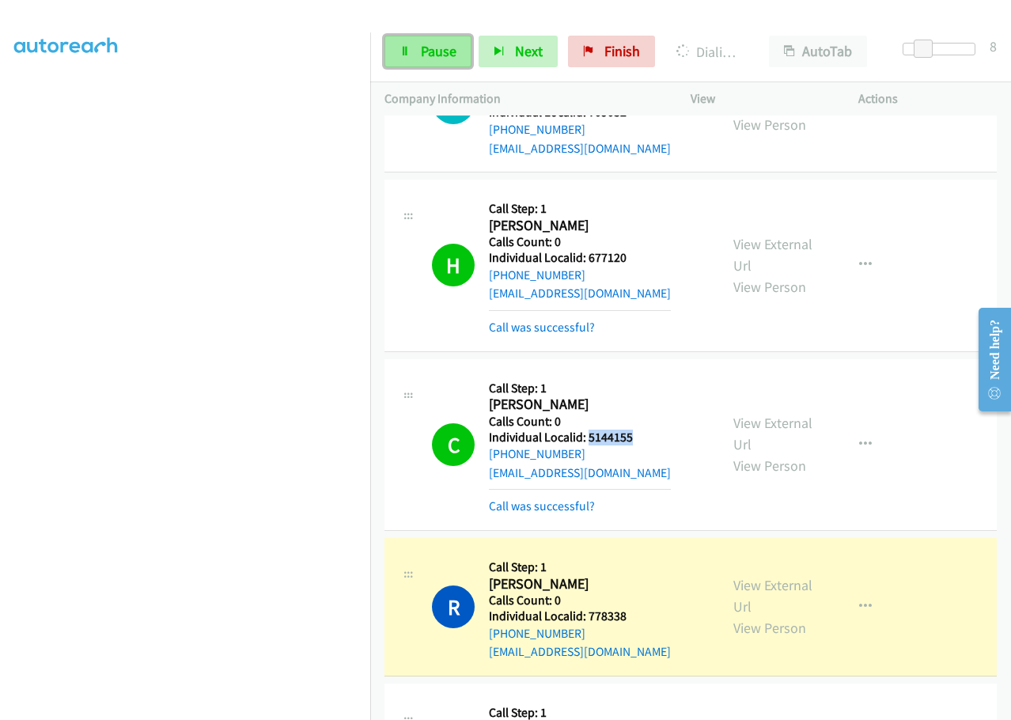
click at [445, 54] on span "Pause" at bounding box center [439, 51] width 36 height 18
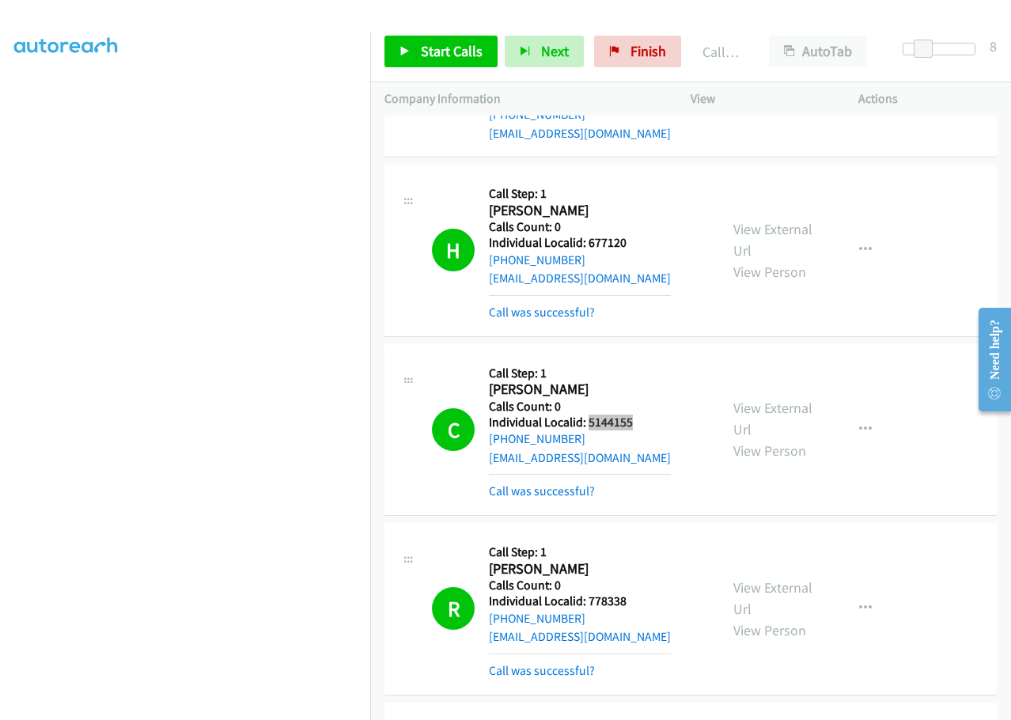
scroll to position [19112, 0]
